Goal: Book appointment/travel/reservation

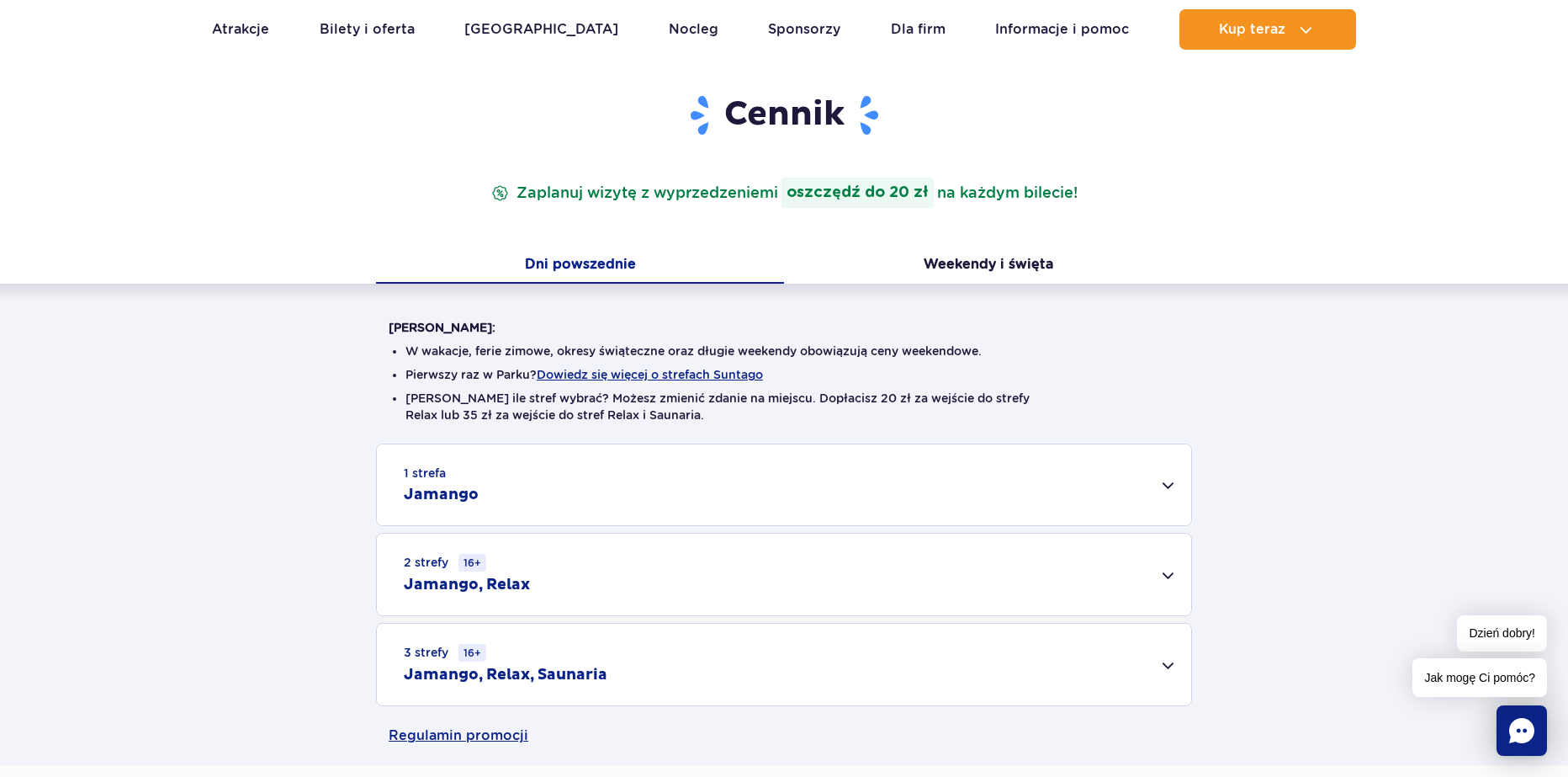
scroll to position [253, 0]
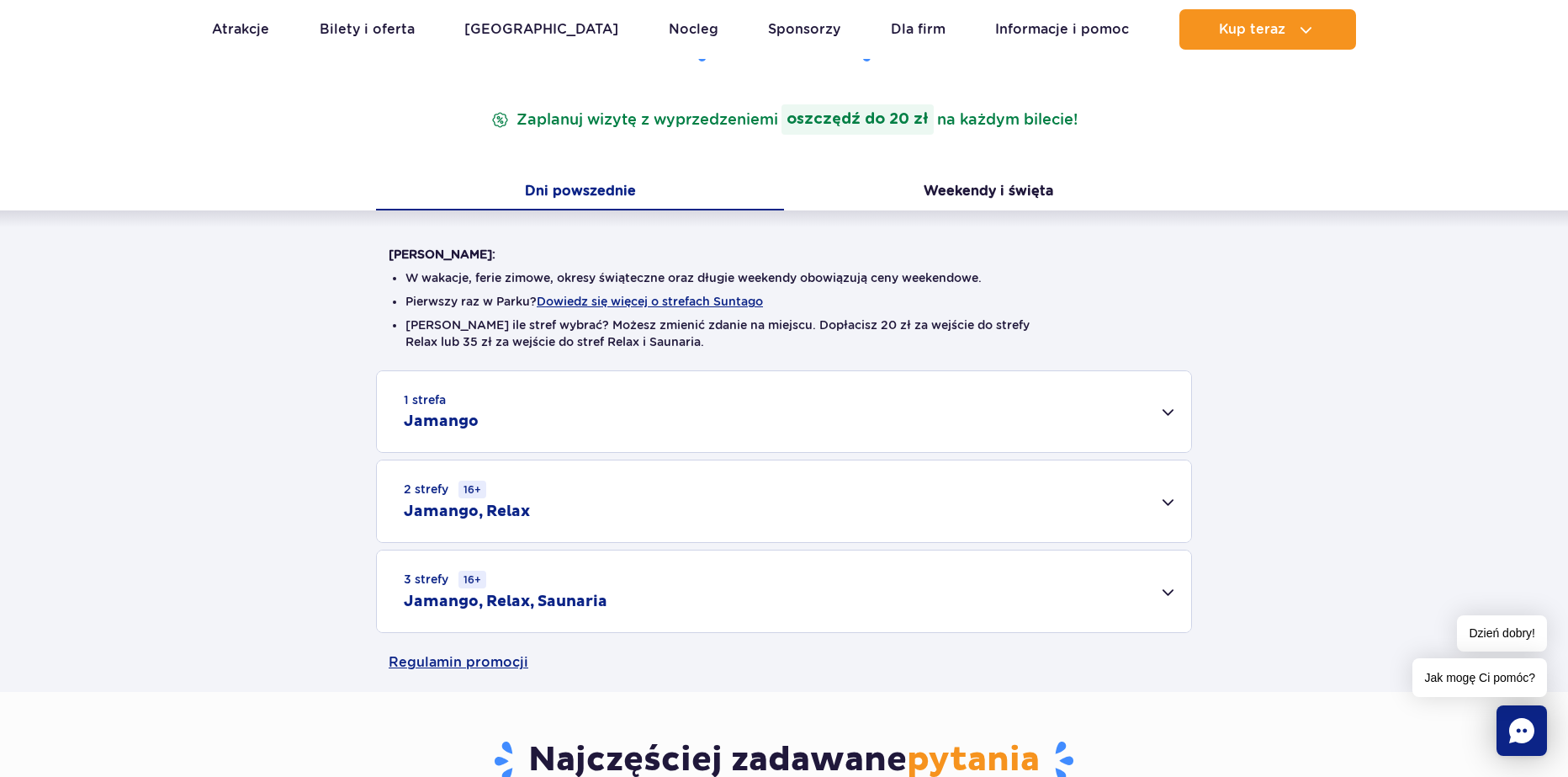
click at [615, 566] on div "3 strefy 16+ Jamango, Relax, Saunaria" at bounding box center [784, 591] width 814 height 82
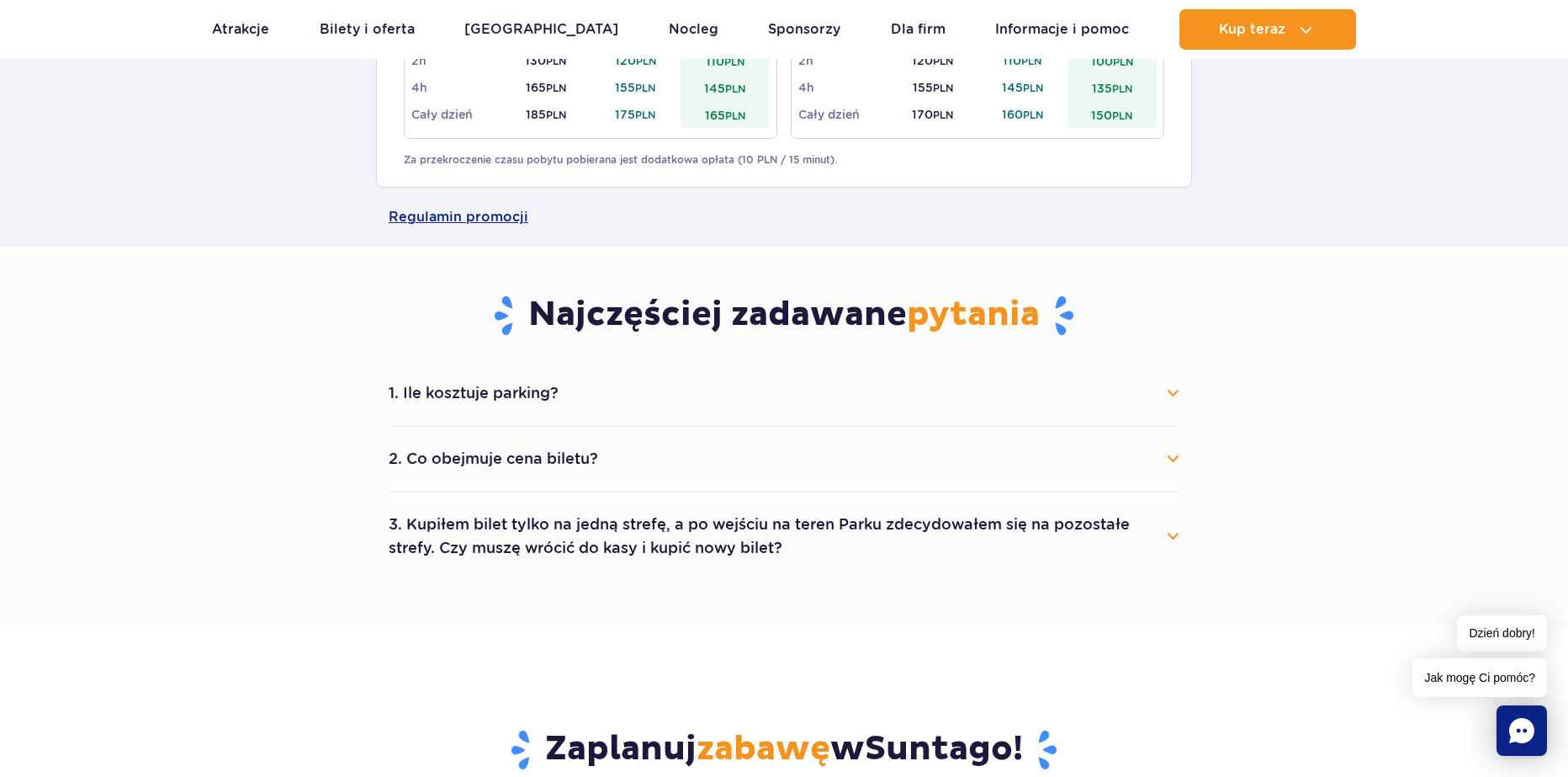
scroll to position [673, 0]
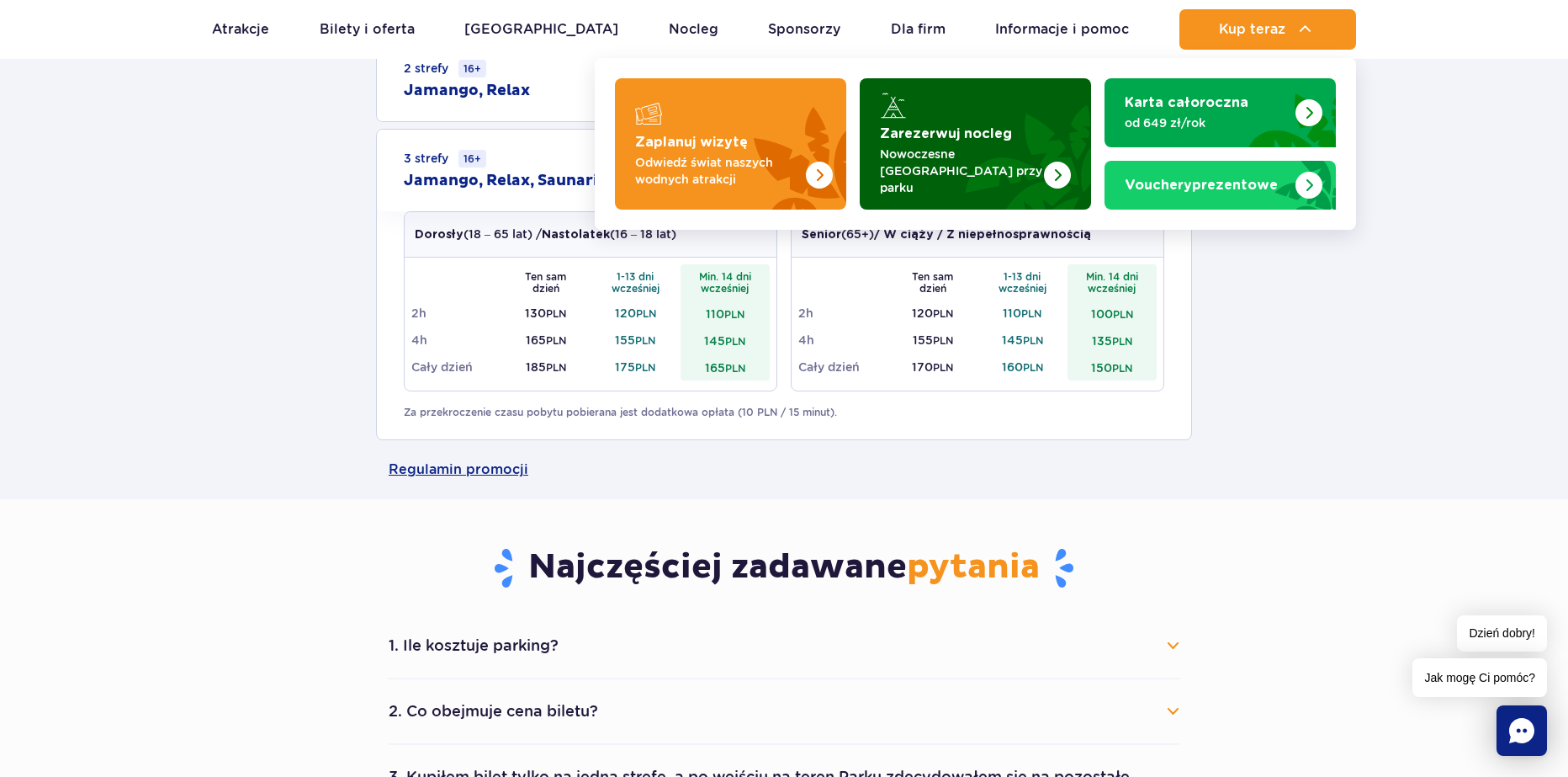
click at [1052, 162] on img "Zarezerwuj nocleg" at bounding box center [1057, 175] width 27 height 27
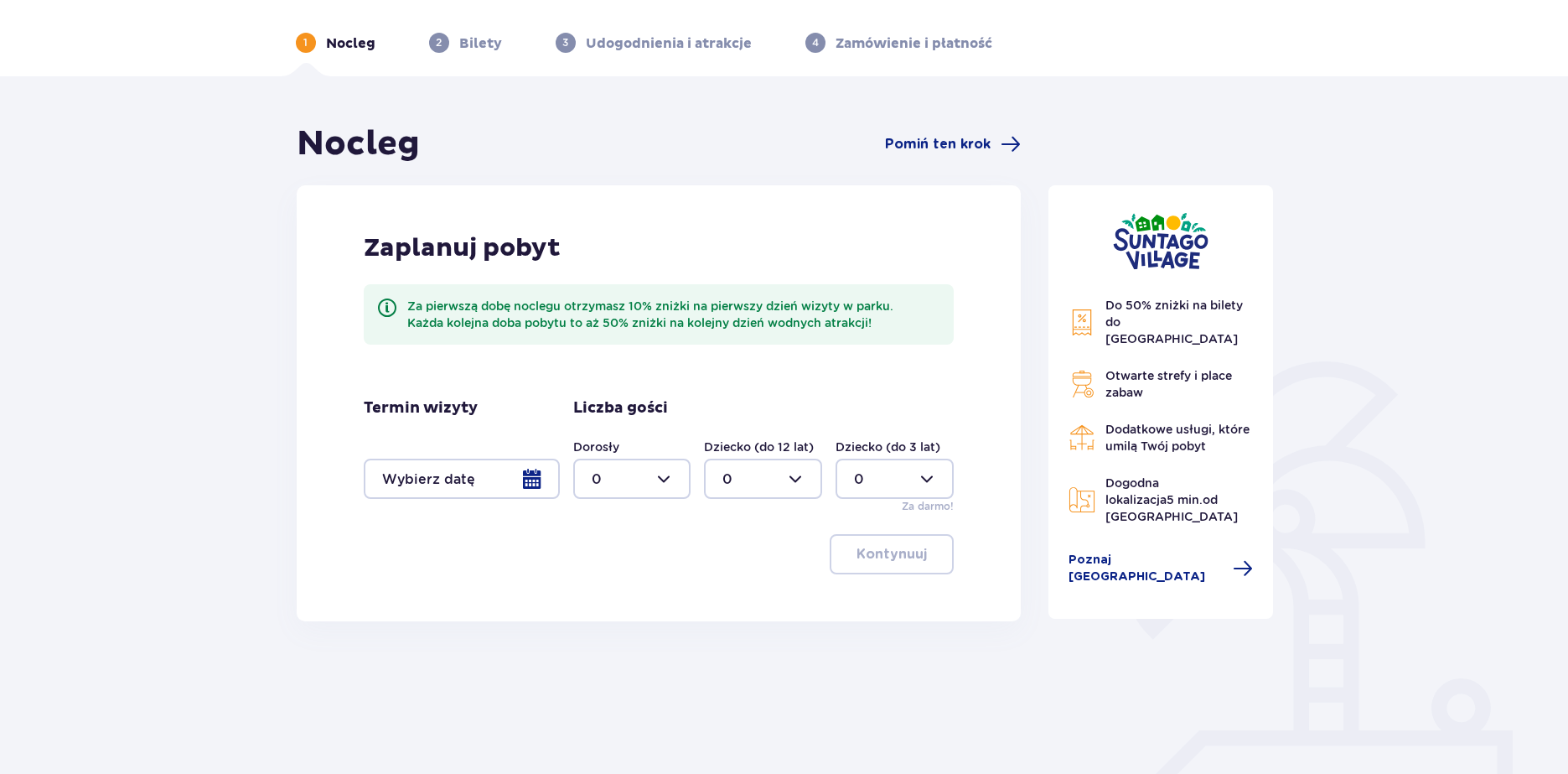
scroll to position [84, 0]
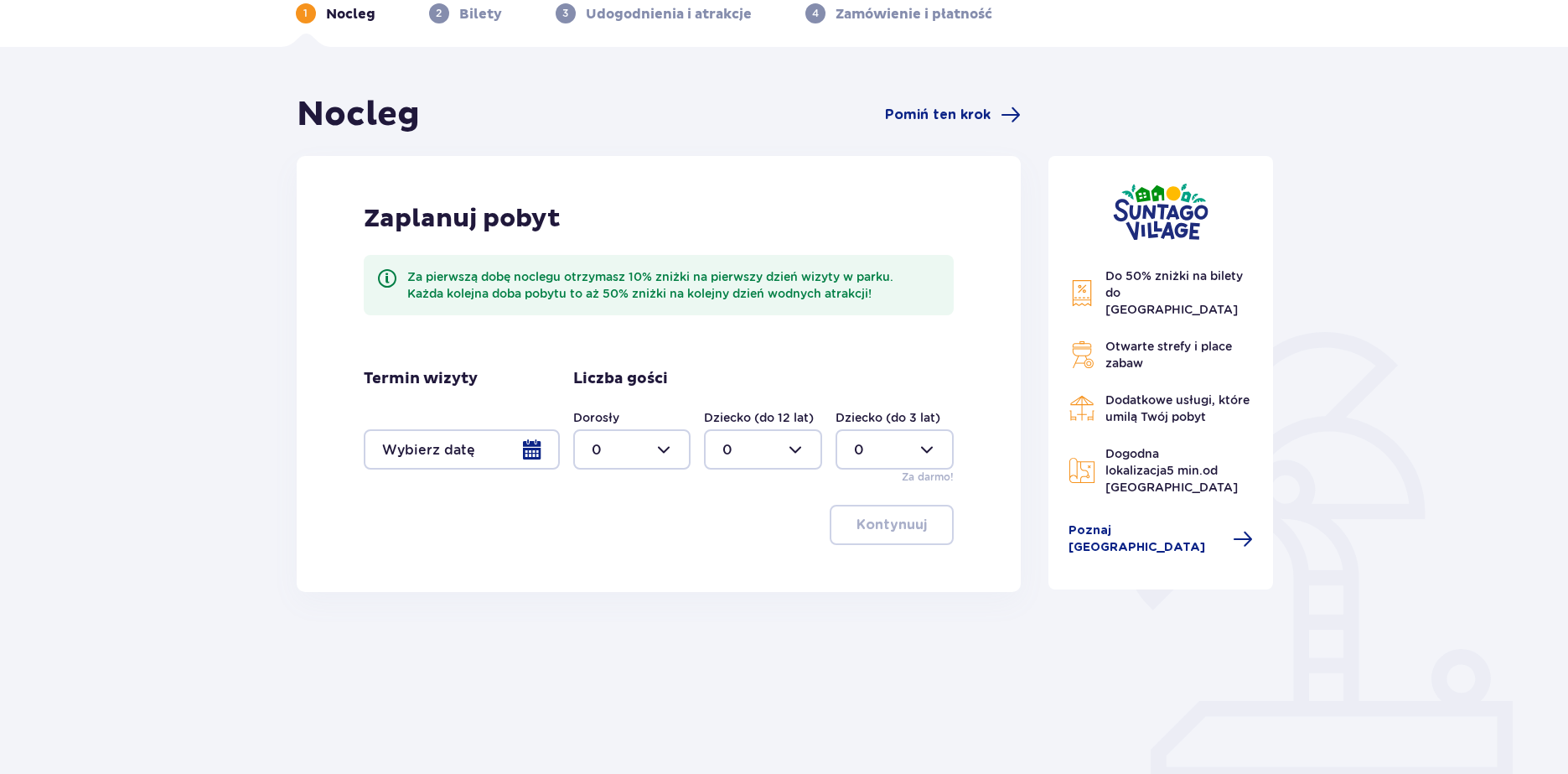
click at [516, 454] on div at bounding box center [461, 450] width 196 height 40
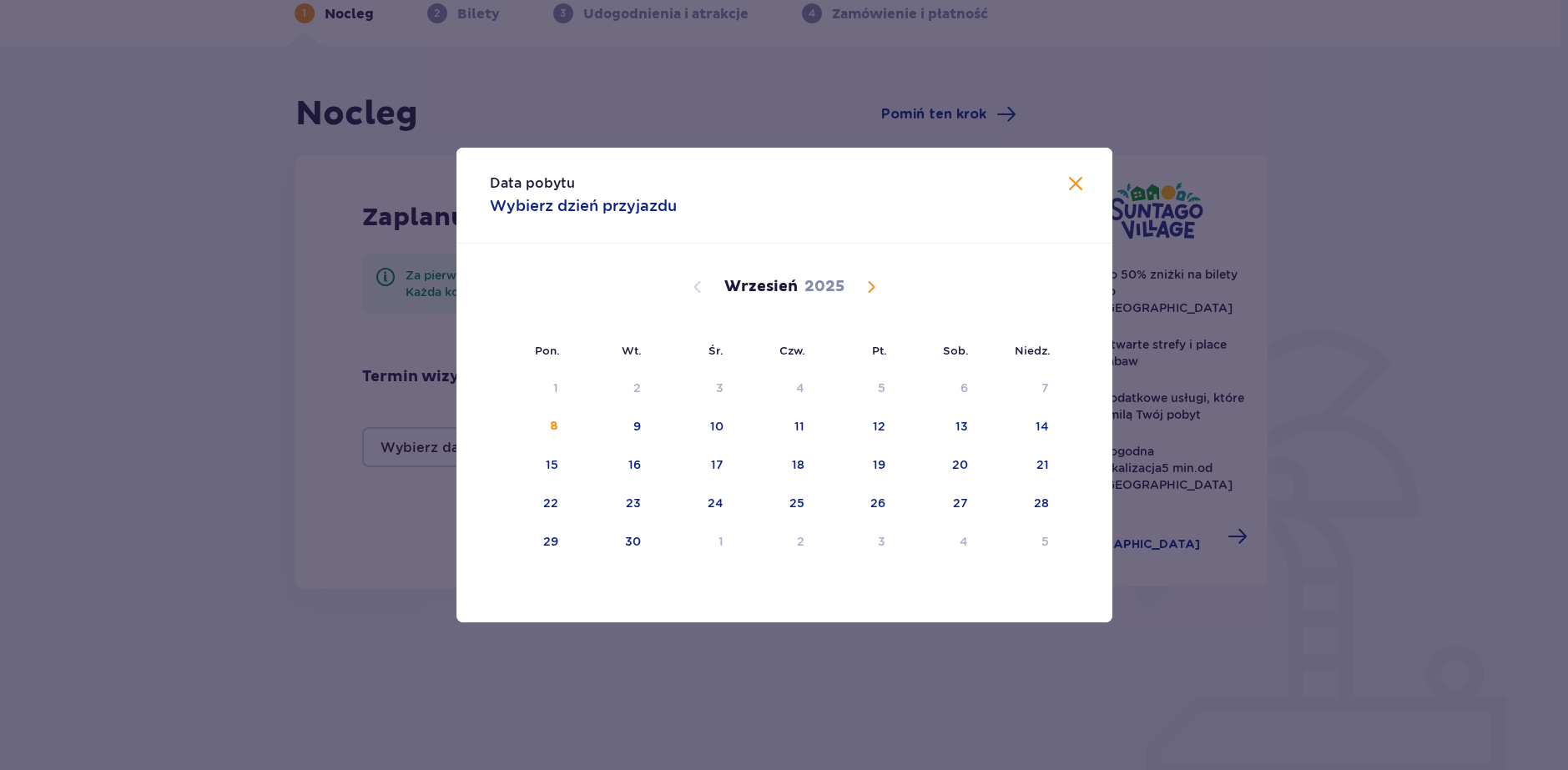
click at [868, 285] on span "Calendar" at bounding box center [871, 287] width 20 height 20
click at [964, 466] on div "15" at bounding box center [959, 464] width 13 height 17
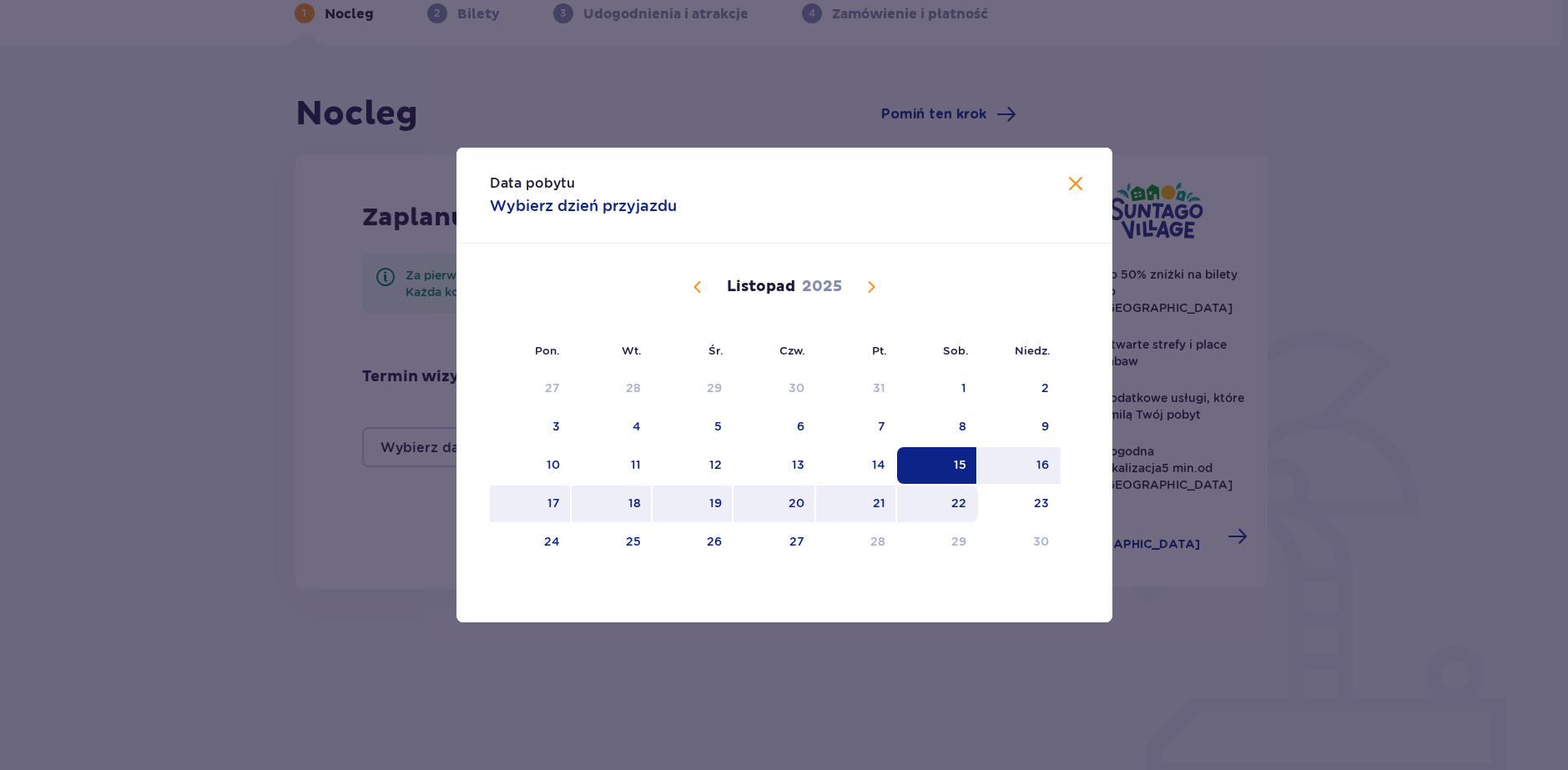
drag, startPoint x: 946, startPoint y: 512, endPoint x: 968, endPoint y: 513, distance: 22.0
click at [949, 511] on div "22" at bounding box center [937, 504] width 81 height 37
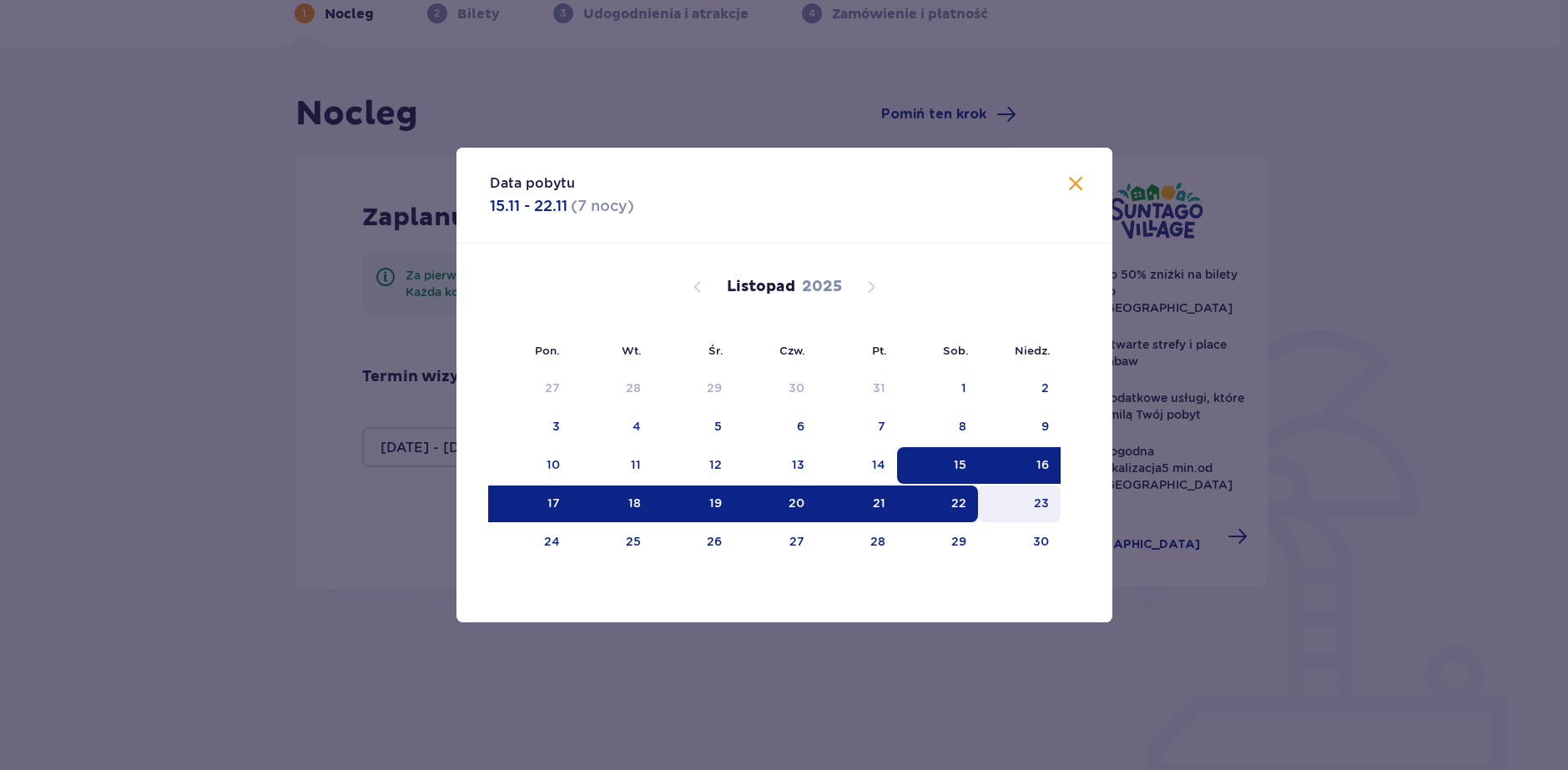
click at [1025, 506] on div "23" at bounding box center [1019, 504] width 82 height 37
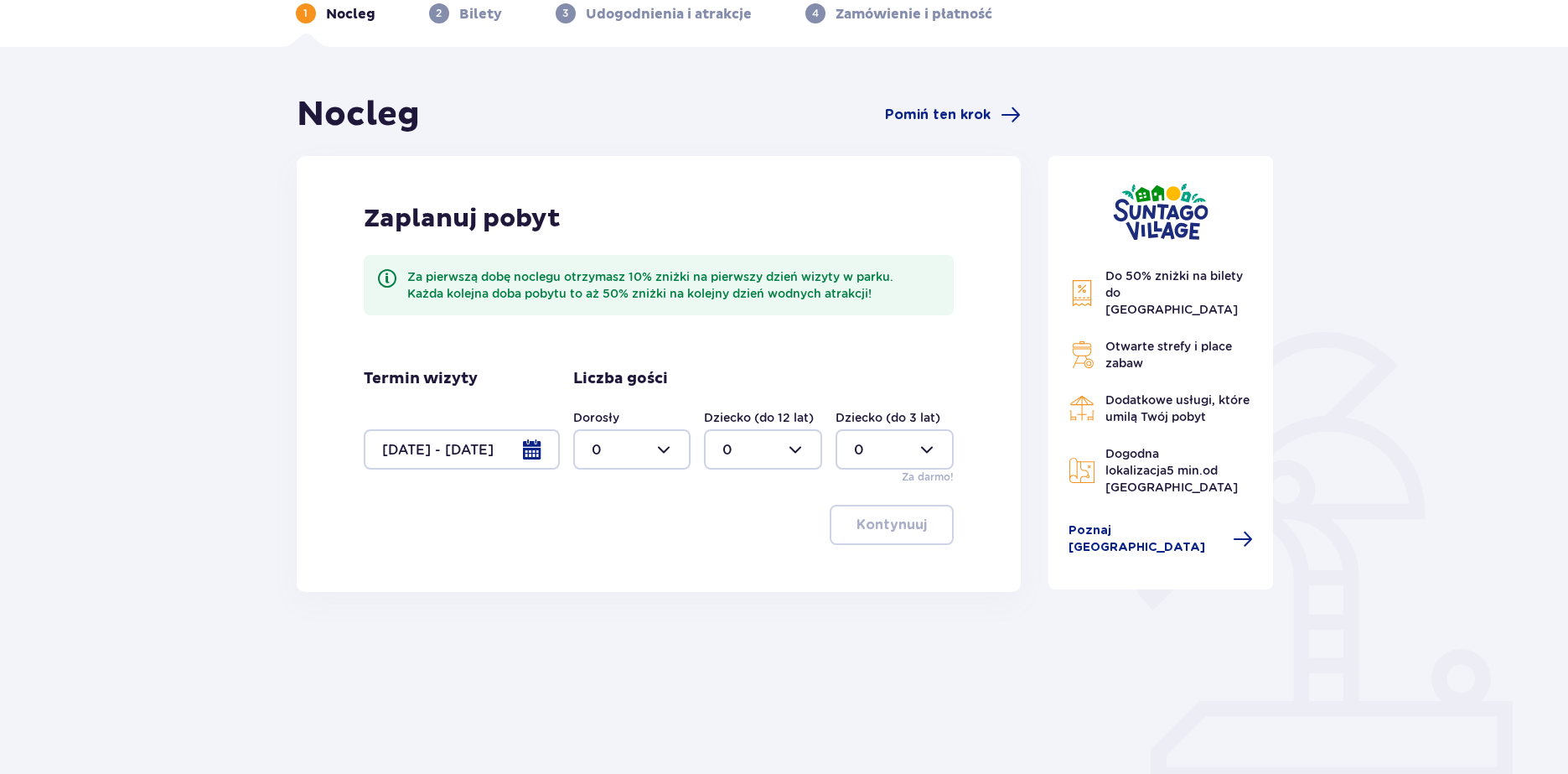
click at [542, 453] on div at bounding box center [461, 450] width 196 height 40
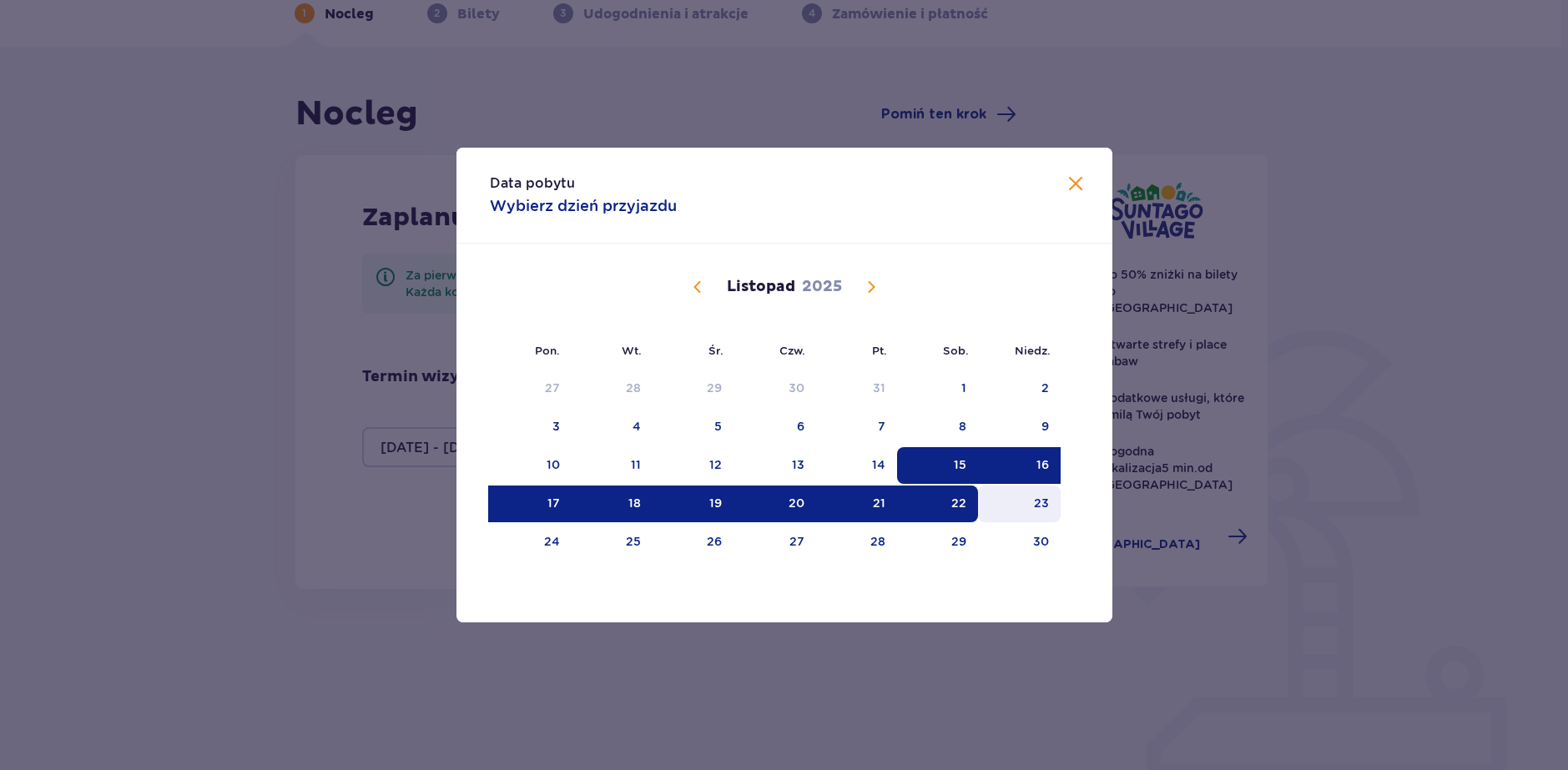
drag, startPoint x: 968, startPoint y: 503, endPoint x: 1013, endPoint y: 500, distance: 45.1
click at [974, 503] on div "22" at bounding box center [937, 504] width 81 height 37
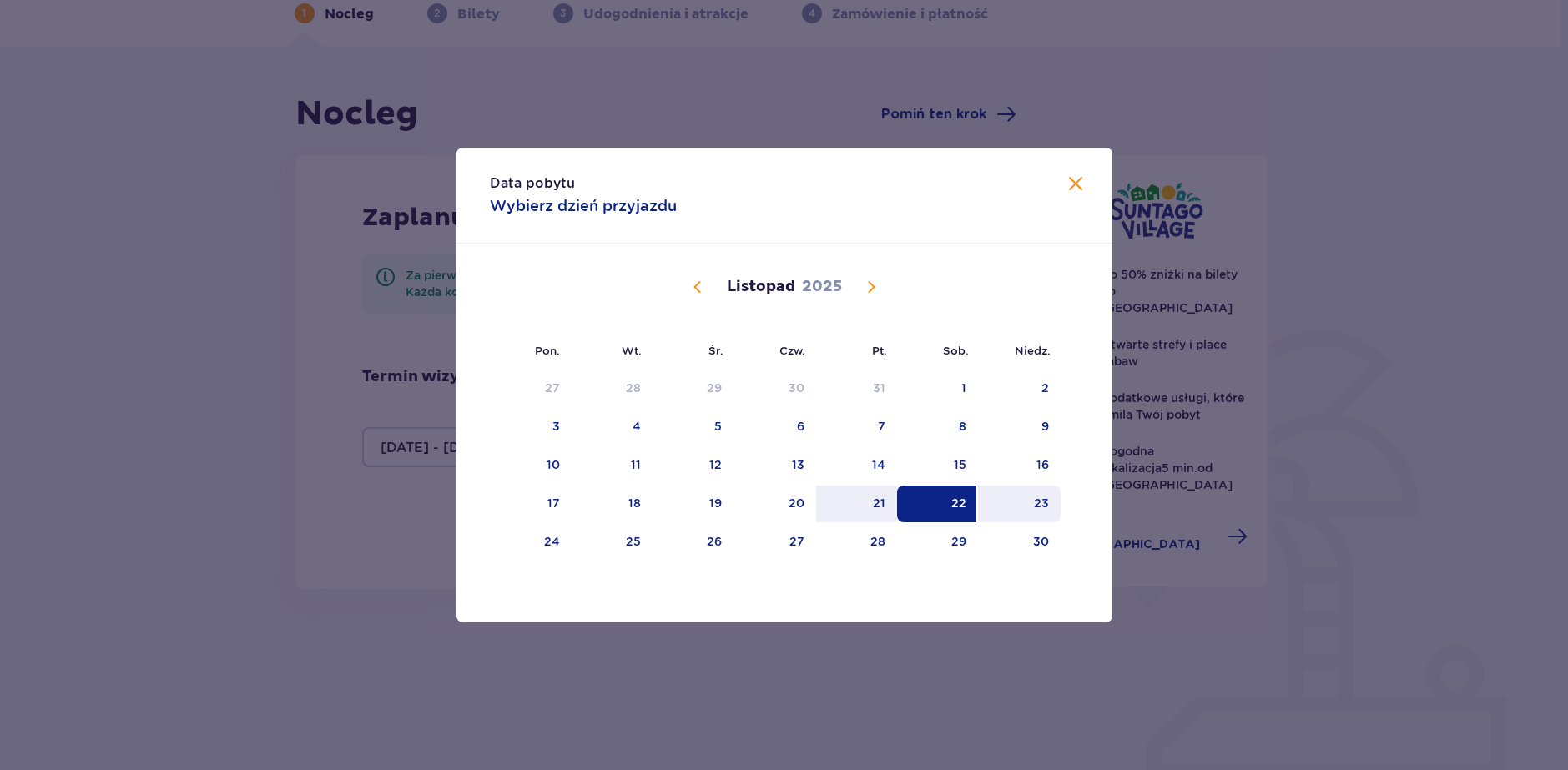
click at [1020, 499] on div "23" at bounding box center [1019, 504] width 82 height 37
type input "[DATE] - [DATE]"
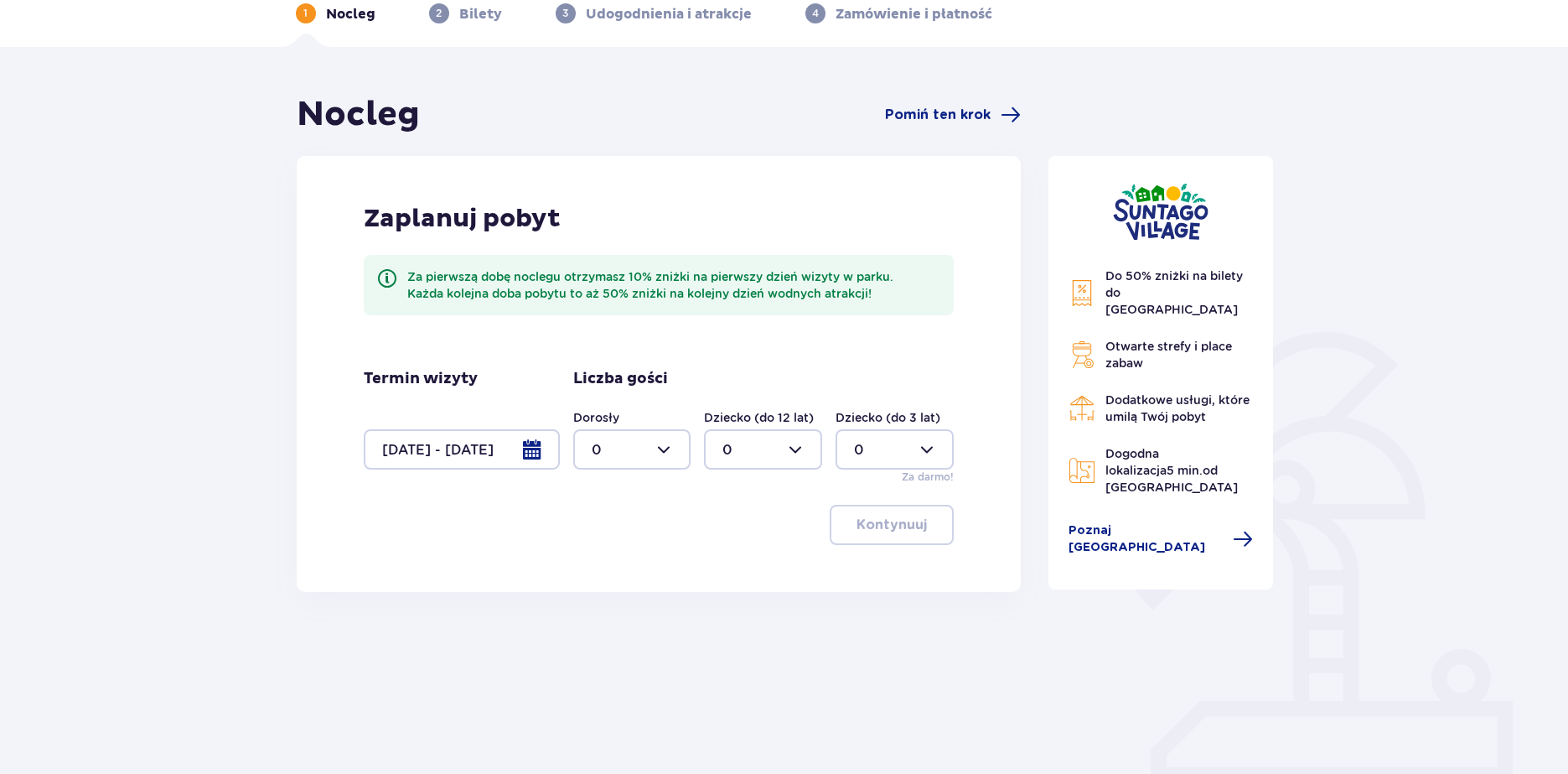
click at [679, 458] on div at bounding box center [632, 450] width 118 height 40
click at [642, 601] on div "5" at bounding box center [632, 593] width 82 height 19
type input "5"
click at [894, 530] on p "Kontynuuj" at bounding box center [891, 524] width 71 height 19
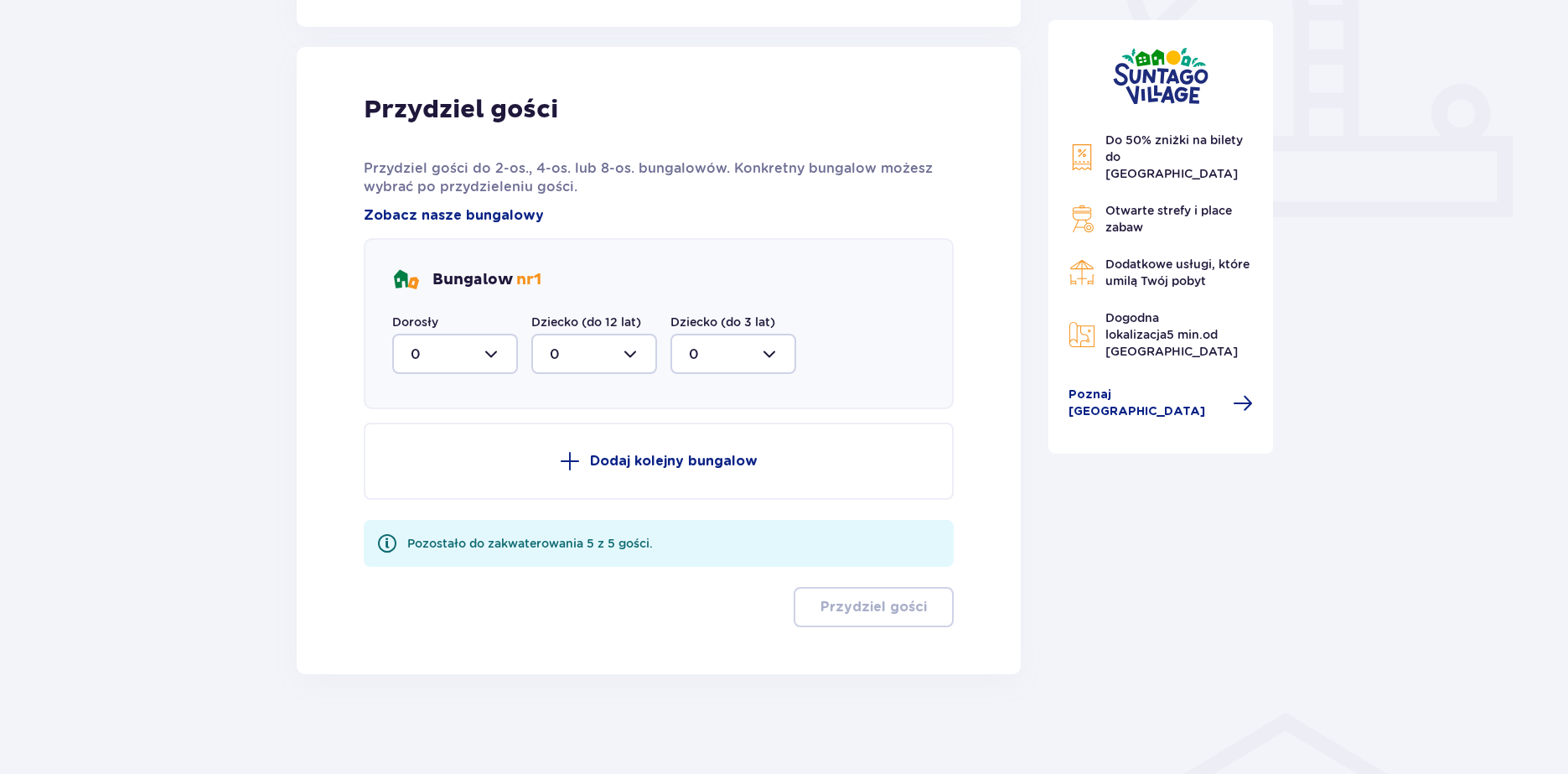
scroll to position [650, 0]
click at [480, 348] on div at bounding box center [454, 353] width 125 height 40
click at [674, 290] on div "Bungalow nr 1" at bounding box center [658, 279] width 534 height 27
click at [679, 450] on button "Dodaj kolejny bungalow" at bounding box center [659, 461] width 591 height 78
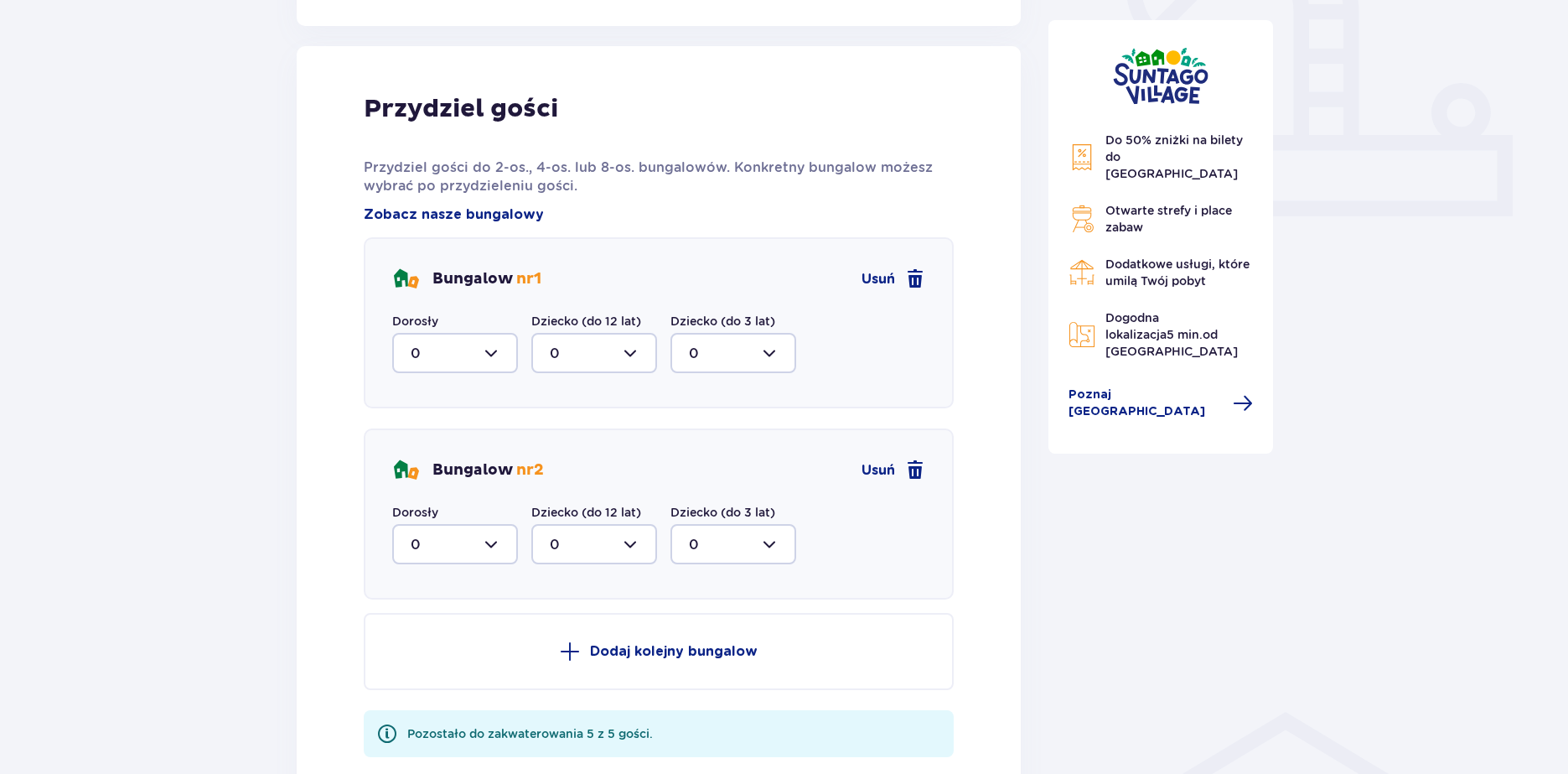
drag, startPoint x: 483, startPoint y: 341, endPoint x: 488, endPoint y: 365, distance: 24.5
click at [483, 344] on div at bounding box center [454, 353] width 125 height 40
click at [458, 479] on div "2" at bounding box center [454, 475] width 88 height 19
type input "2"
click at [499, 545] on div at bounding box center [454, 544] width 125 height 40
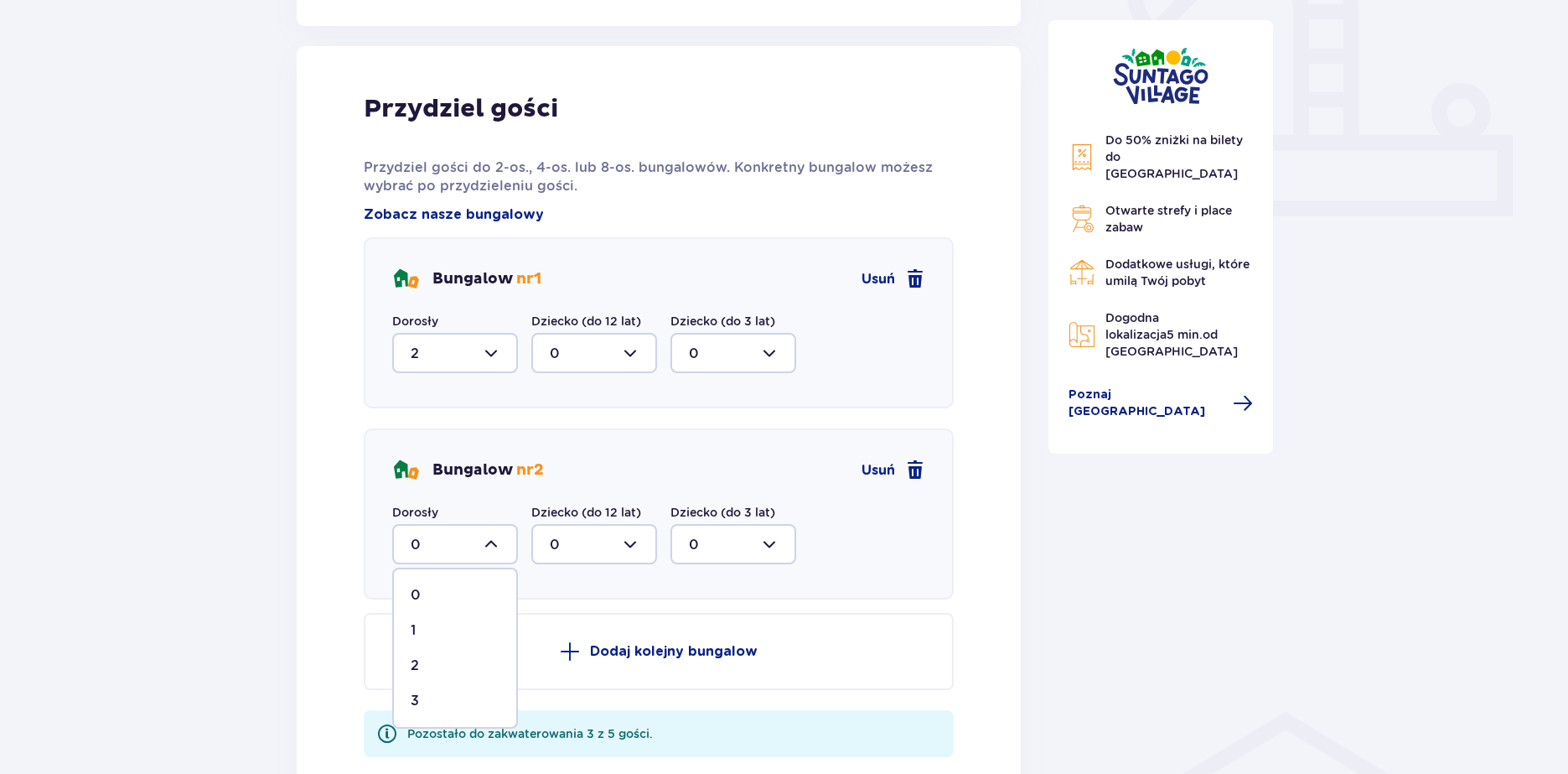
click at [450, 704] on div "3" at bounding box center [454, 700] width 88 height 19
type input "3"
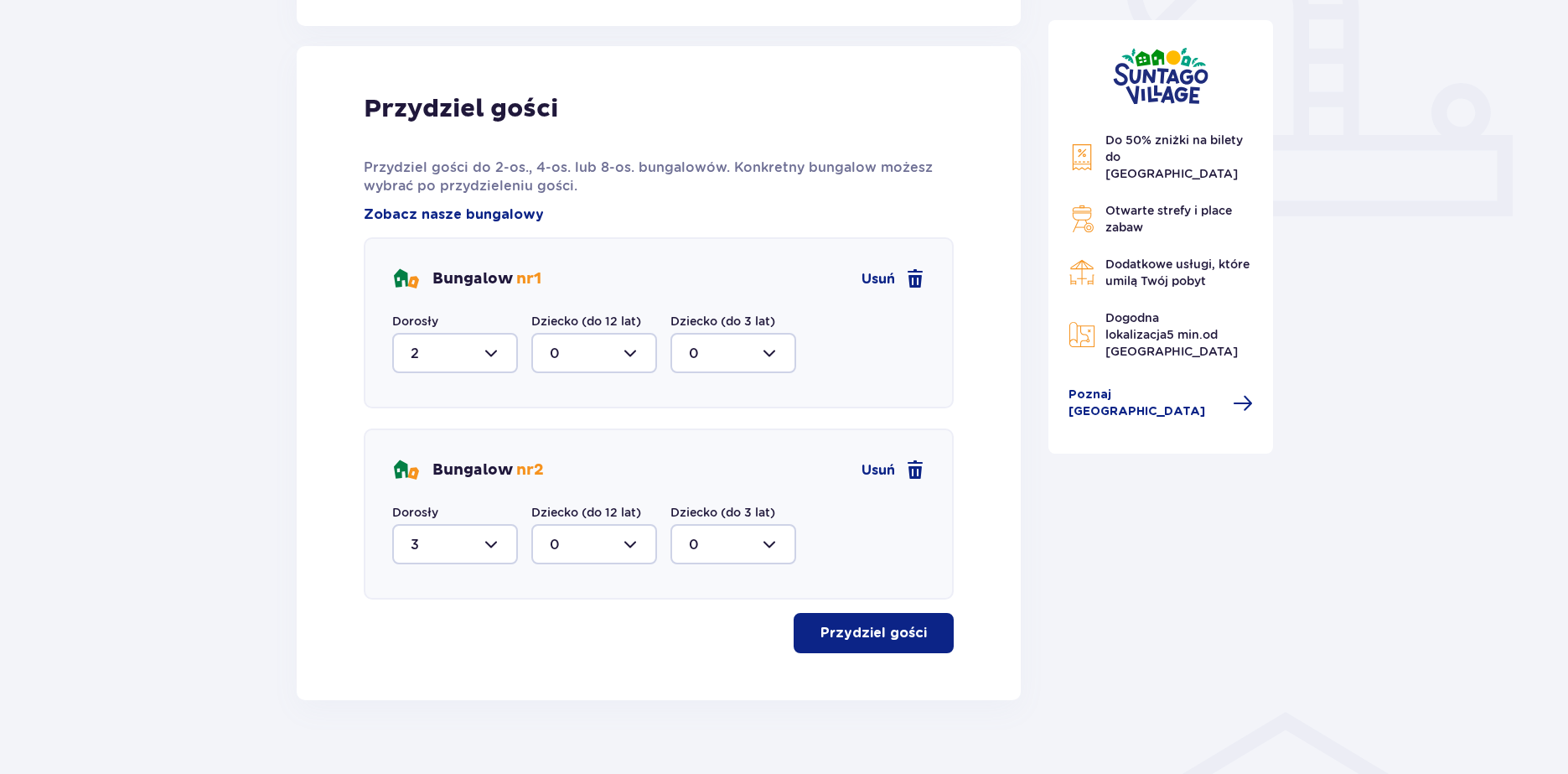
click at [889, 632] on p "Przydziel gości" at bounding box center [873, 633] width 106 height 19
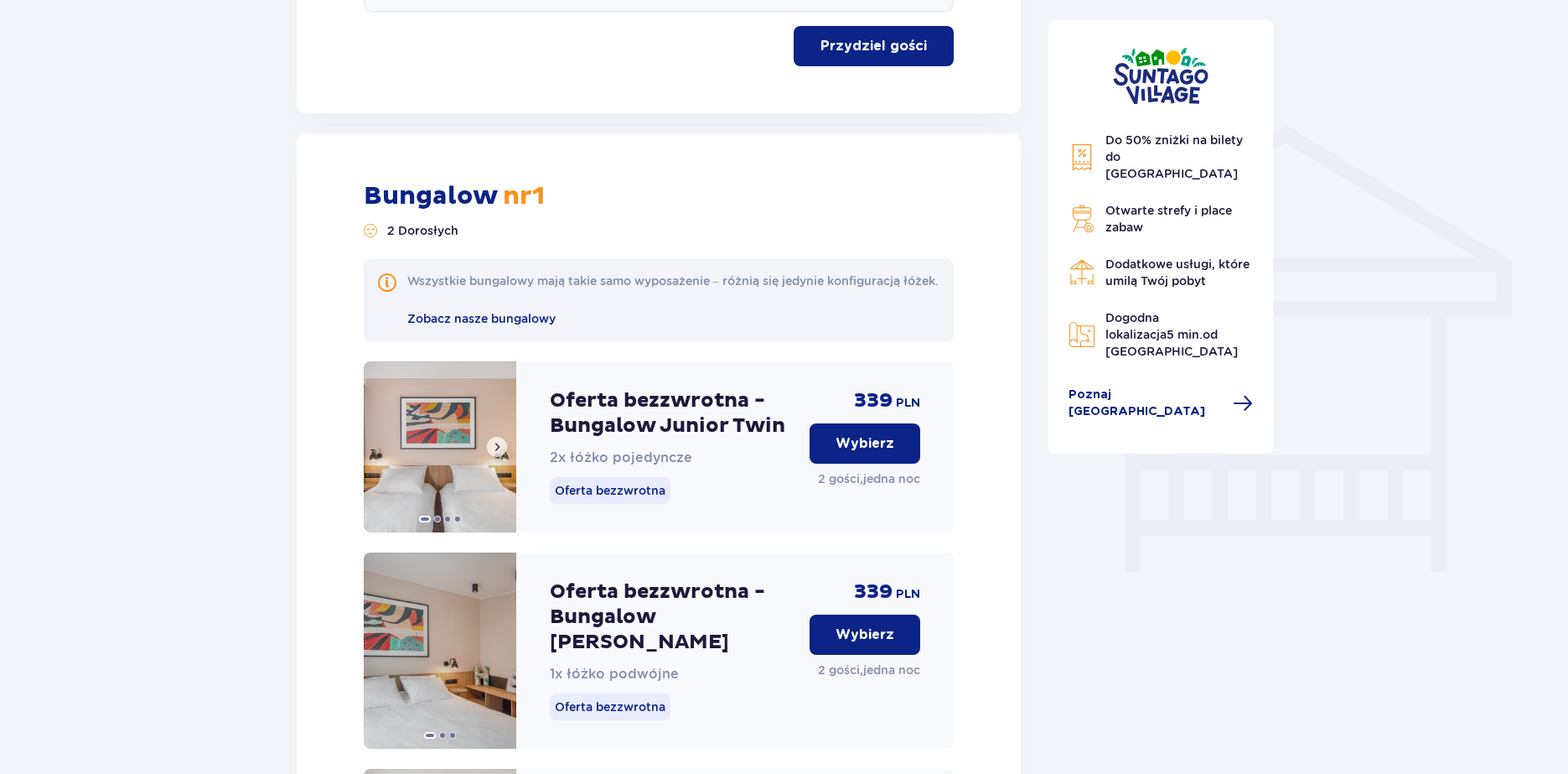
scroll to position [1266, 0]
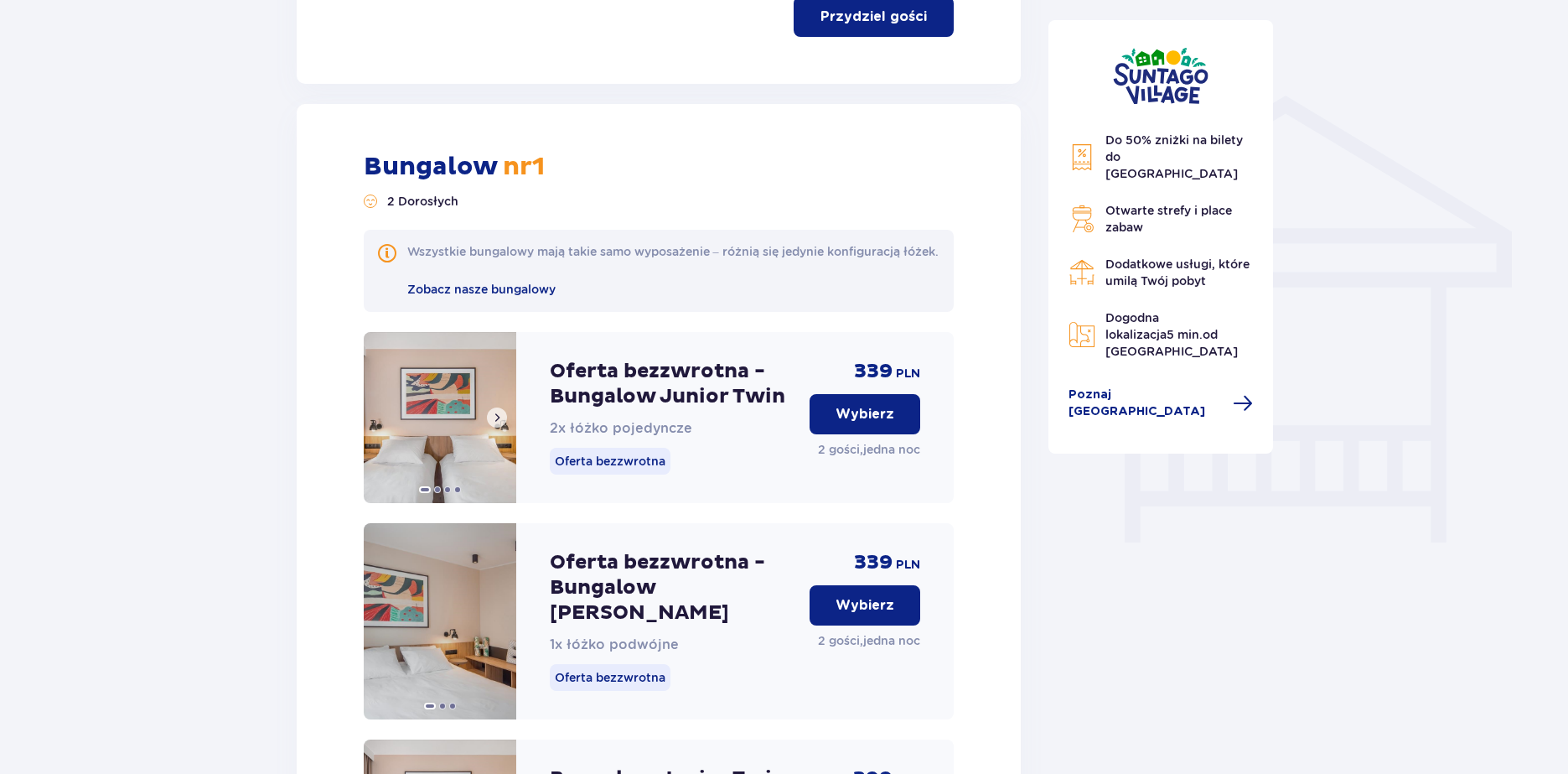
click at [499, 424] on span at bounding box center [496, 417] width 13 height 13
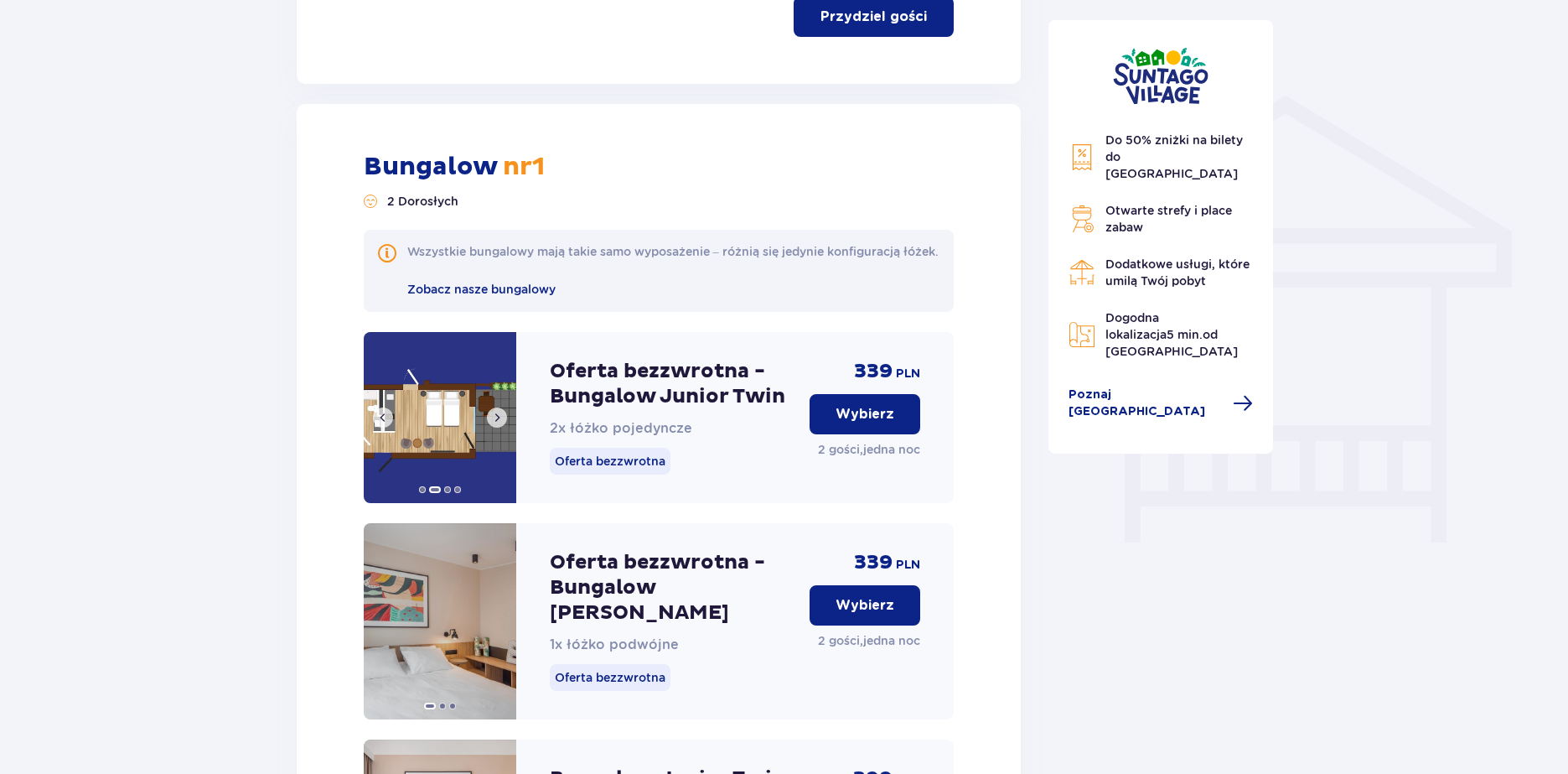
click at [499, 424] on span at bounding box center [496, 417] width 13 height 13
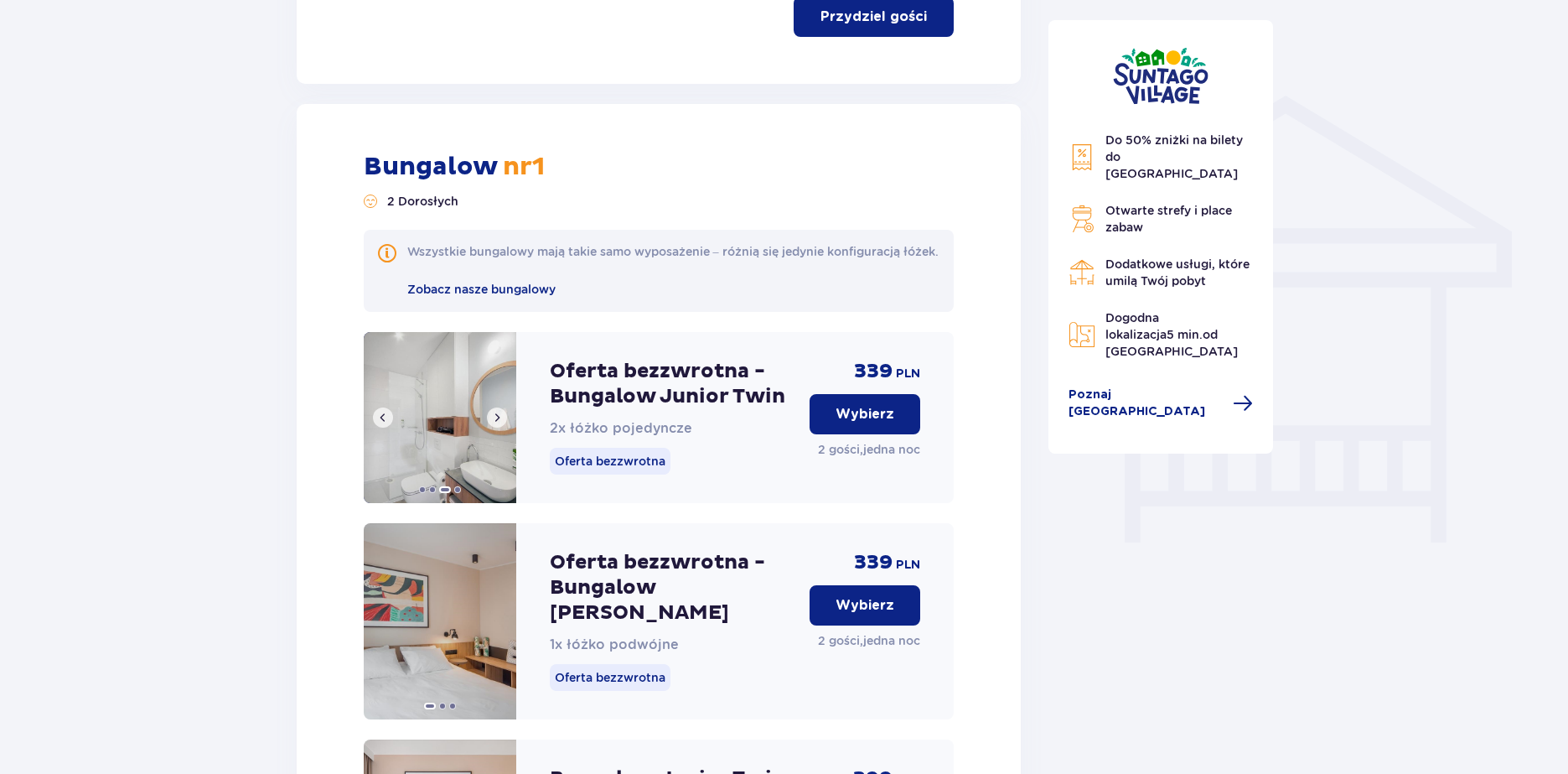
click at [499, 424] on span at bounding box center [496, 417] width 13 height 13
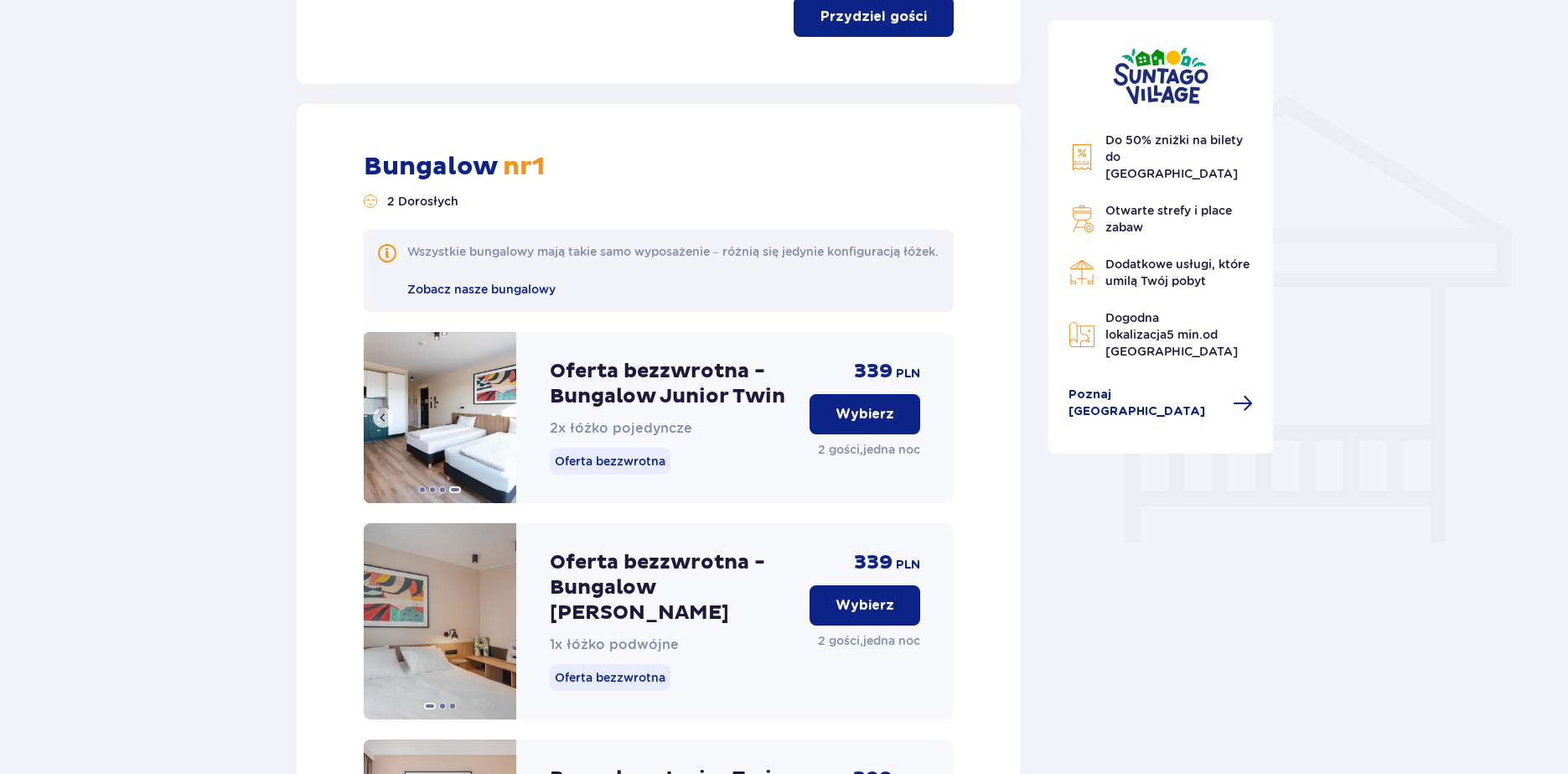
click at [499, 433] on img at bounding box center [439, 418] width 152 height 171
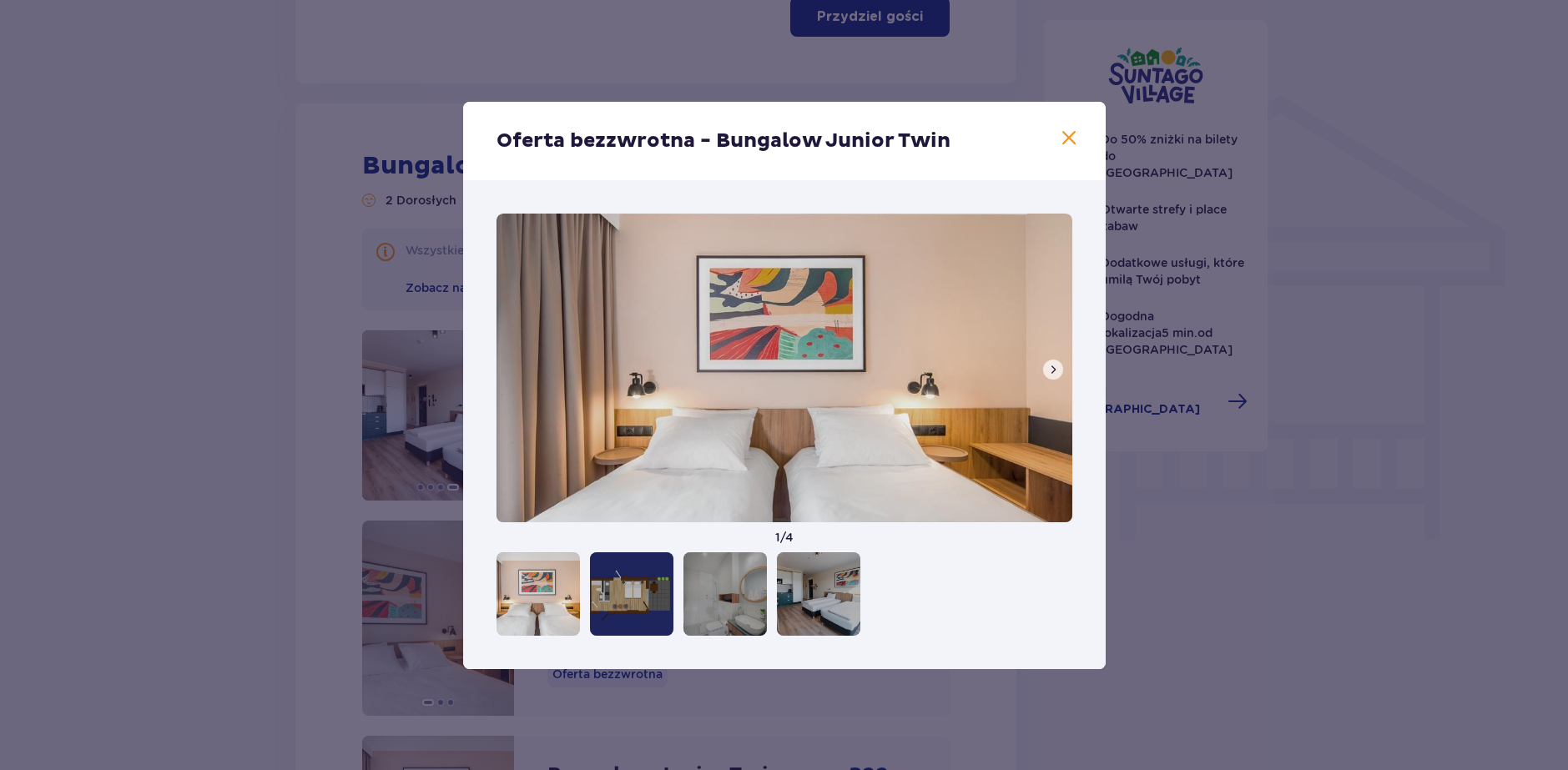
click at [412, 394] on div "Oferta bezzwrotna - Bungalow Junior Twin [DEMOGRAPHIC_DATA] / 4" at bounding box center [784, 385] width 1568 height 770
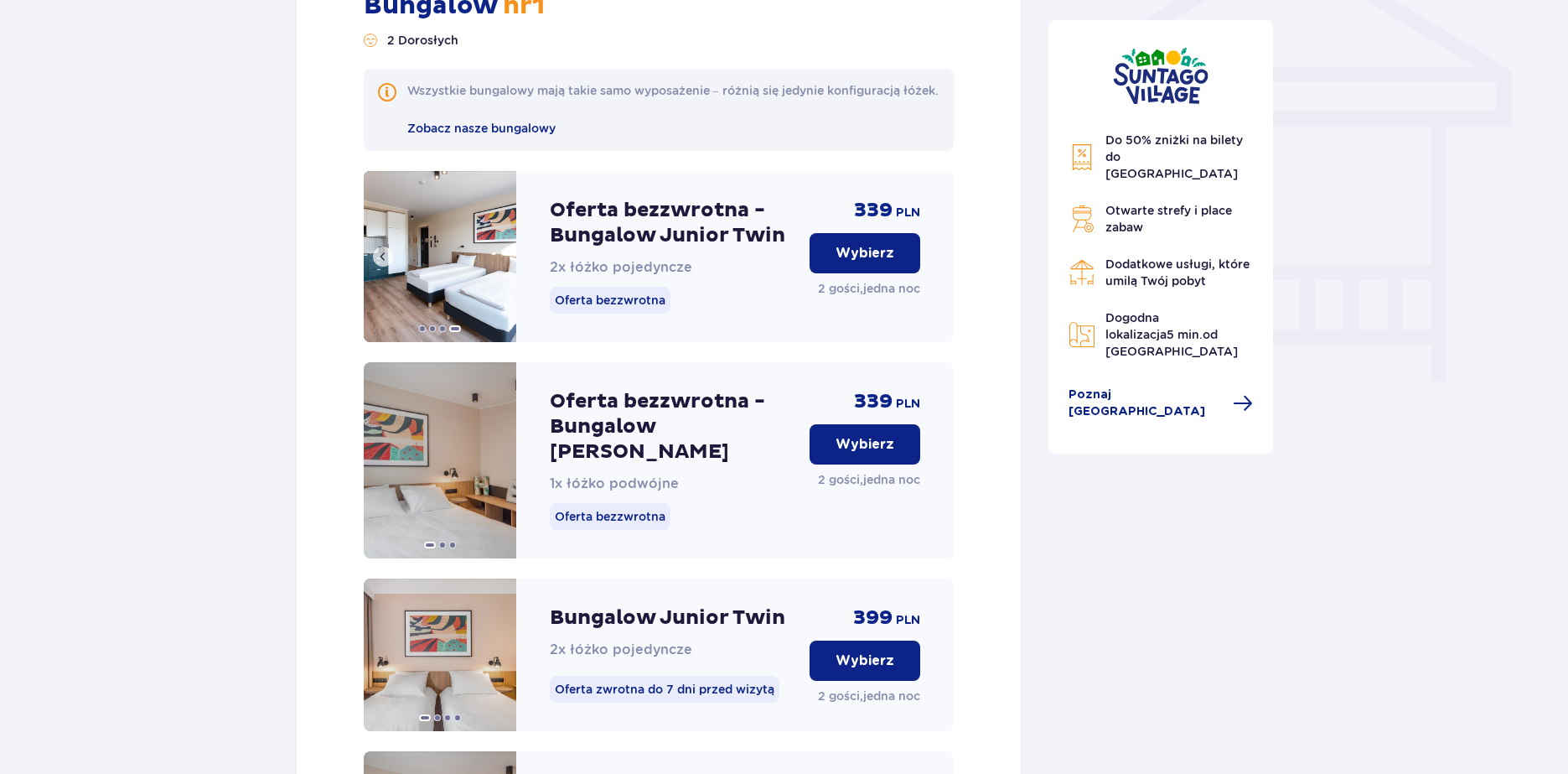
scroll to position [1434, 0]
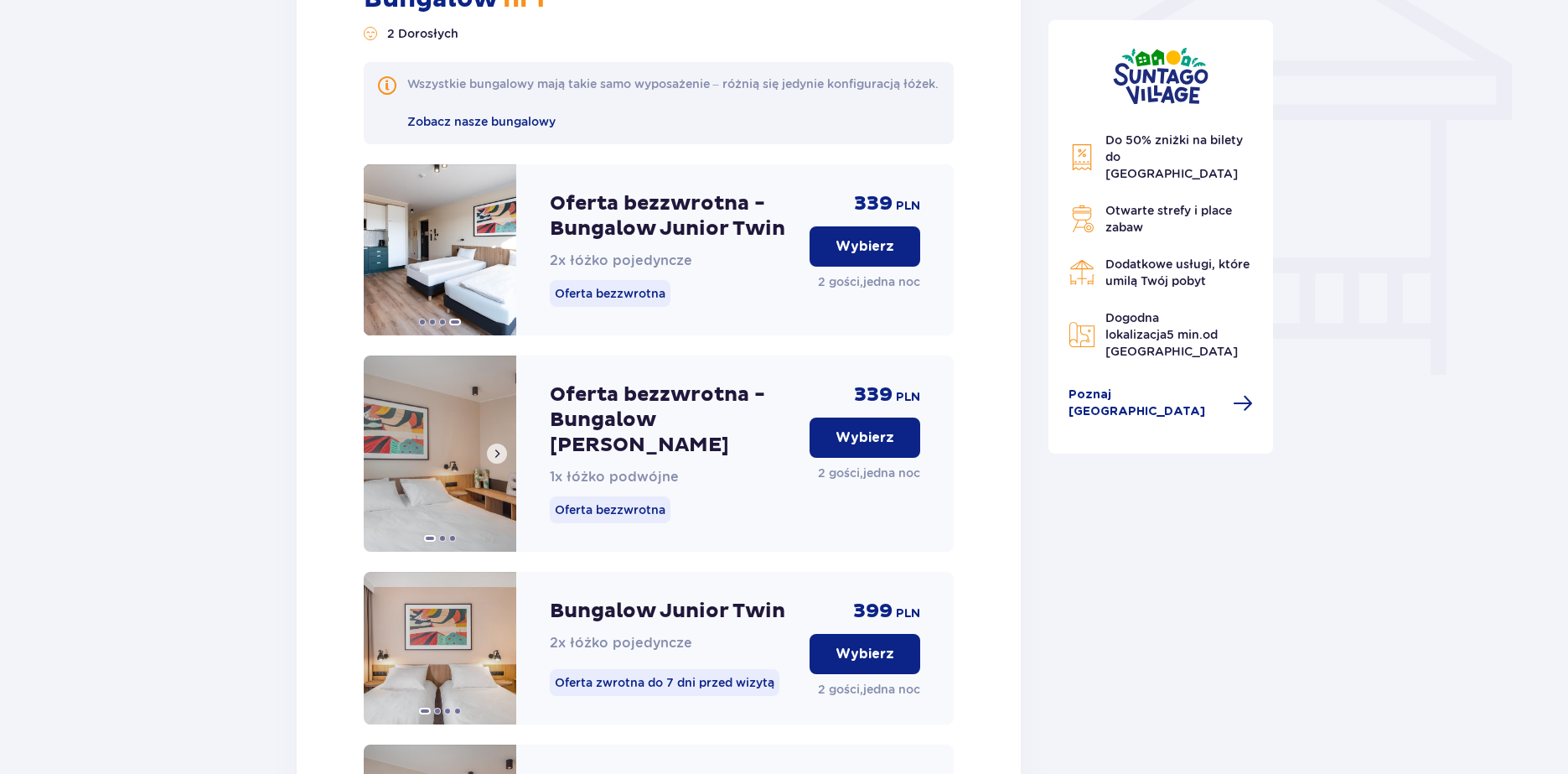
click at [501, 461] on span at bounding box center [496, 453] width 13 height 13
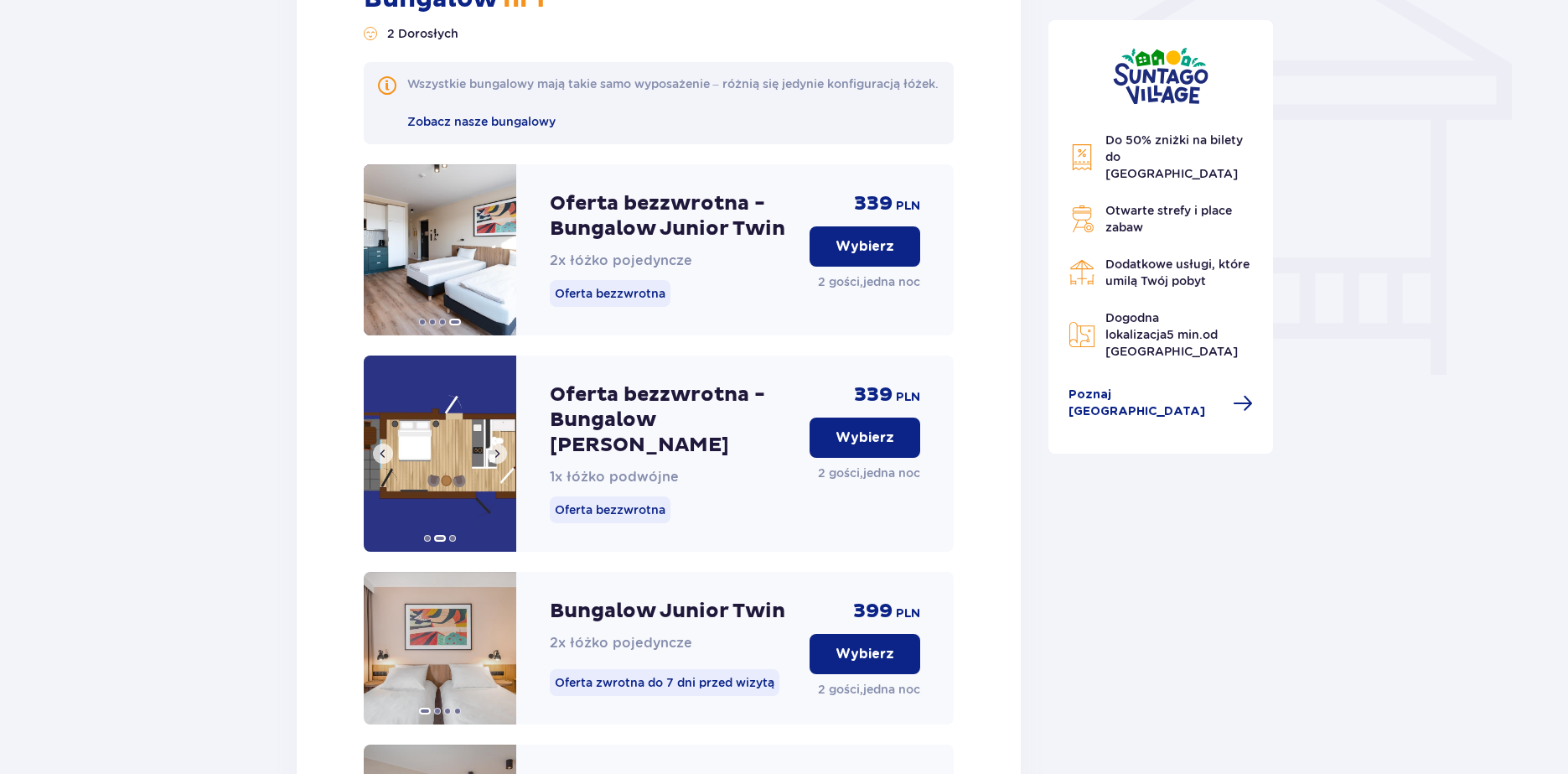
click at [501, 461] on span at bounding box center [496, 453] width 13 height 13
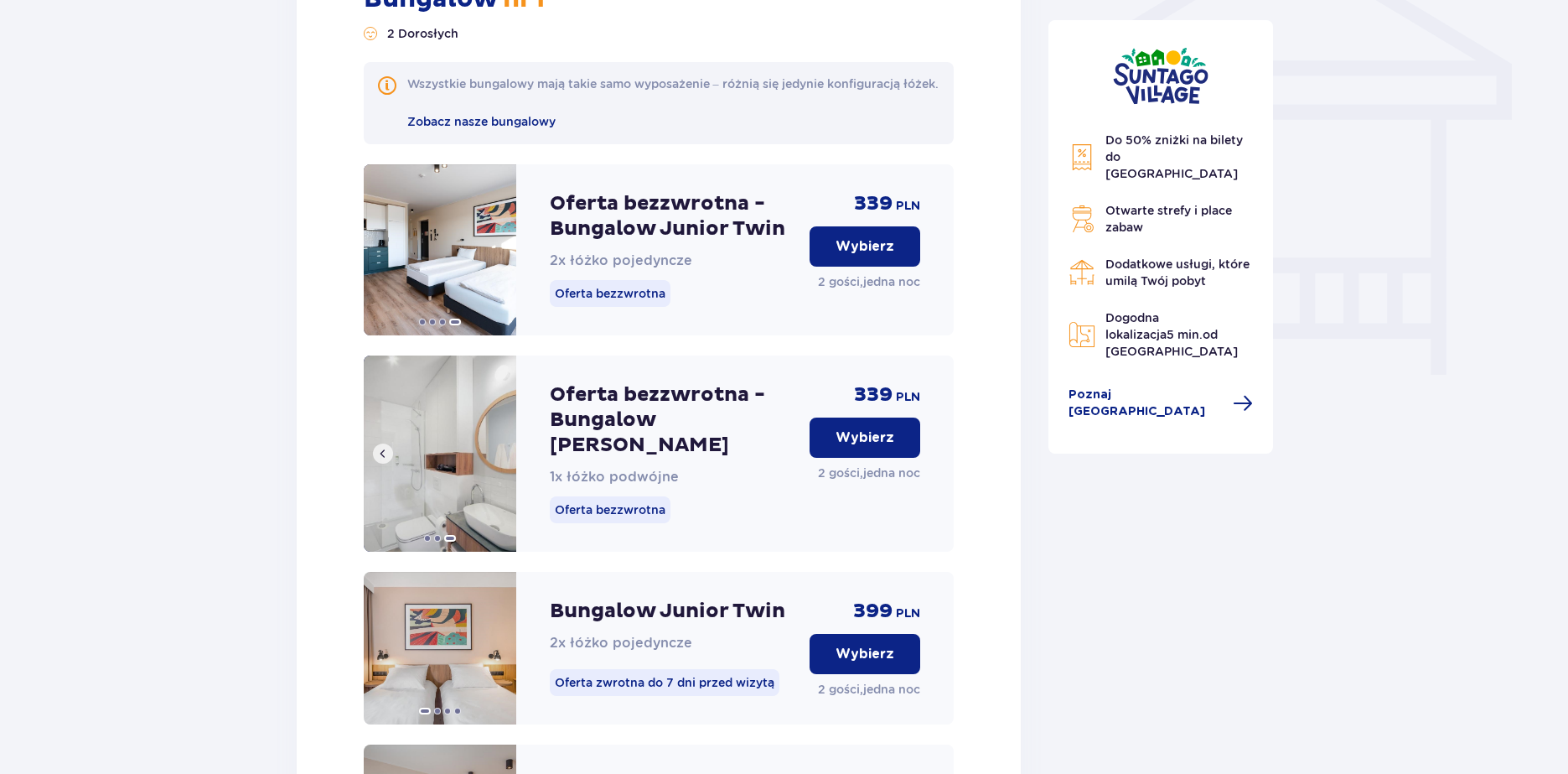
click at [501, 461] on img at bounding box center [439, 453] width 152 height 196
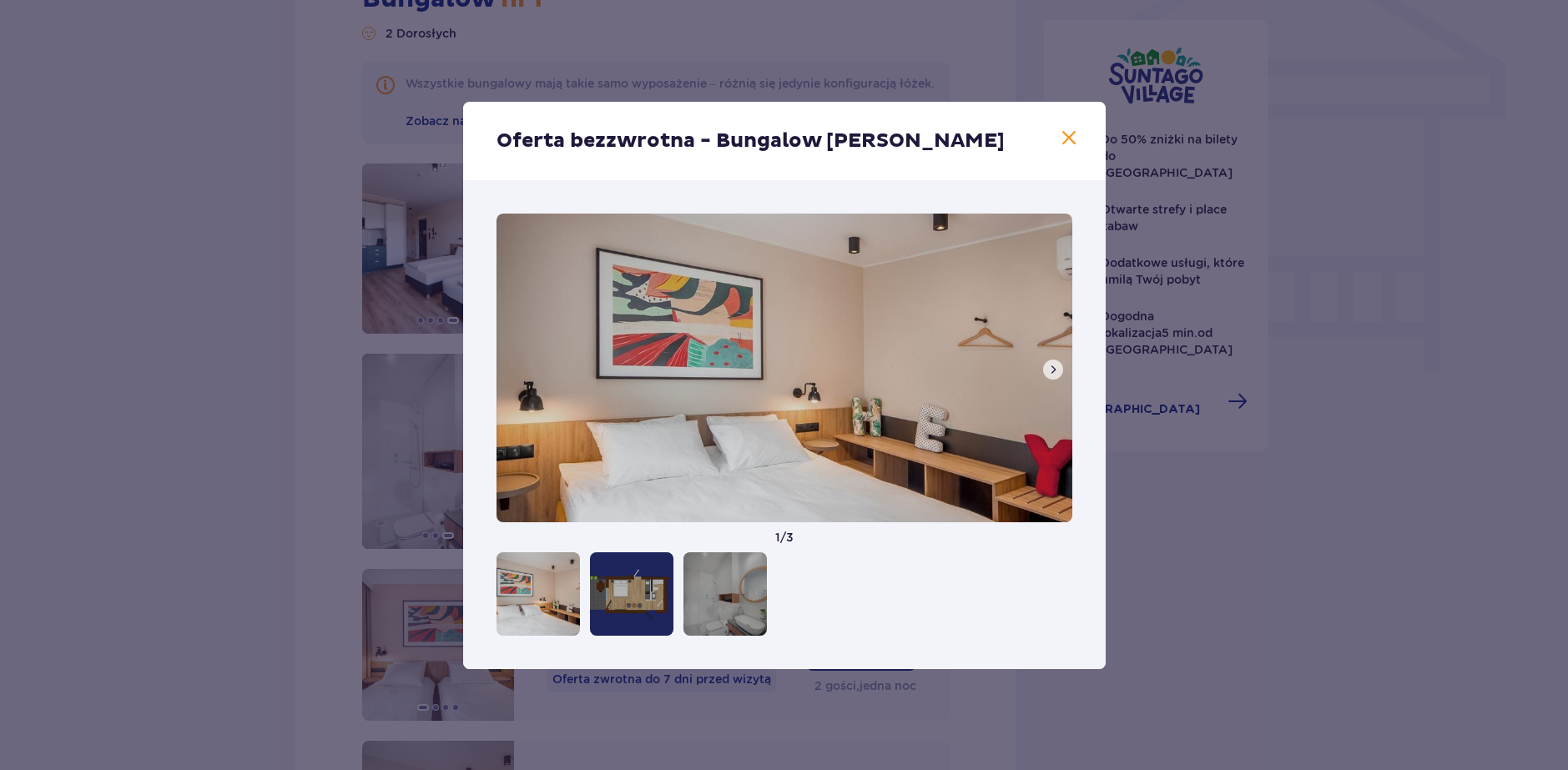
click at [448, 446] on div "Oferta bezzwrotna - Bungalow [PERSON_NAME] 1 / 3" at bounding box center [784, 385] width 1568 height 770
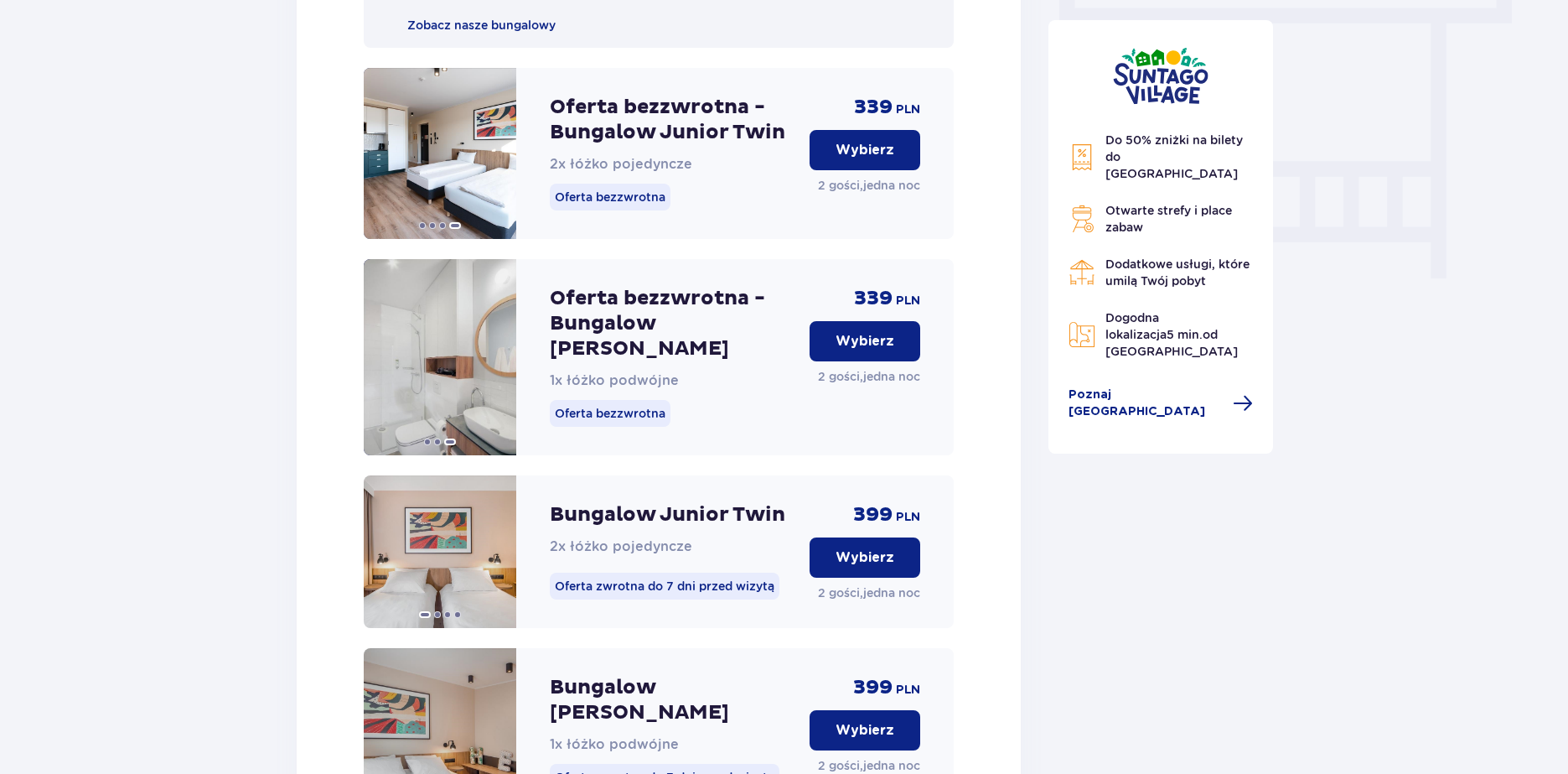
scroll to position [1518, 0]
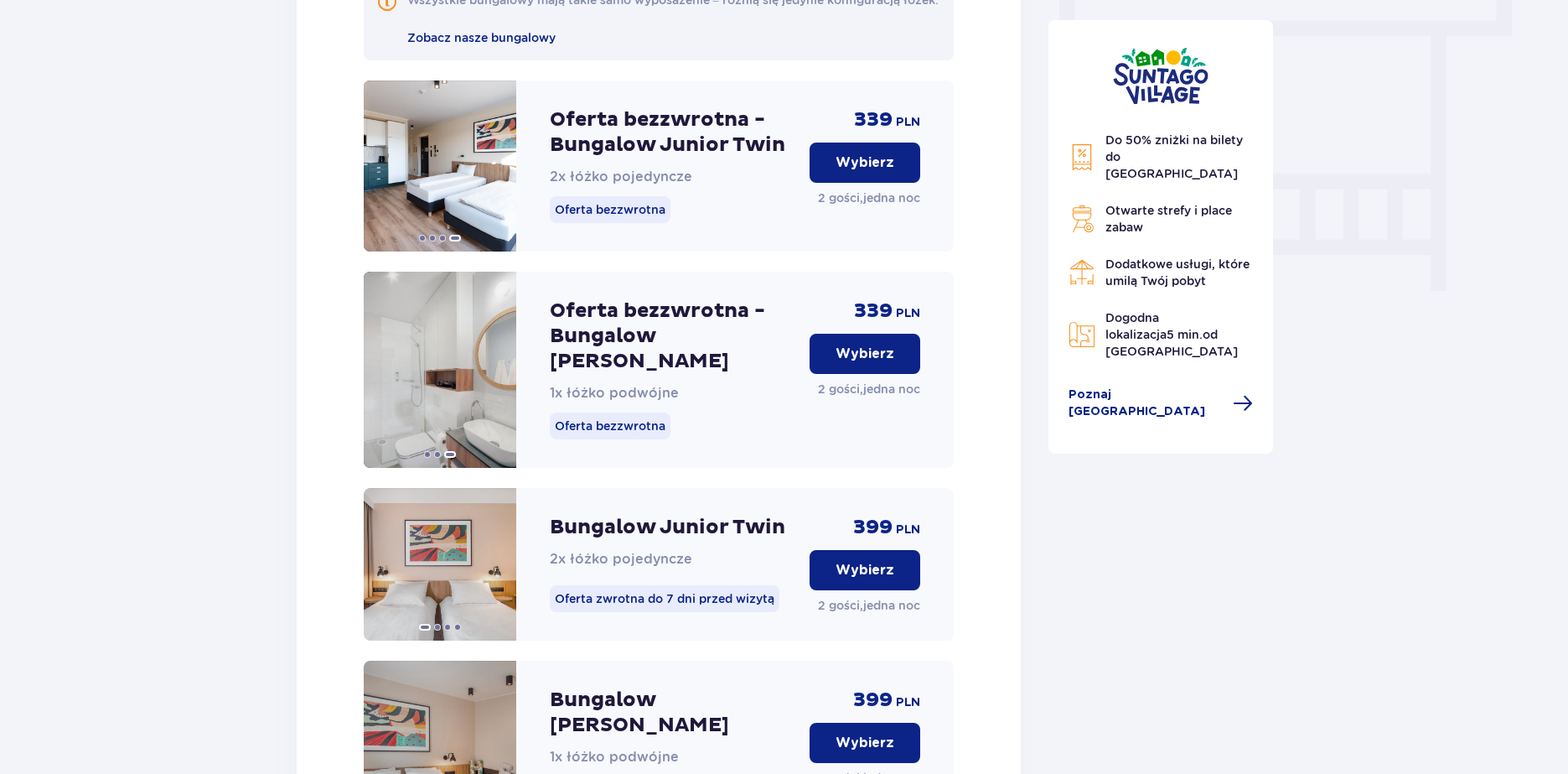
click at [869, 172] on p "Wybierz" at bounding box center [864, 162] width 59 height 19
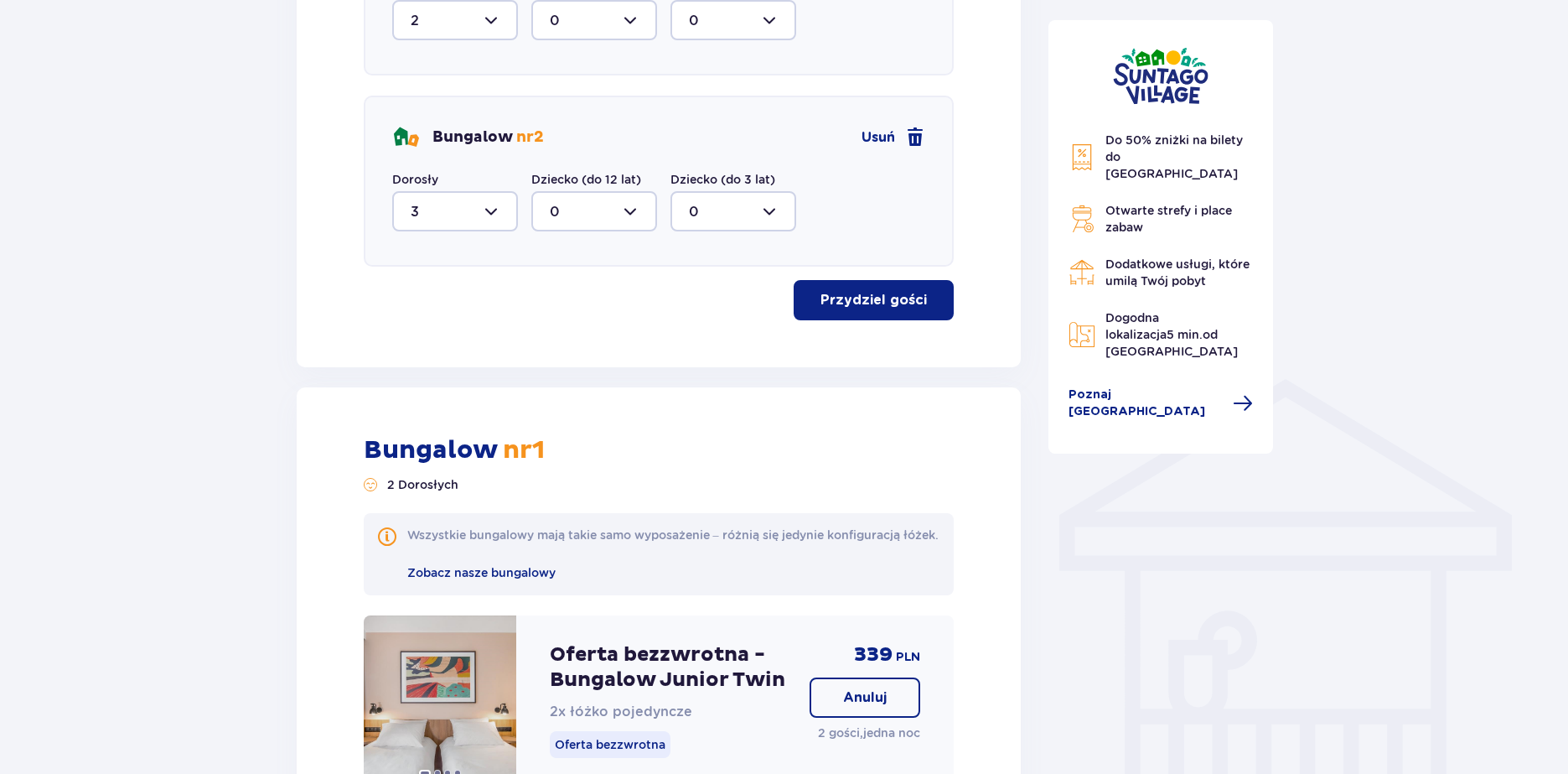
scroll to position [787, 0]
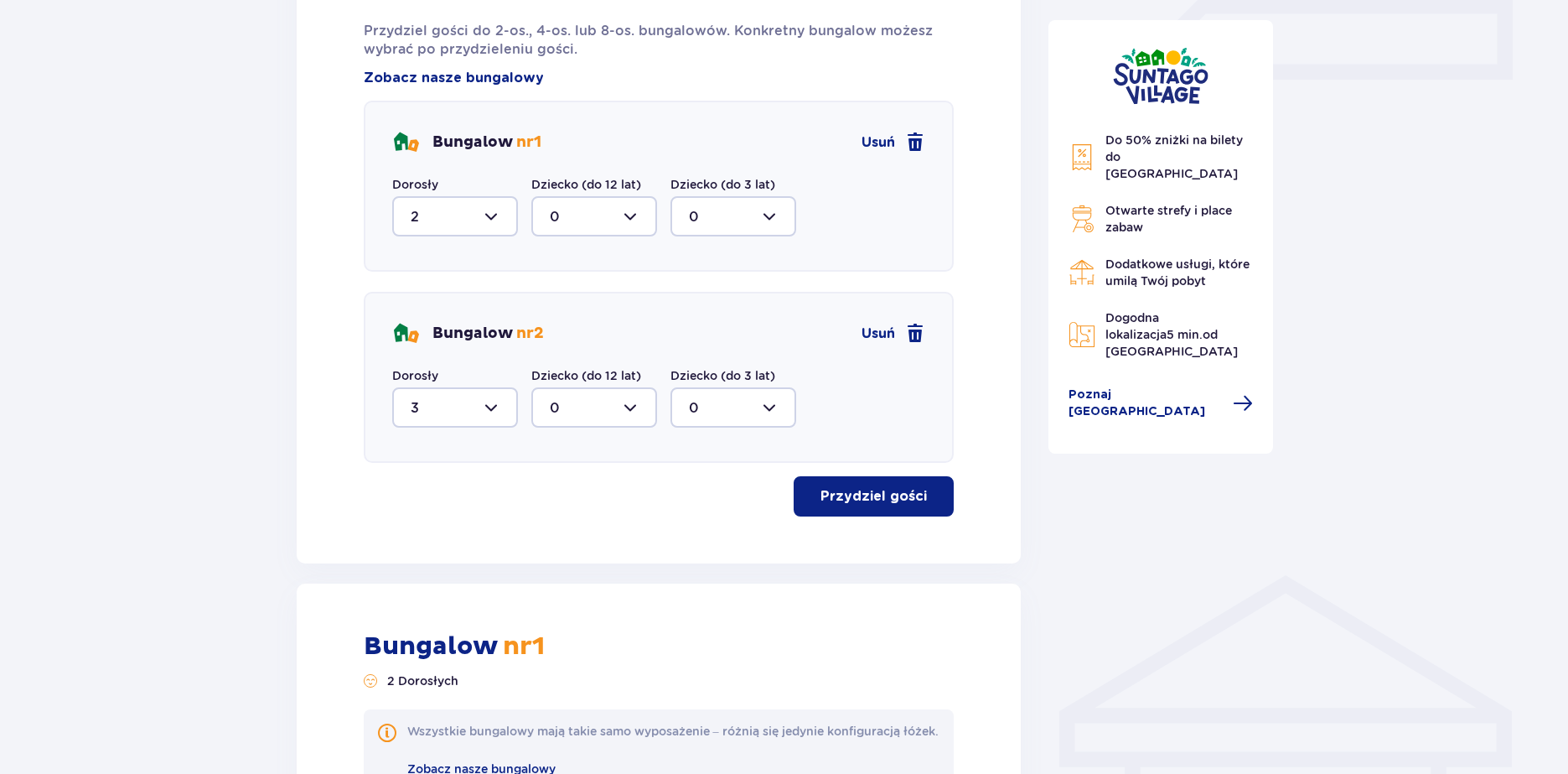
drag, startPoint x: 493, startPoint y: 222, endPoint x: 492, endPoint y: 235, distance: 13.0
click at [492, 223] on div at bounding box center [454, 216] width 125 height 40
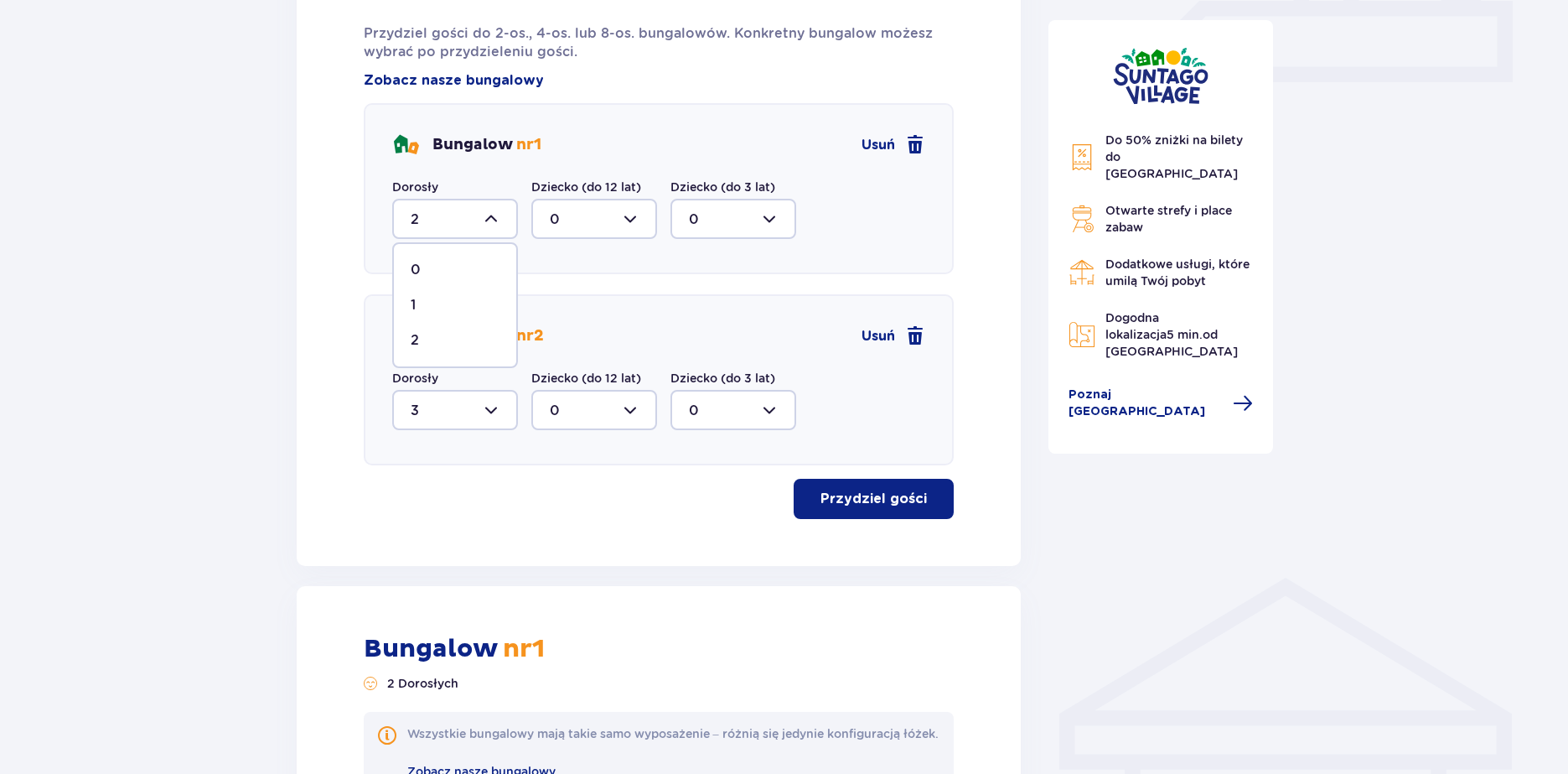
scroll to position [702, 0]
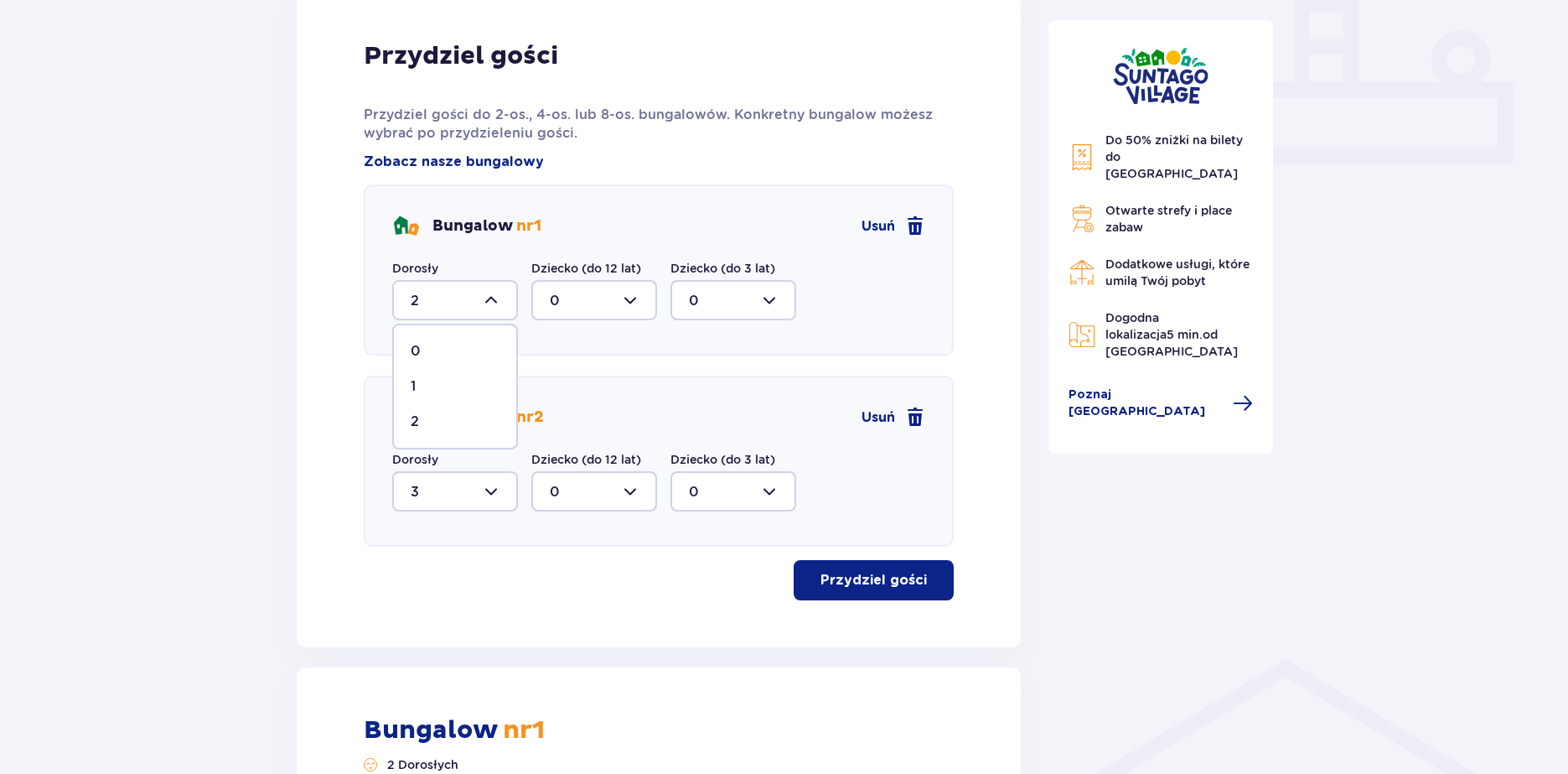
drag, startPoint x: 912, startPoint y: 223, endPoint x: 905, endPoint y: 230, distance: 9.9
click at [910, 223] on span at bounding box center [915, 226] width 20 height 20
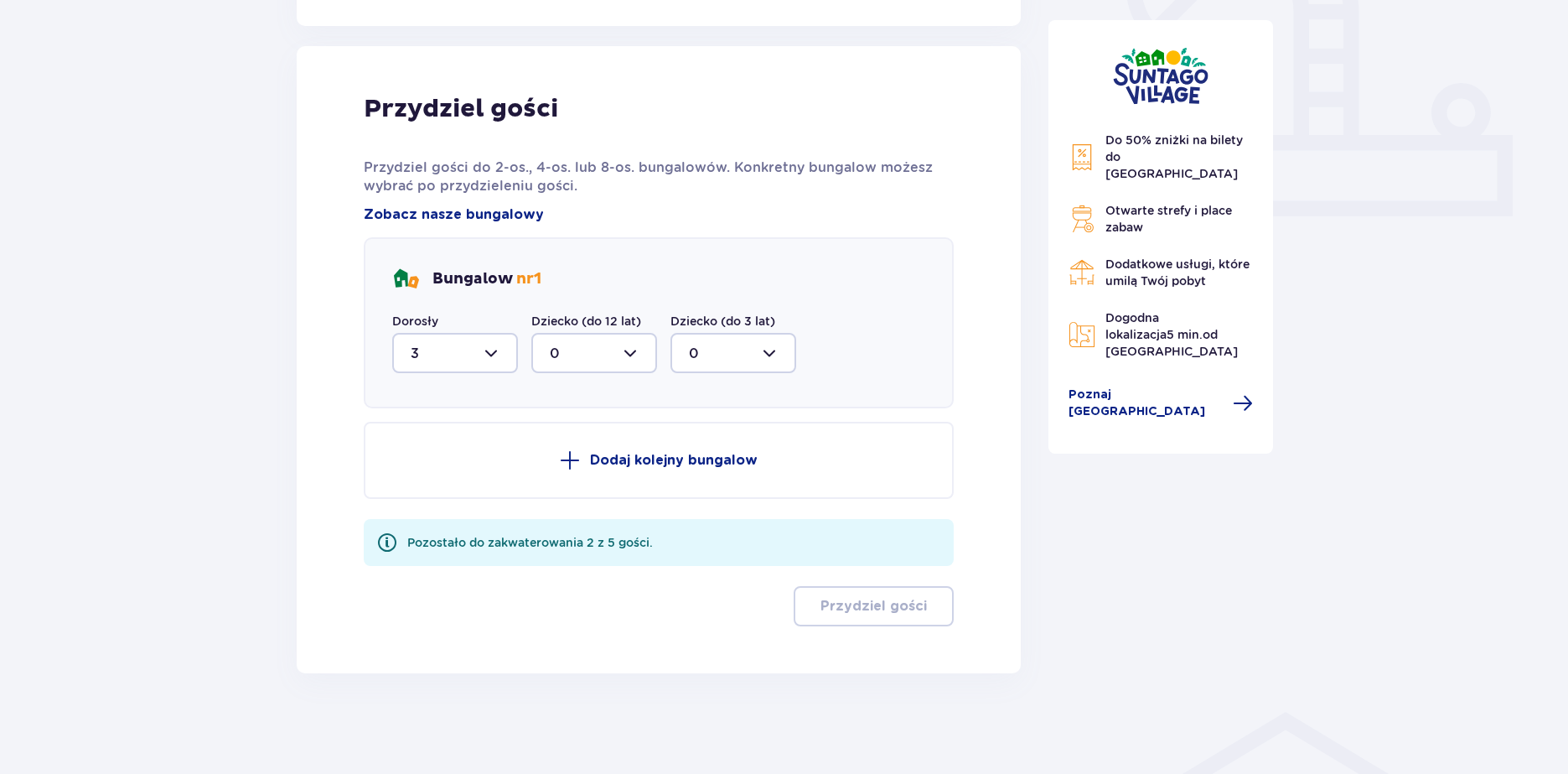
drag, startPoint x: 493, startPoint y: 352, endPoint x: 493, endPoint y: 372, distance: 20.0
click at [493, 353] on div at bounding box center [454, 353] width 125 height 40
click at [430, 506] on span "5" at bounding box center [454, 516] width 122 height 35
type input "5"
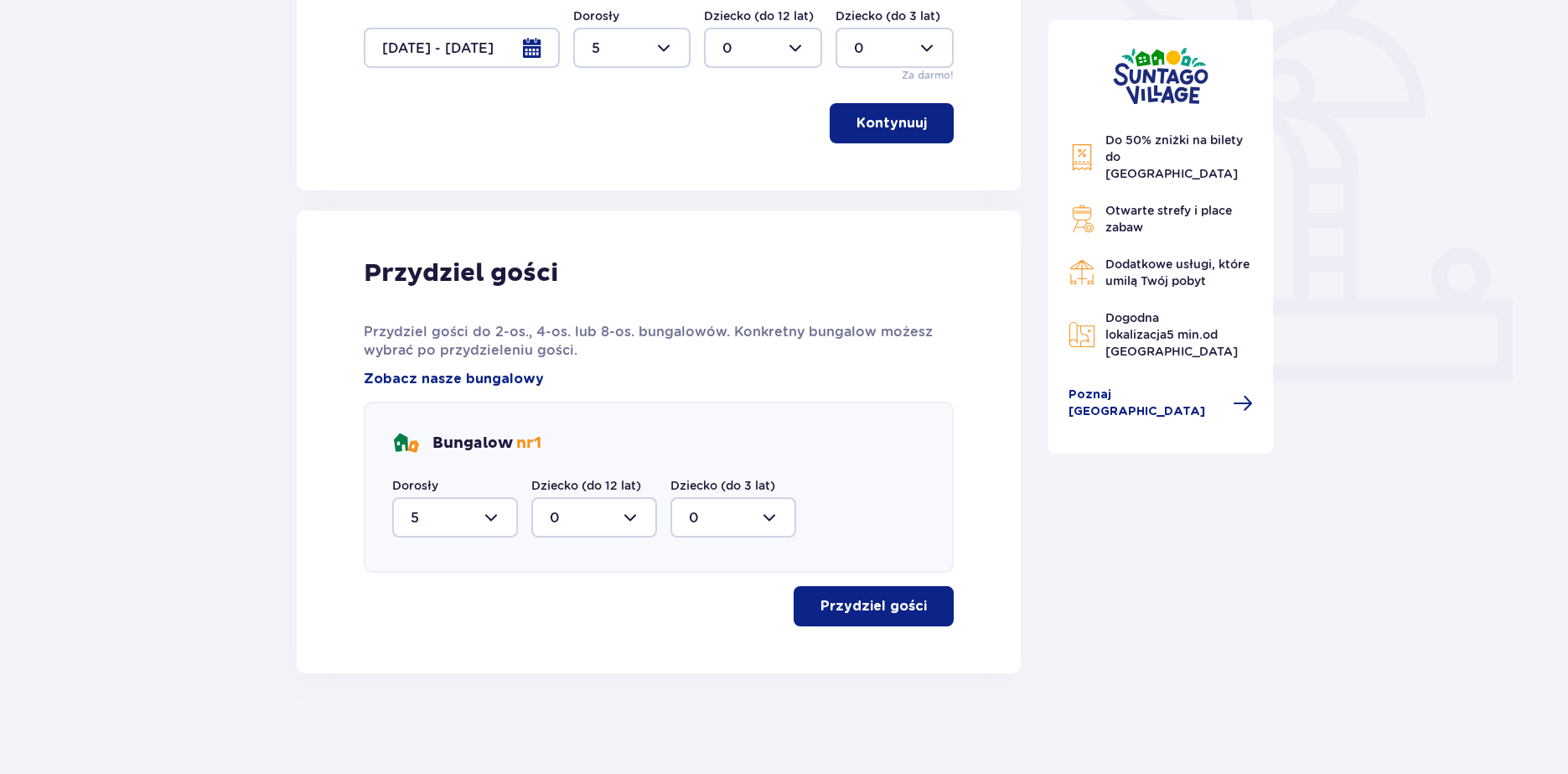
scroll to position [485, 0]
click at [915, 600] on button "Przydziel gości" at bounding box center [873, 606] width 160 height 40
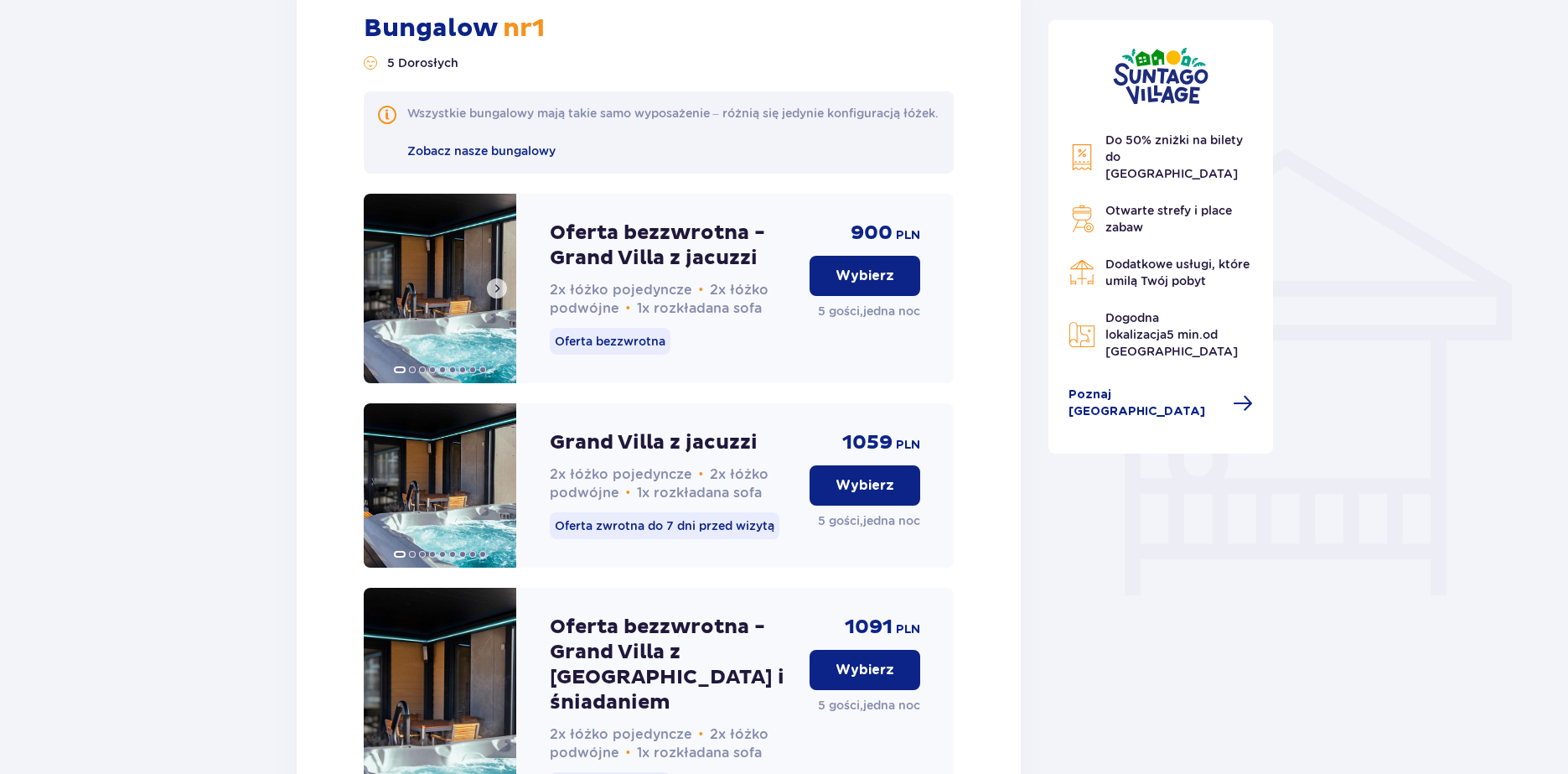
scroll to position [1243, 0]
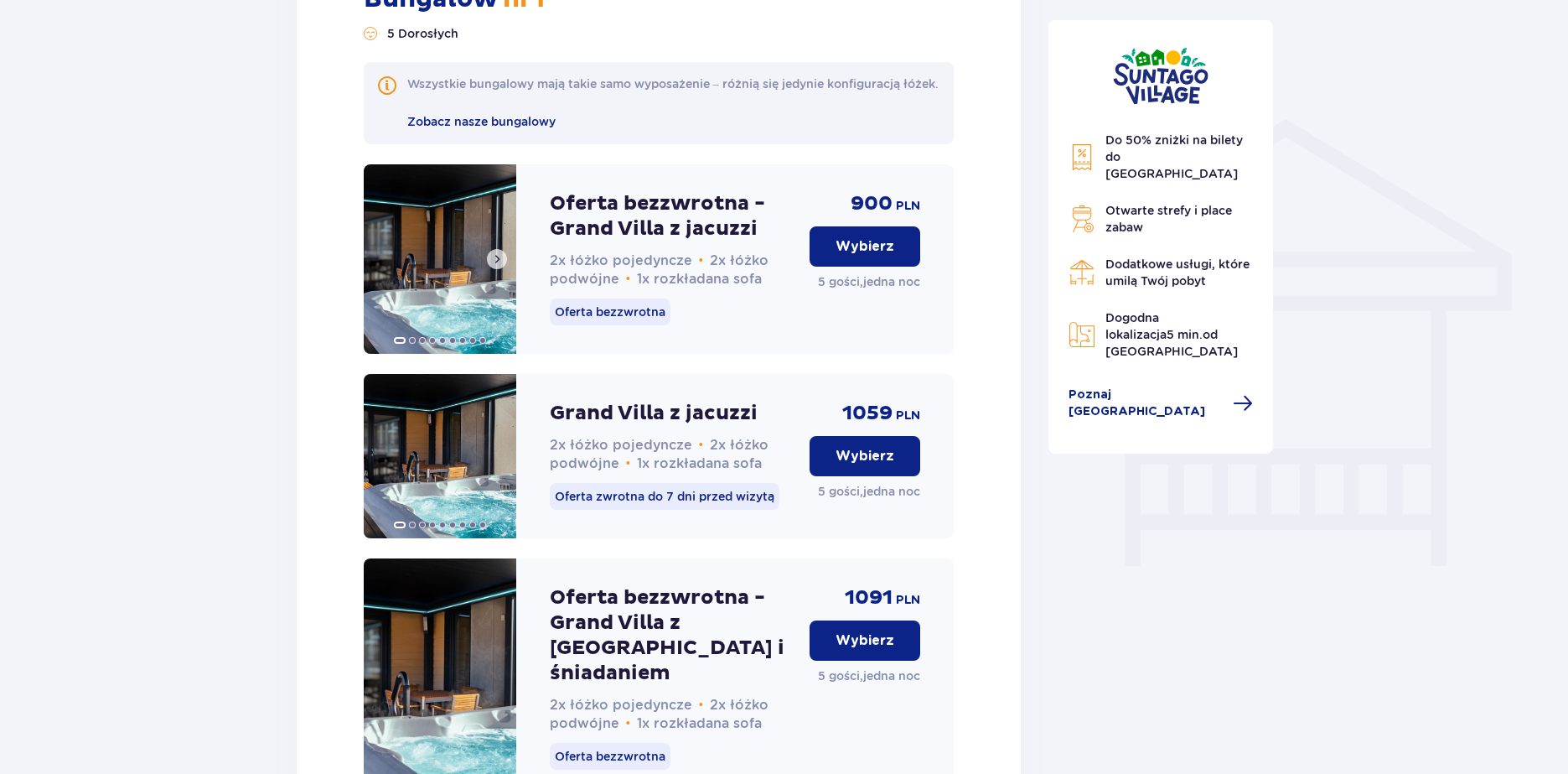
click at [497, 266] on span at bounding box center [496, 259] width 13 height 13
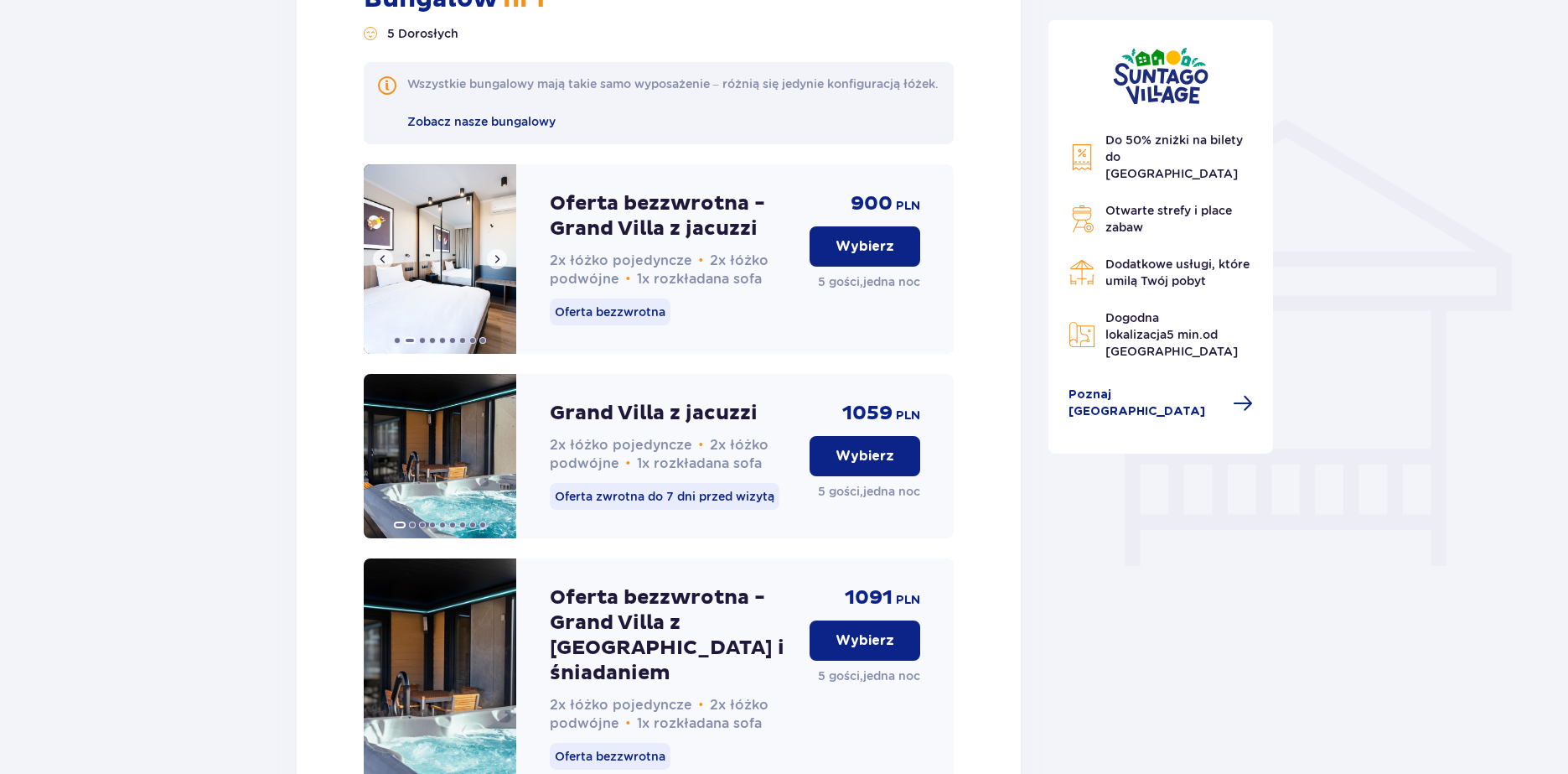
click at [497, 266] on span at bounding box center [496, 259] width 13 height 13
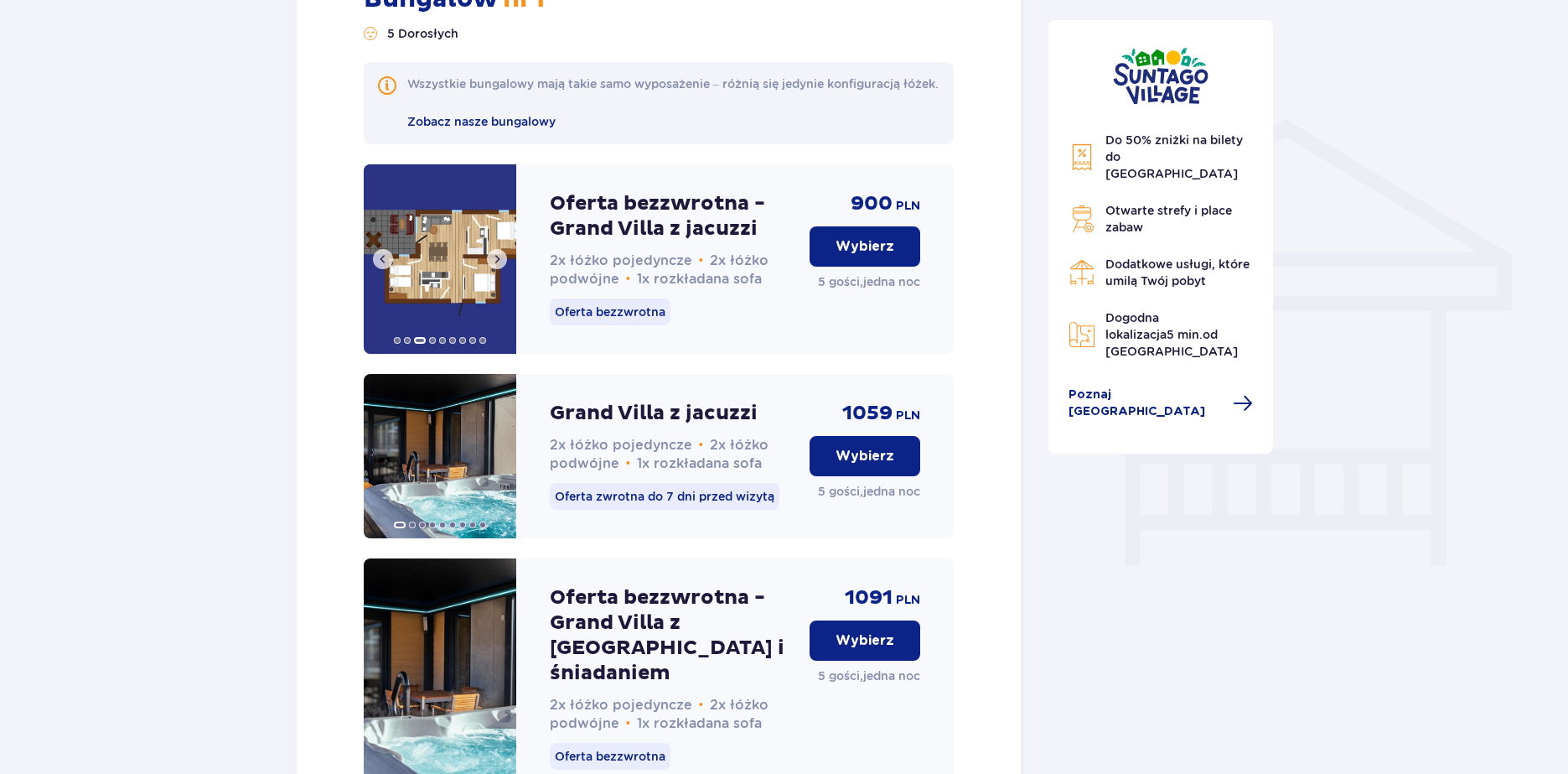
click at [497, 266] on span at bounding box center [496, 259] width 13 height 13
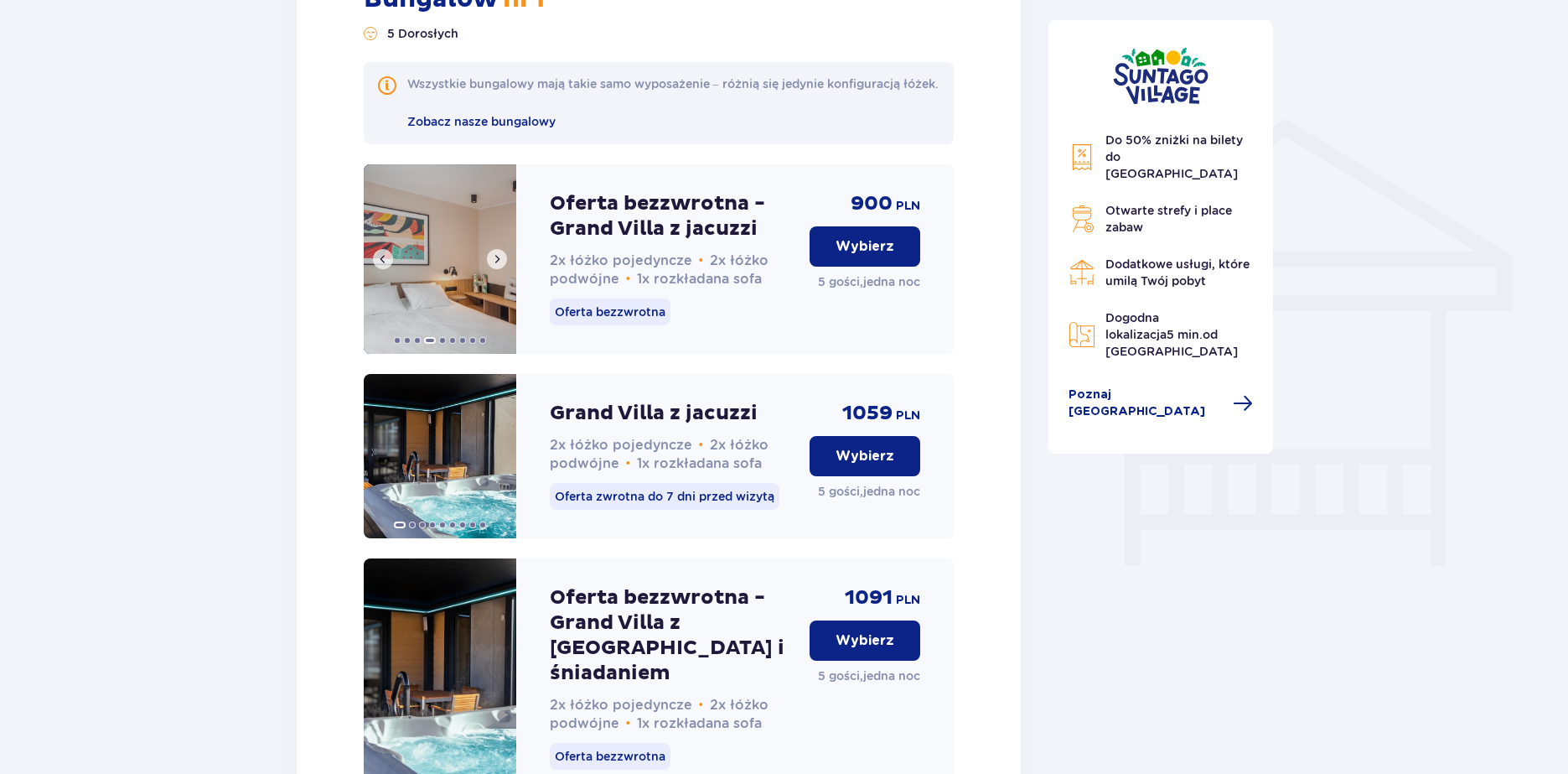
click at [497, 266] on span at bounding box center [496, 259] width 13 height 13
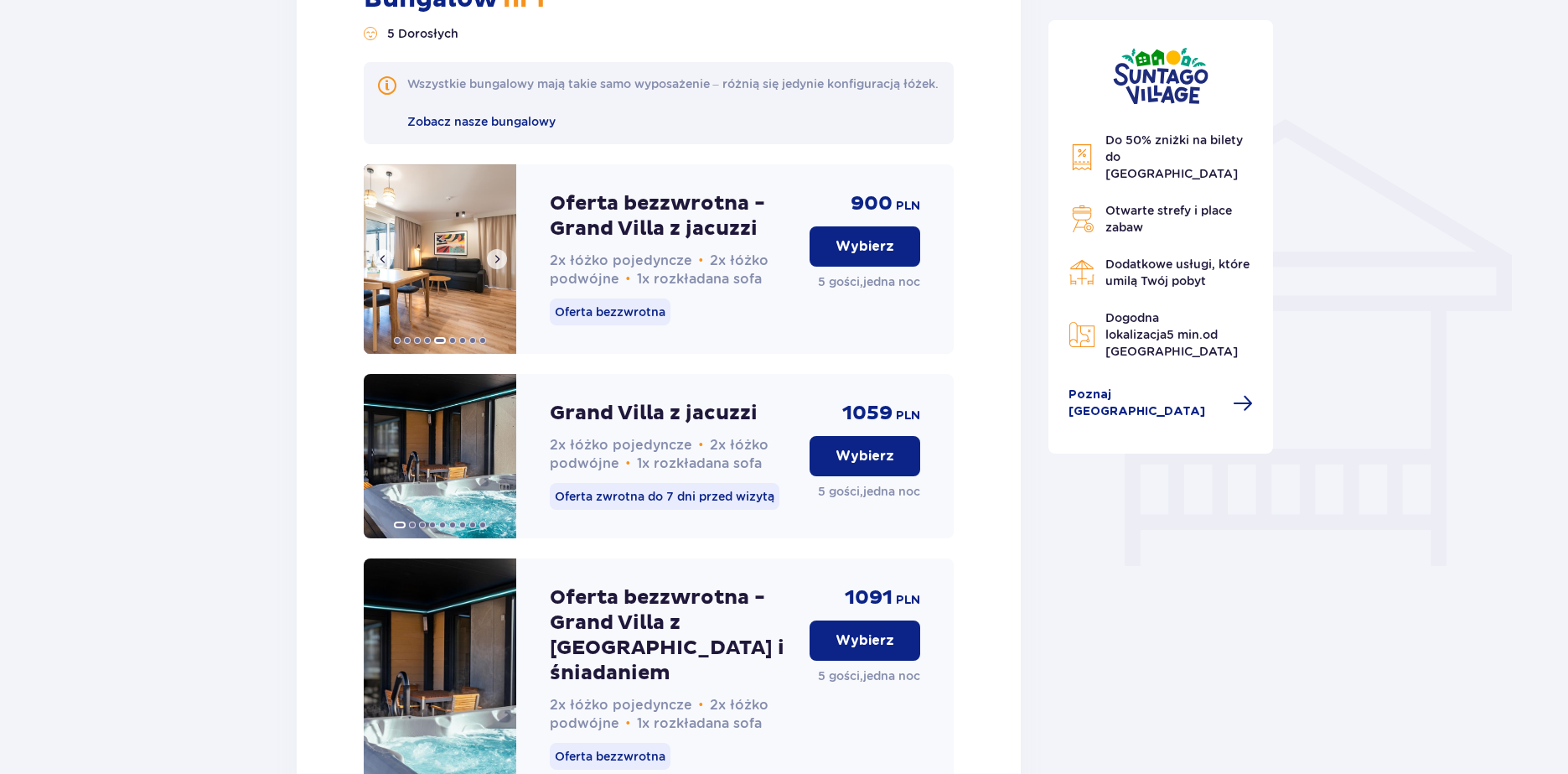
click at [450, 296] on img at bounding box center [439, 259] width 152 height 189
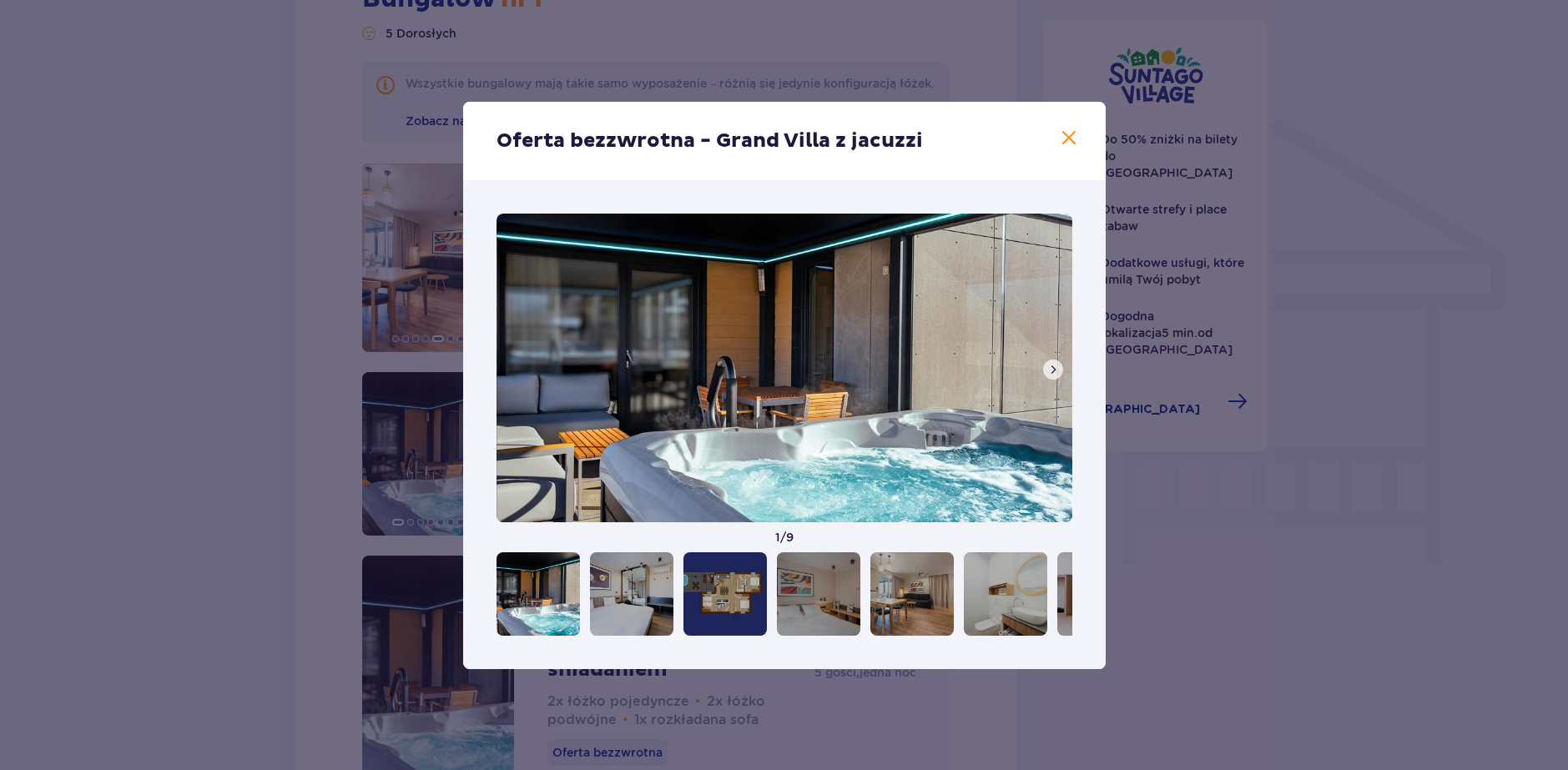
click at [1049, 368] on span at bounding box center [1052, 369] width 13 height 13
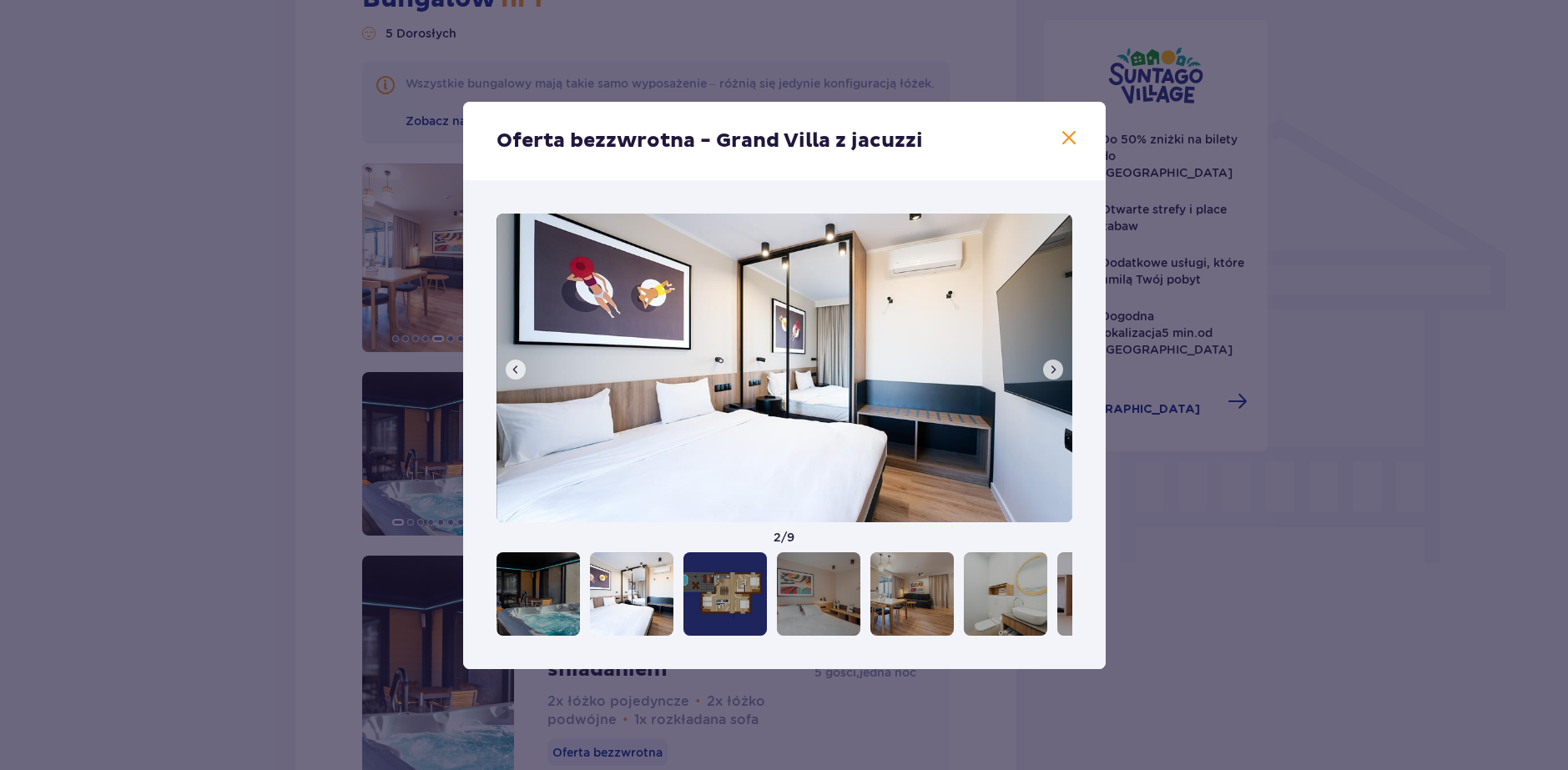
click at [1049, 368] on span at bounding box center [1052, 369] width 13 height 13
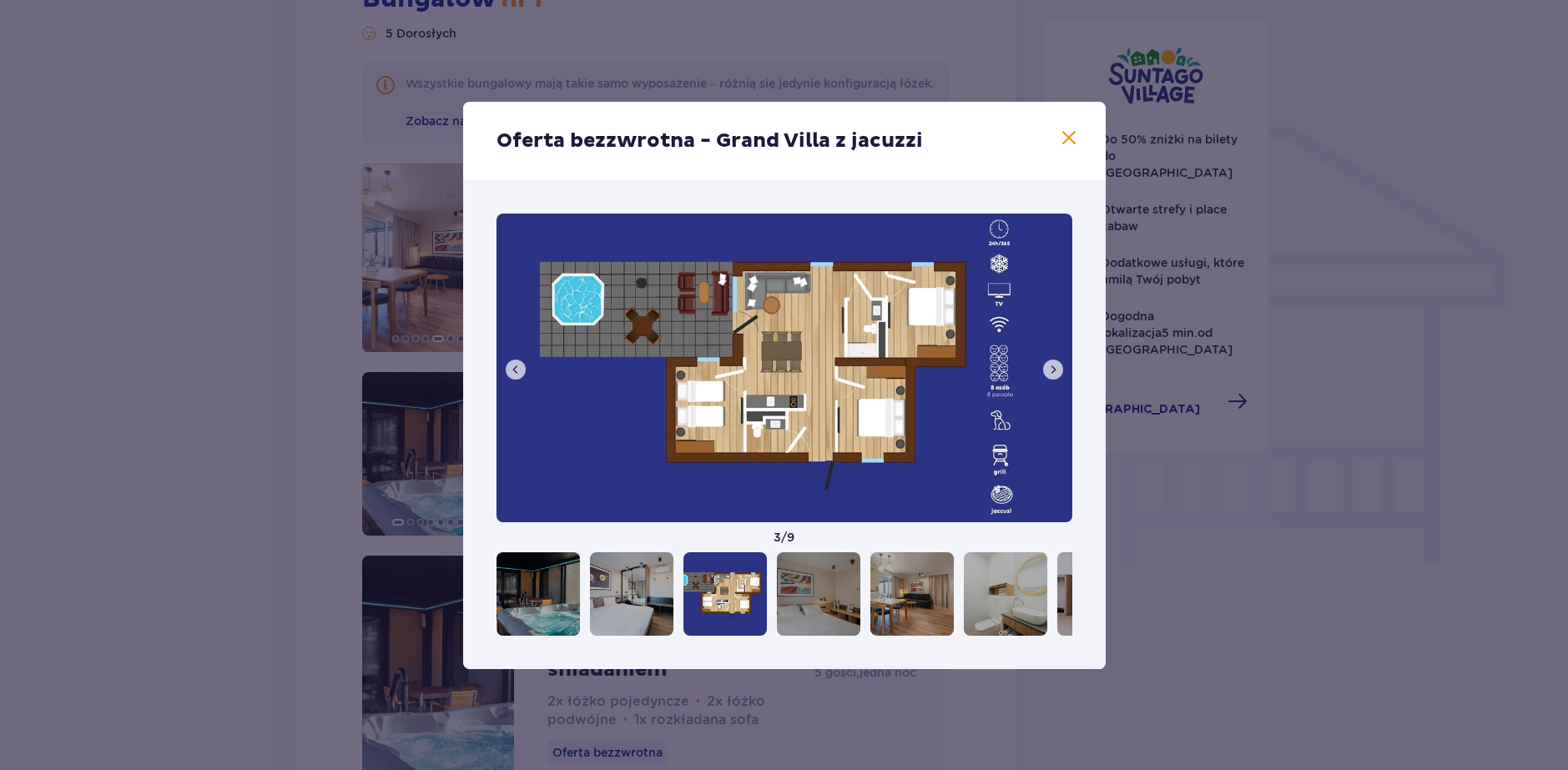
click at [1049, 368] on span at bounding box center [1052, 369] width 13 height 13
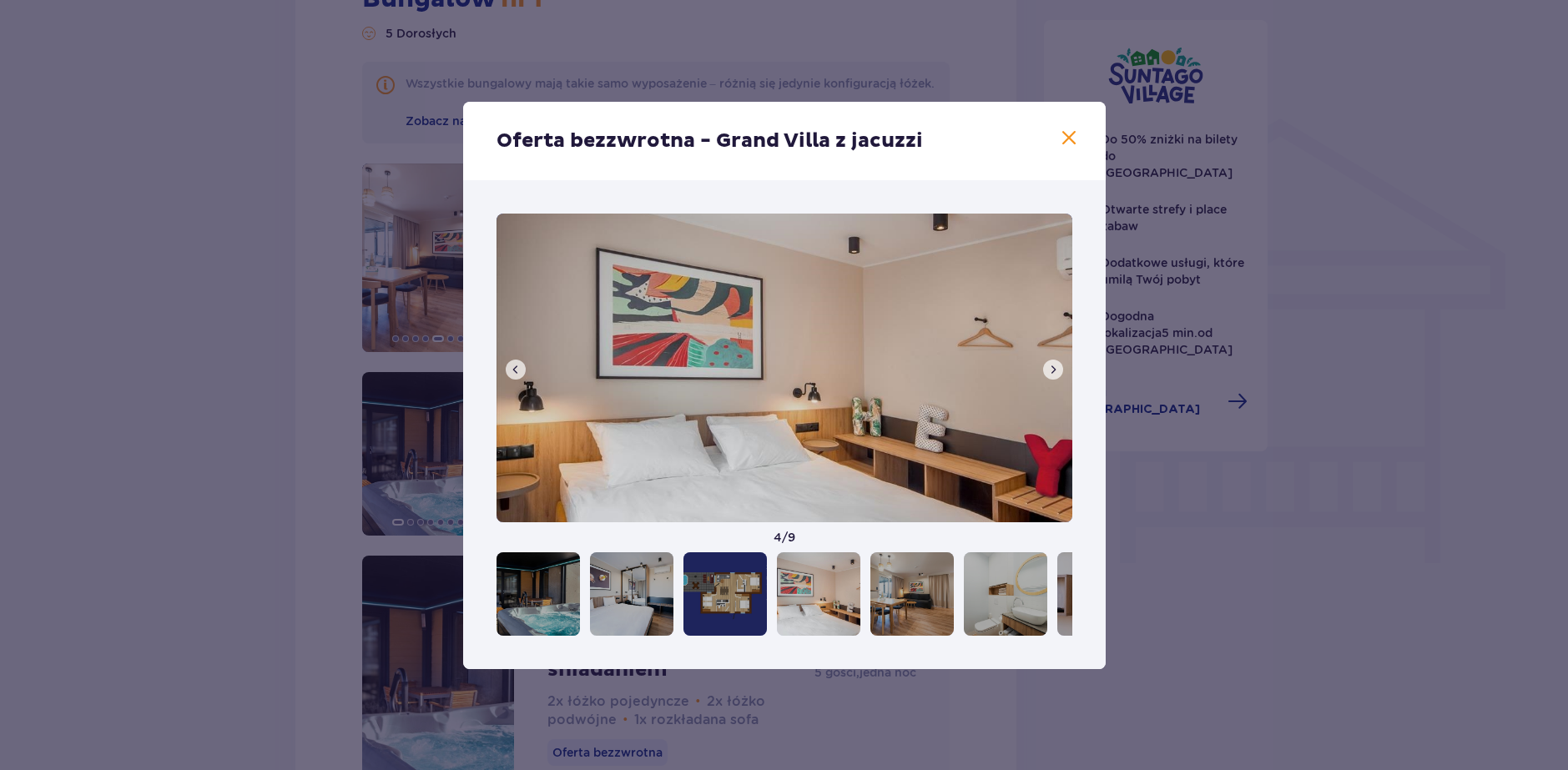
click at [1049, 368] on span at bounding box center [1052, 369] width 13 height 13
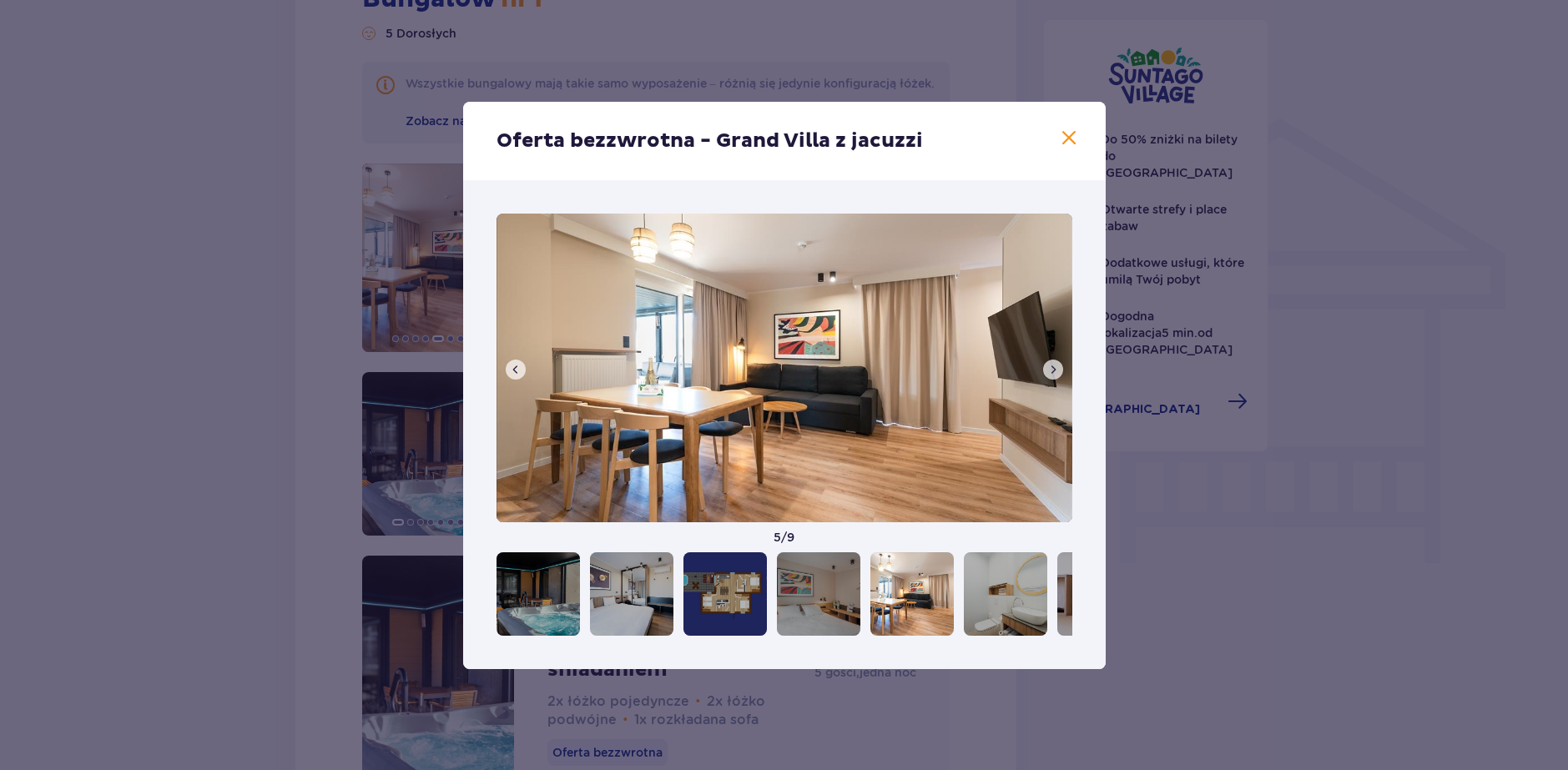
click at [1049, 368] on span at bounding box center [1052, 369] width 13 height 13
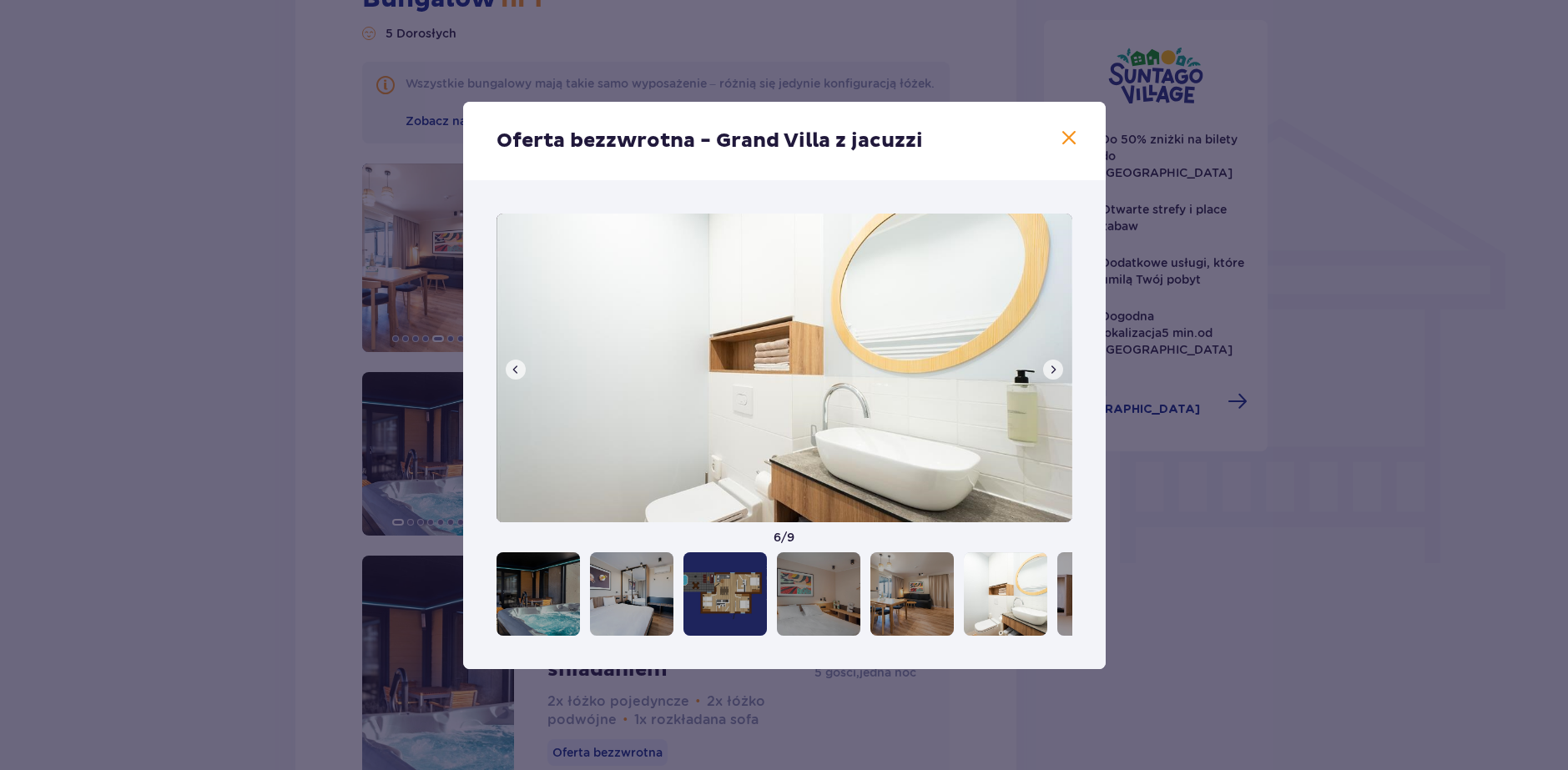
click at [1049, 368] on span at bounding box center [1052, 369] width 13 height 13
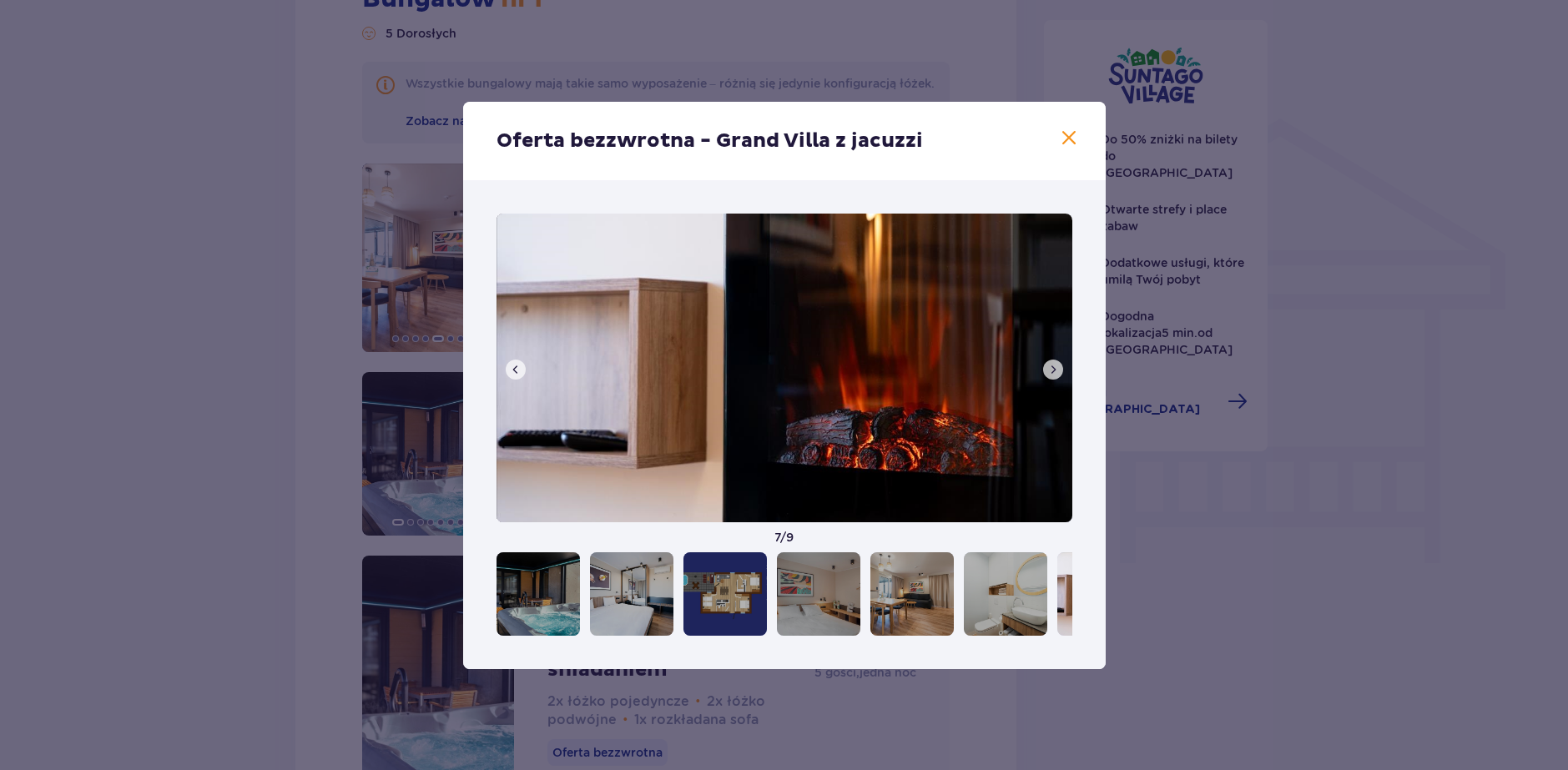
click at [1049, 368] on span at bounding box center [1052, 369] width 13 height 13
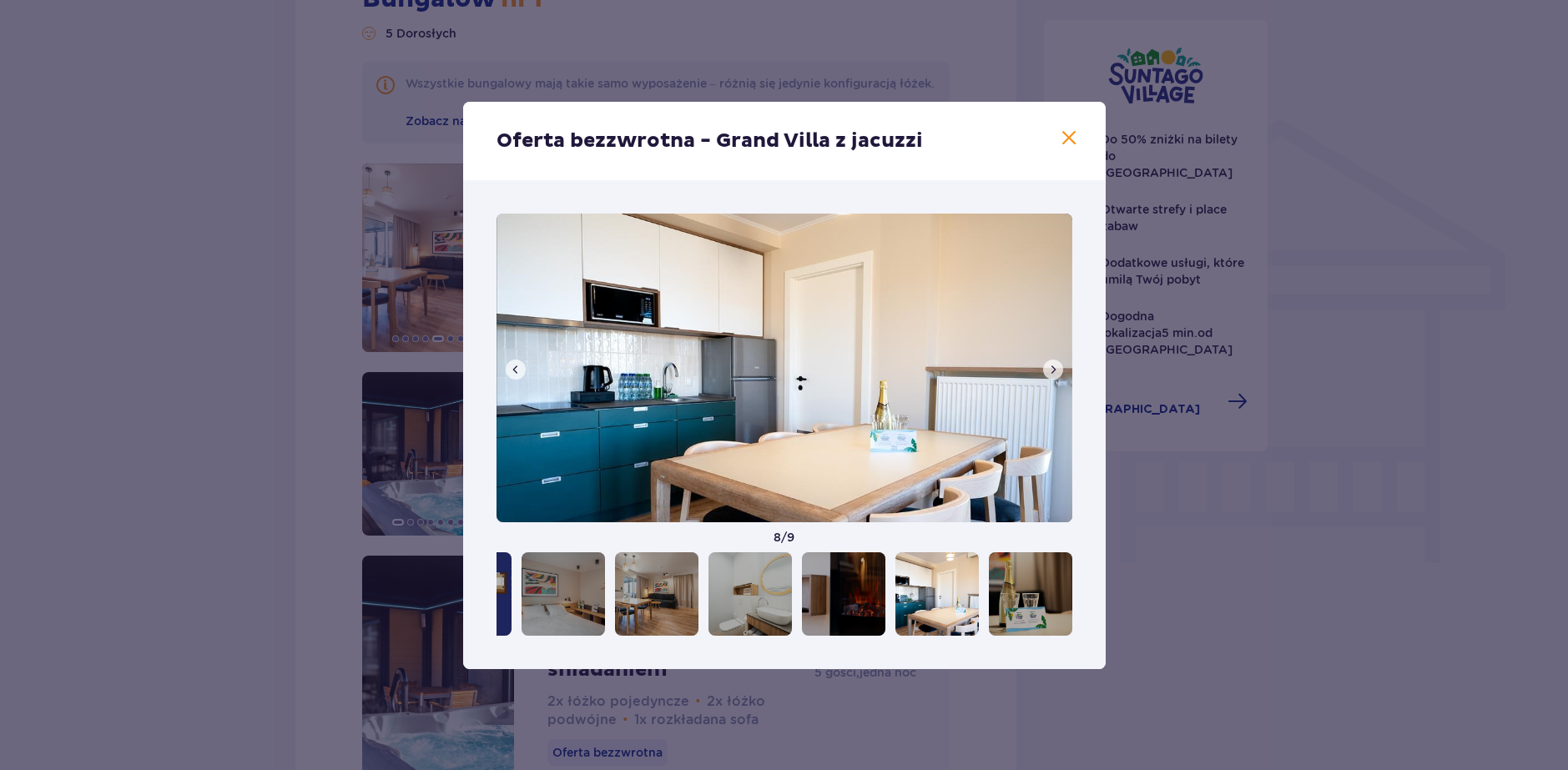
click at [1049, 368] on span at bounding box center [1052, 369] width 13 height 13
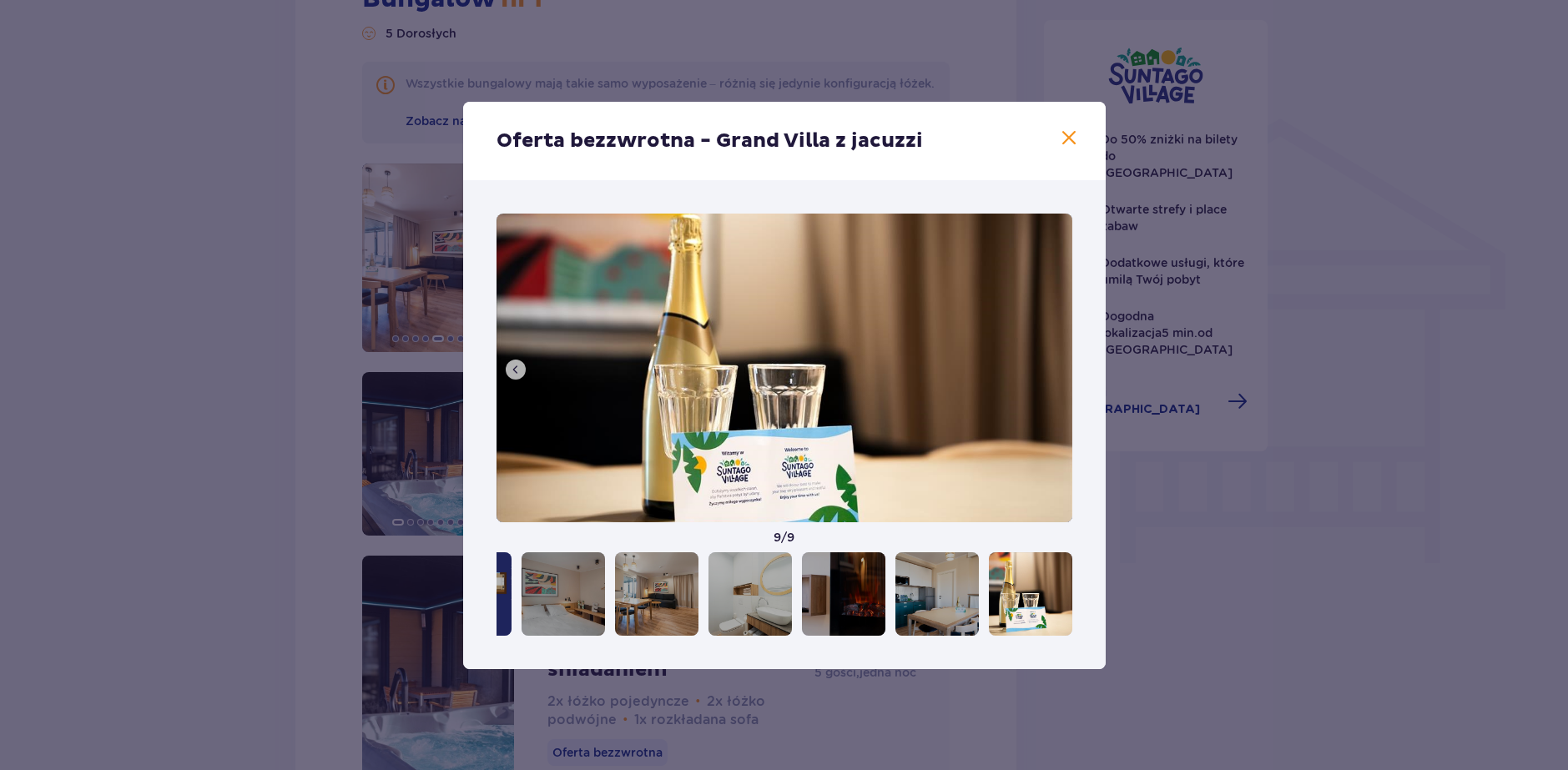
click at [1049, 368] on img at bounding box center [785, 368] width 576 height 309
click at [510, 364] on span at bounding box center [515, 369] width 13 height 13
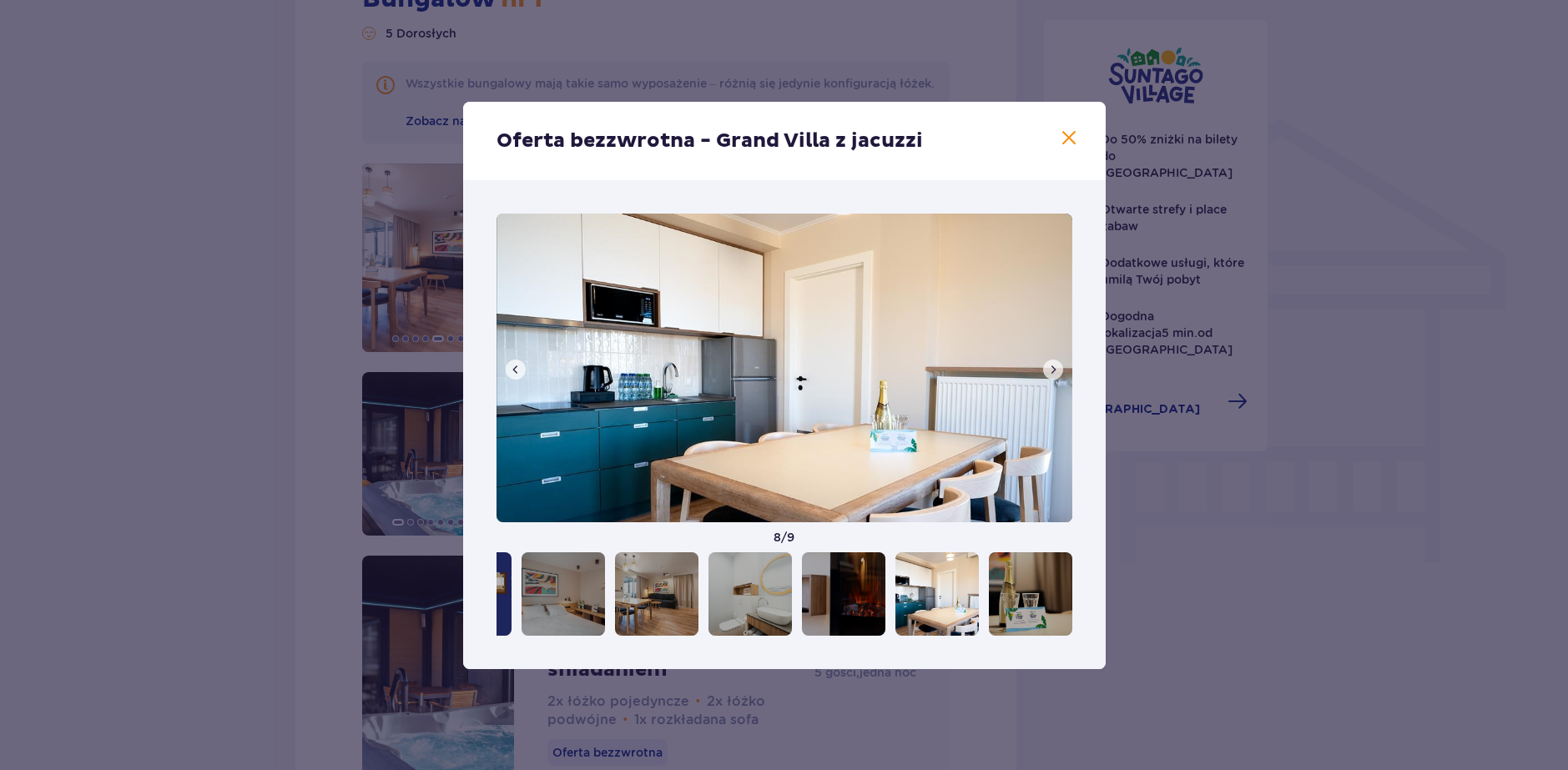
click at [510, 364] on span at bounding box center [515, 369] width 13 height 13
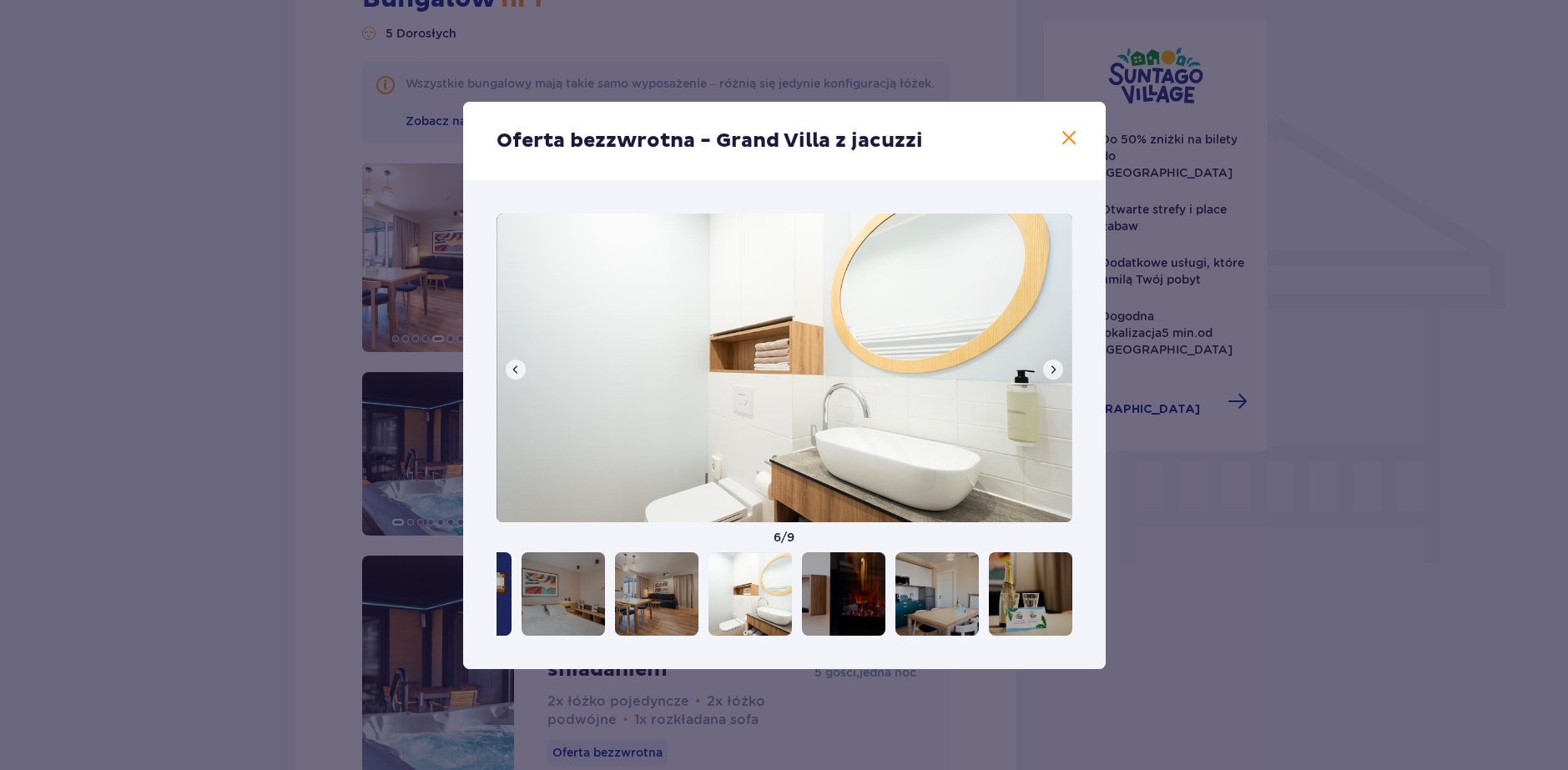
click at [510, 364] on span at bounding box center [515, 369] width 13 height 13
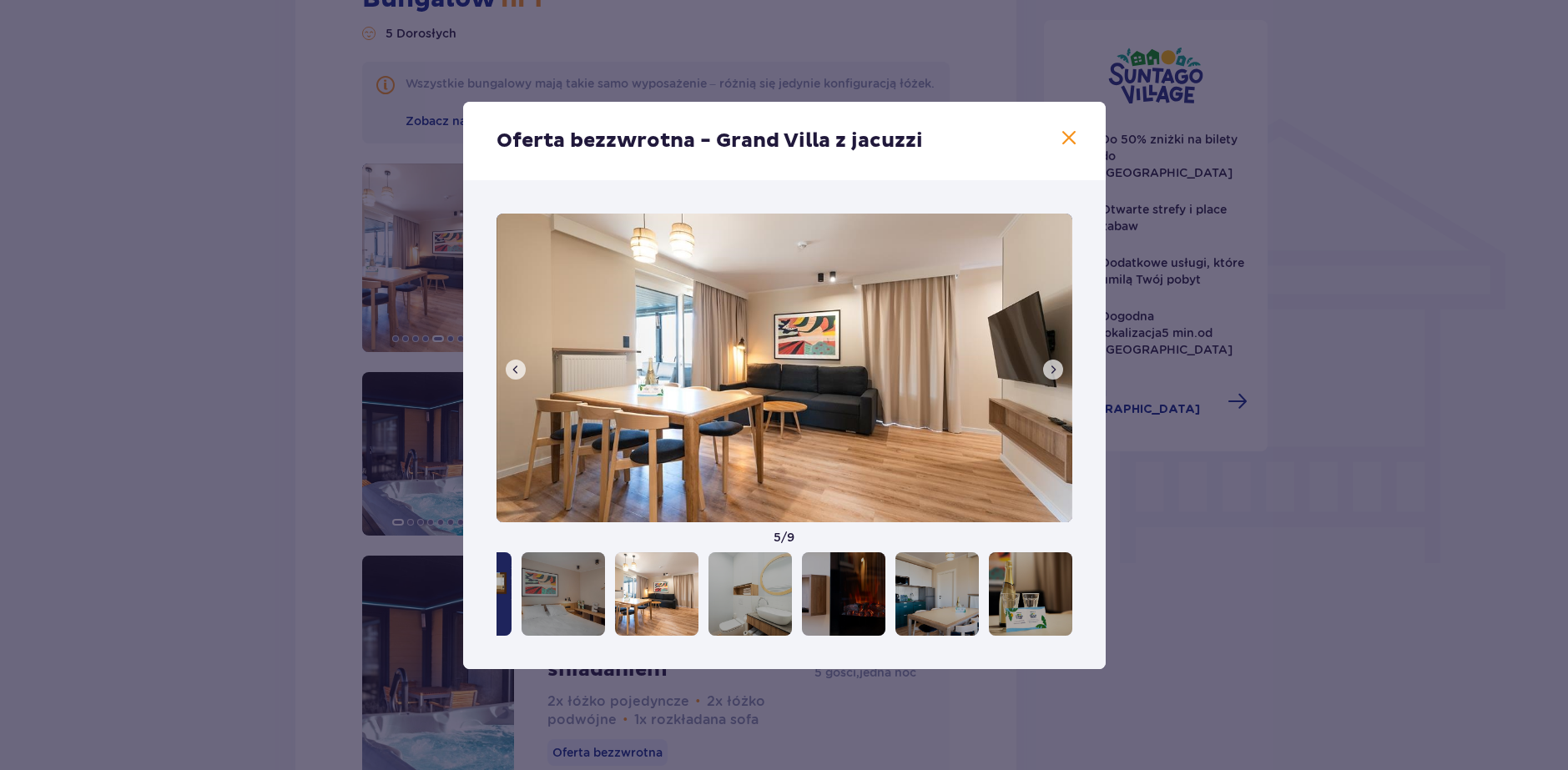
click at [510, 364] on span at bounding box center [515, 369] width 13 height 13
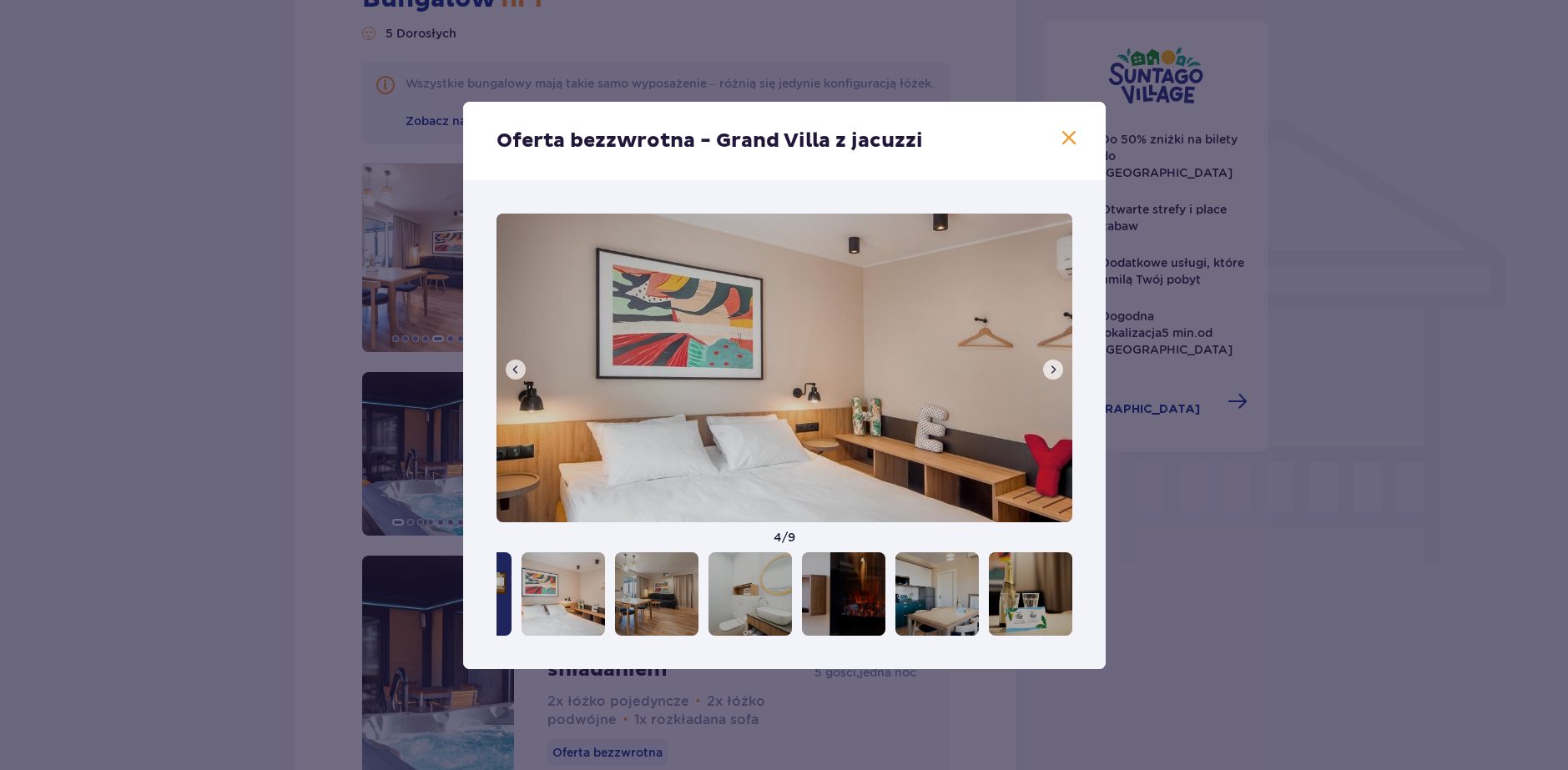
click at [510, 364] on span at bounding box center [515, 369] width 13 height 13
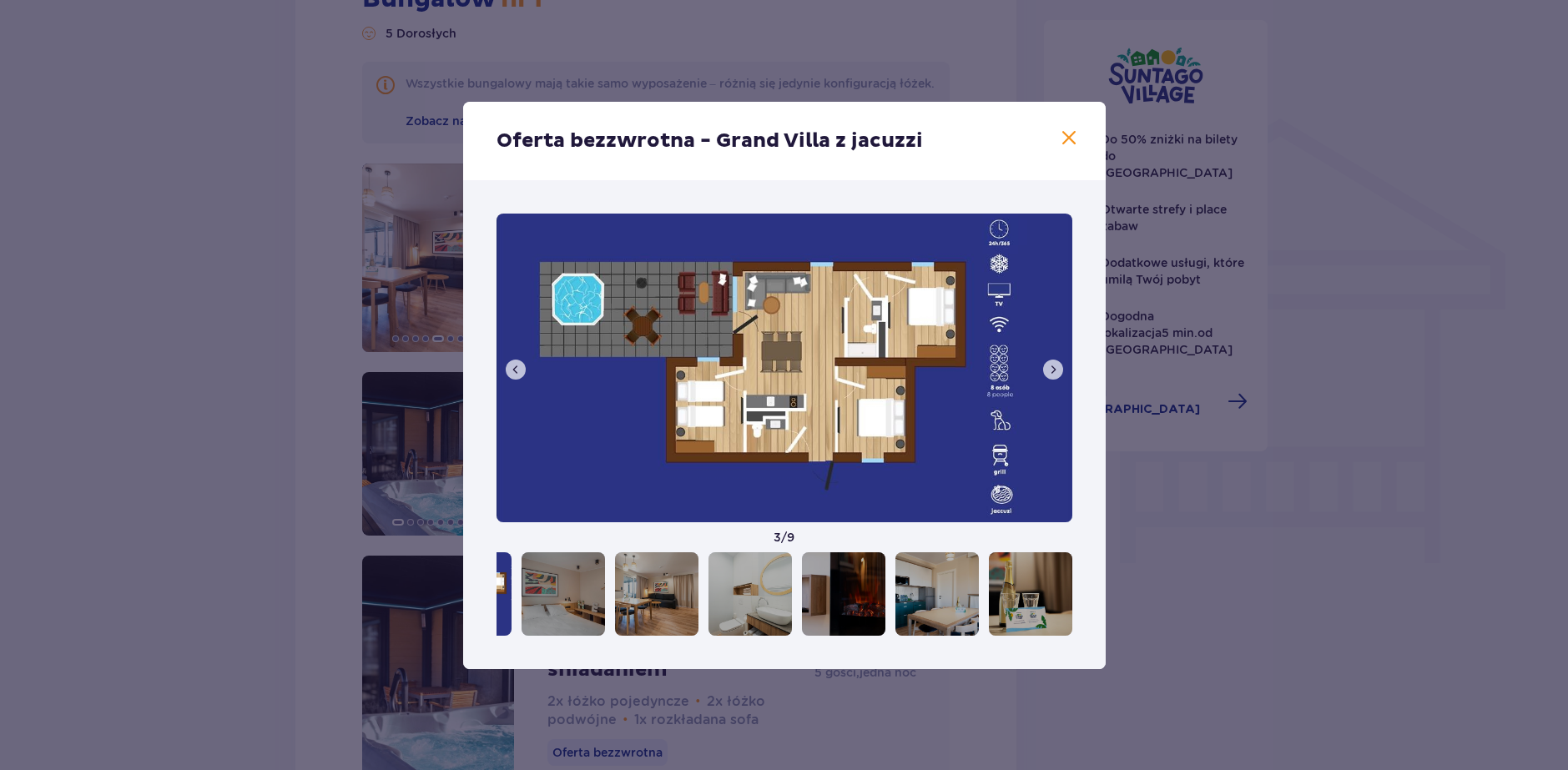
click at [510, 364] on span at bounding box center [515, 369] width 13 height 13
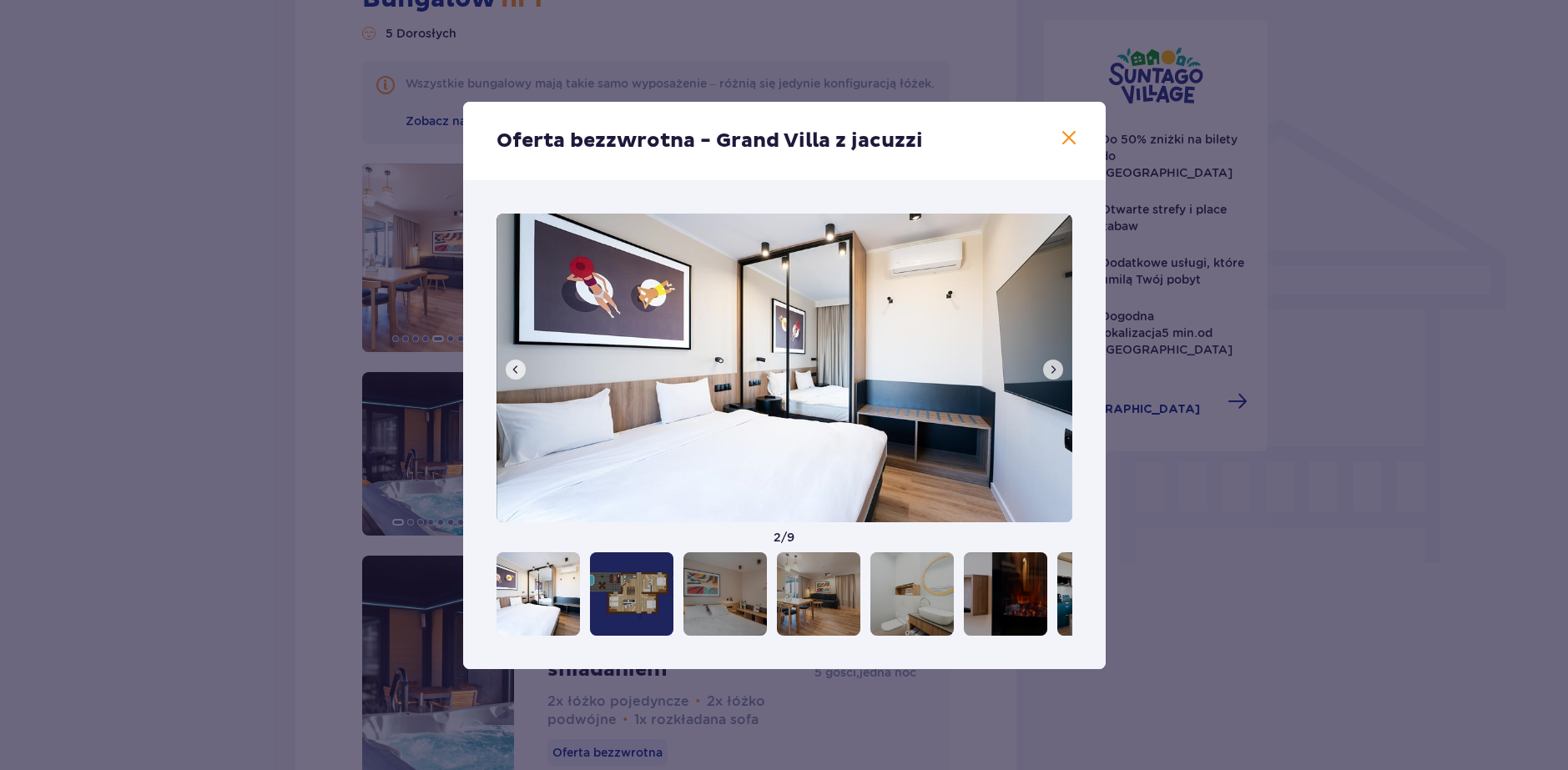
click at [513, 364] on span at bounding box center [515, 369] width 13 height 13
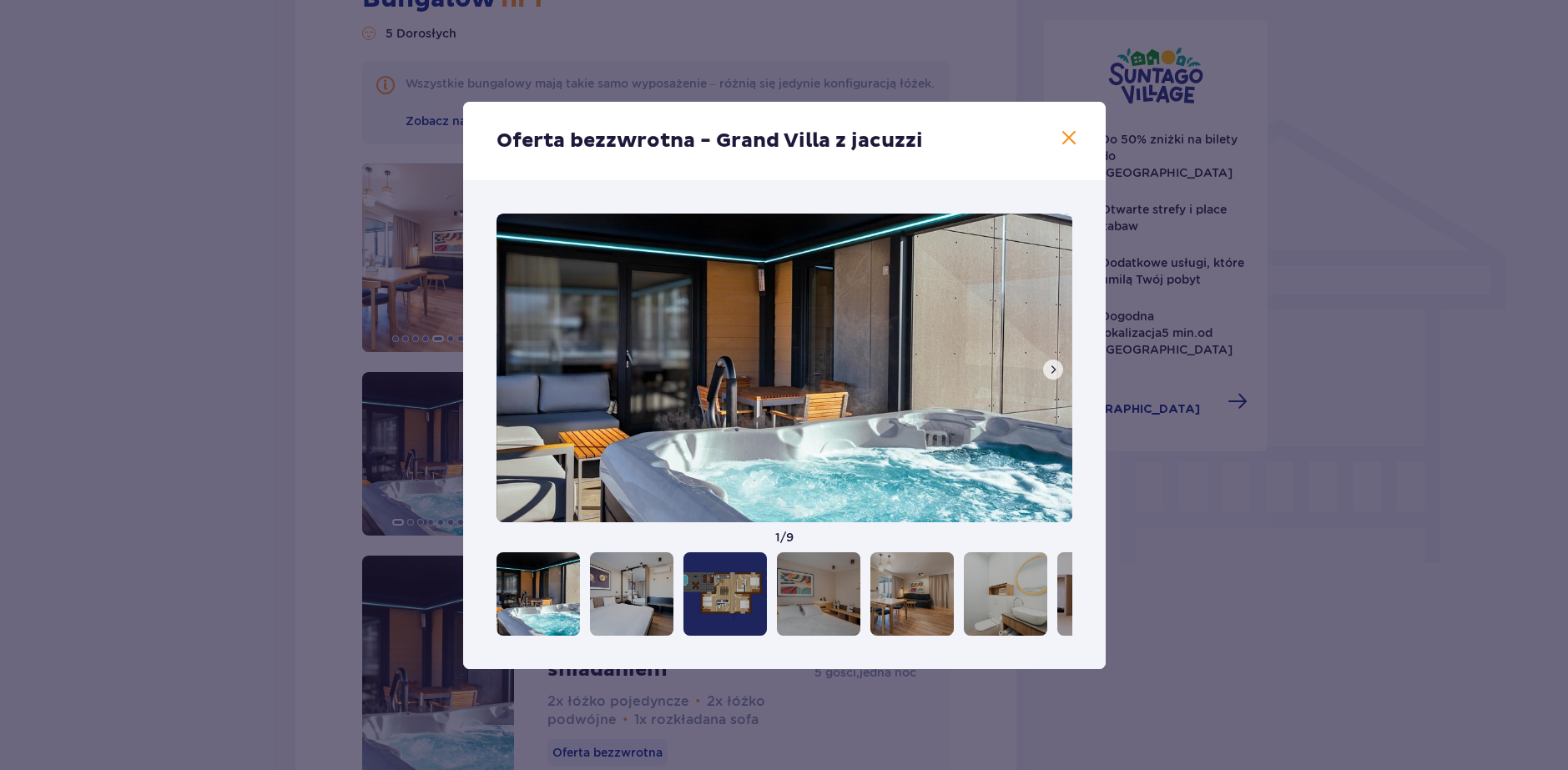
click at [513, 364] on img at bounding box center [785, 368] width 576 height 309
click at [396, 375] on div "Oferta bezzwrotna - Grand Villa z jacuzzi 1 / 9" at bounding box center [784, 385] width 1568 height 770
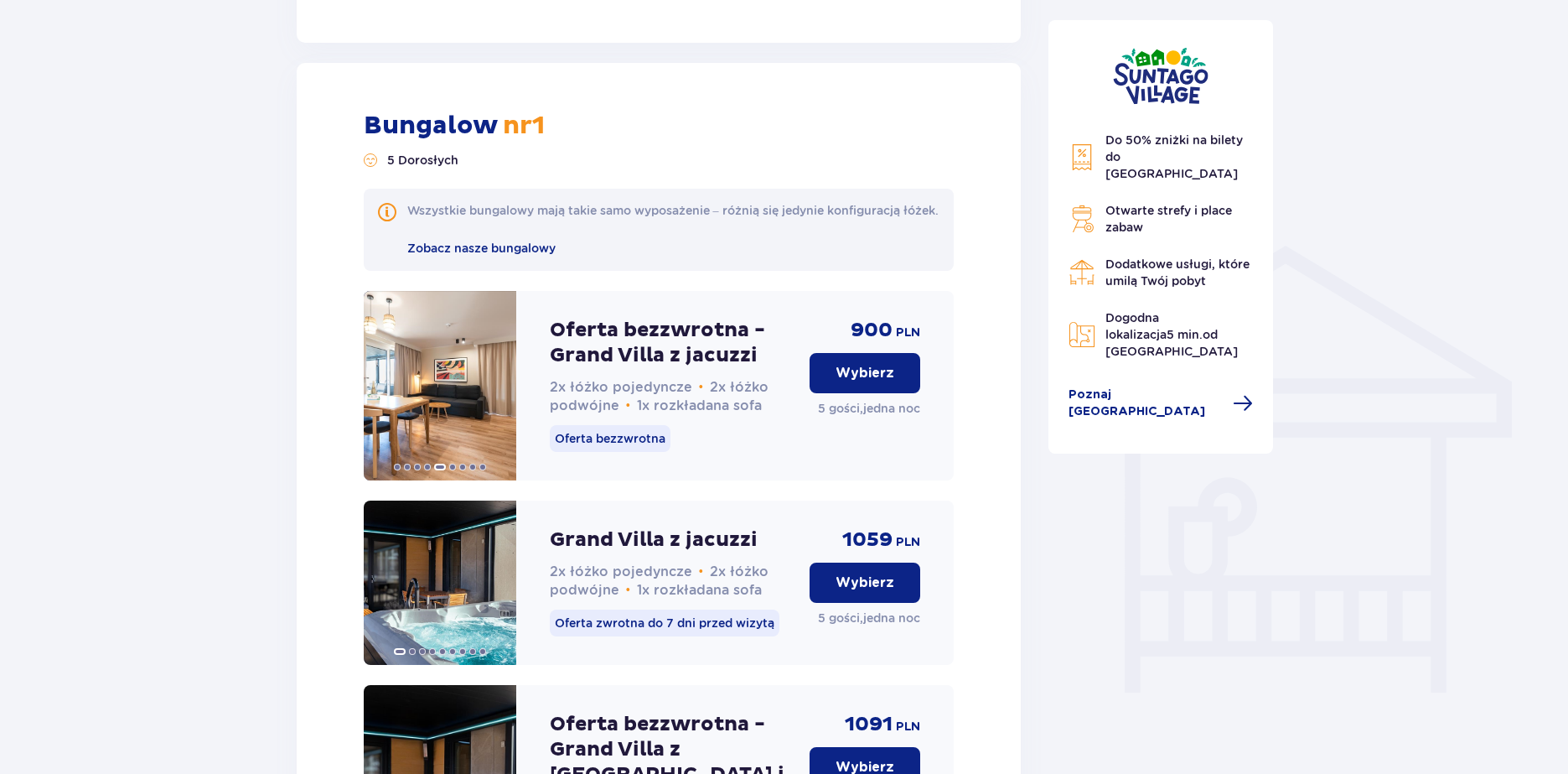
scroll to position [1075, 0]
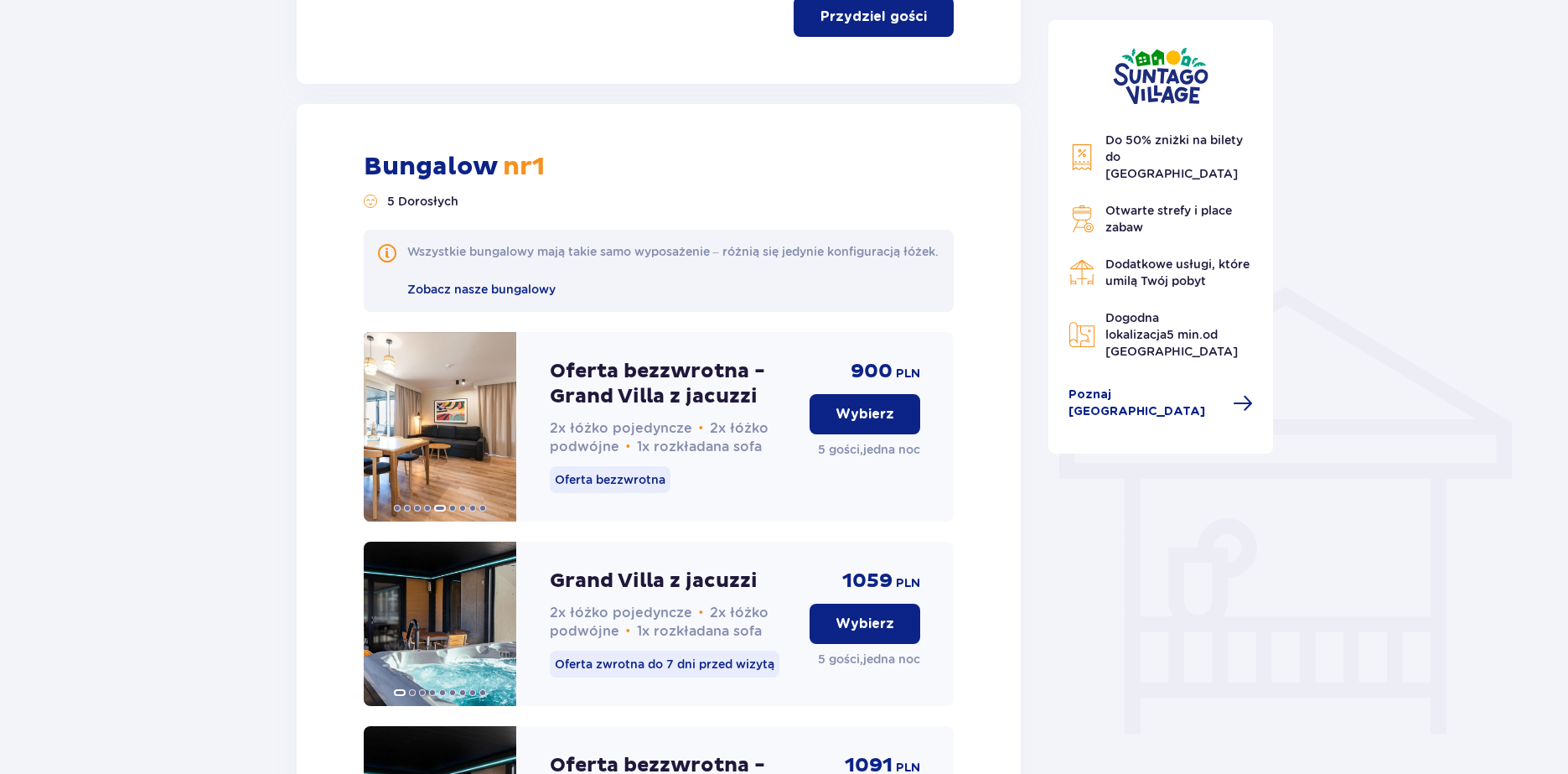
click at [877, 418] on button "Wybierz" at bounding box center [864, 414] width 110 height 40
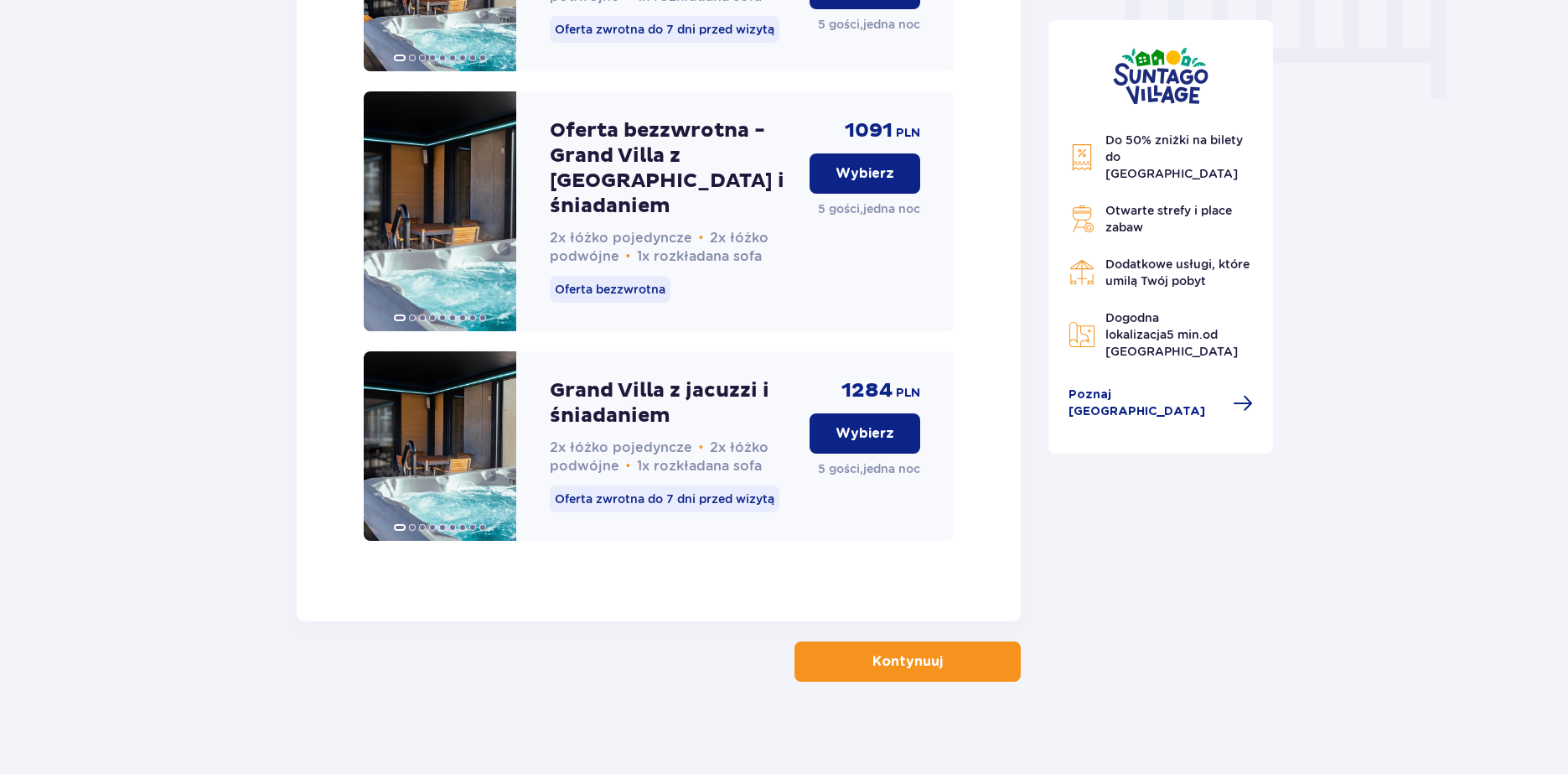
click at [922, 654] on p "Kontynuuj" at bounding box center [907, 662] width 71 height 19
